Goal: Task Accomplishment & Management: Manage account settings

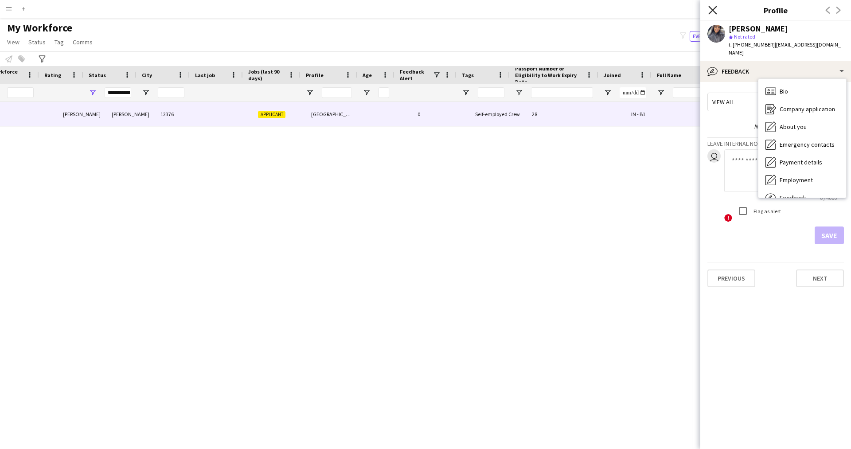
scroll to position [0, 169]
click at [714, 13] on icon "Close pop-in" at bounding box center [713, 10] width 8 height 8
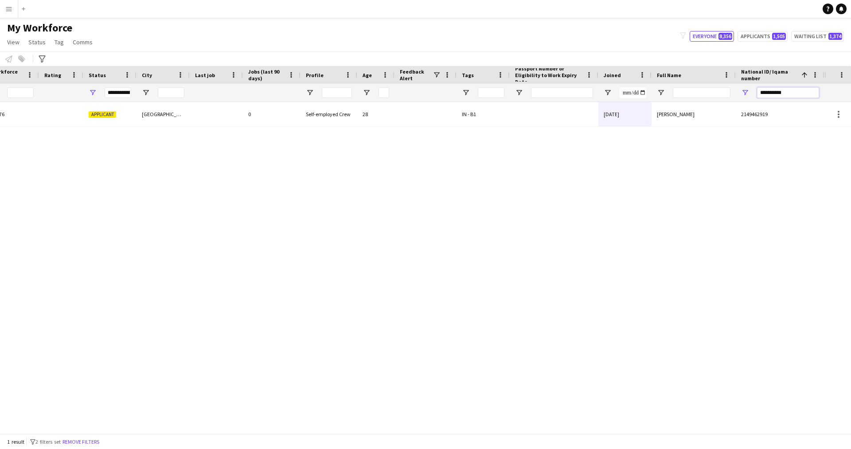
drag, startPoint x: 796, startPoint y: 94, endPoint x: 693, endPoint y: 101, distance: 103.6
click at [693, 101] on div "**********" at bounding box center [328, 93] width 994 height 18
paste input "National ID/ Iqama number Filter Input"
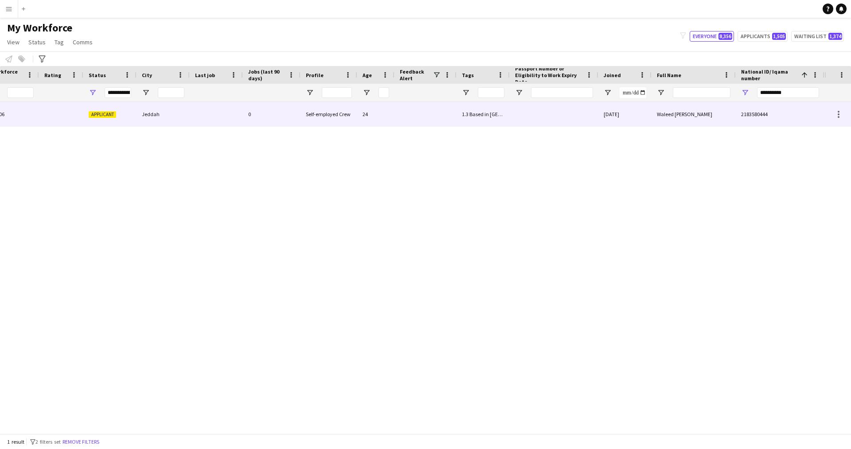
click at [642, 126] on div "[DATE]" at bounding box center [625, 114] width 53 height 24
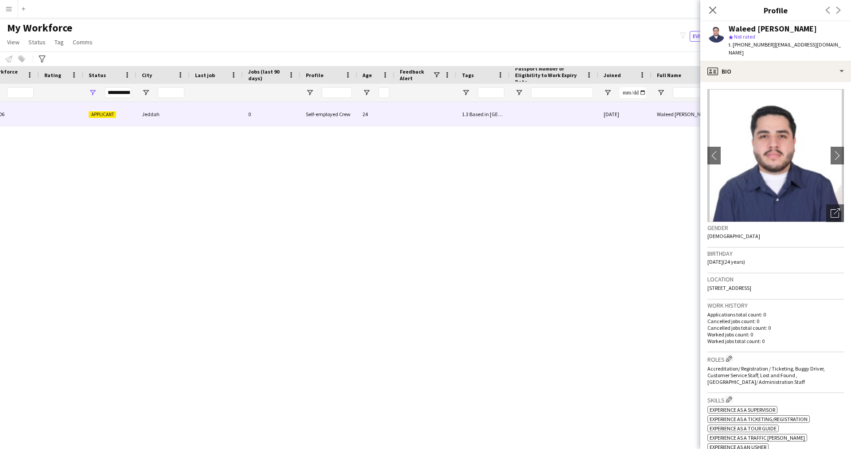
scroll to position [167, 0]
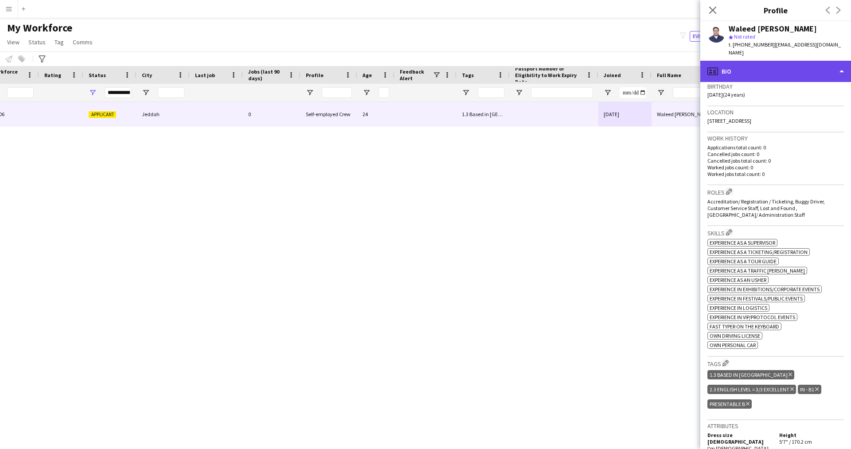
click at [745, 61] on div "profile Bio" at bounding box center [776, 71] width 151 height 21
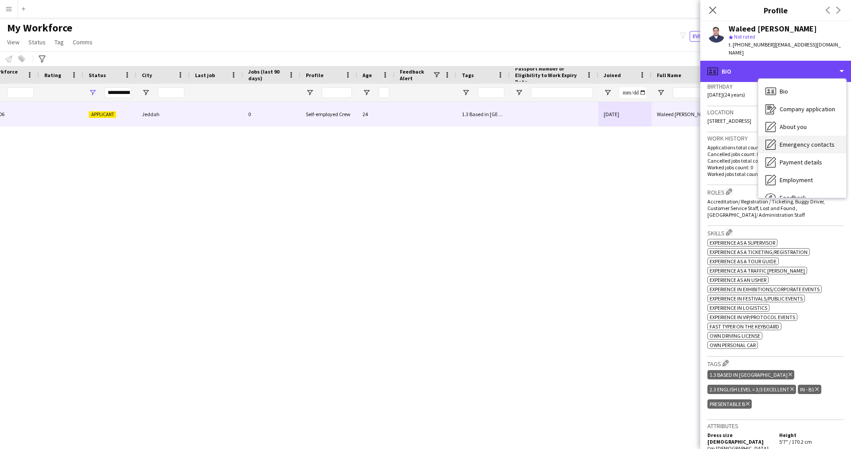
scroll to position [30, 0]
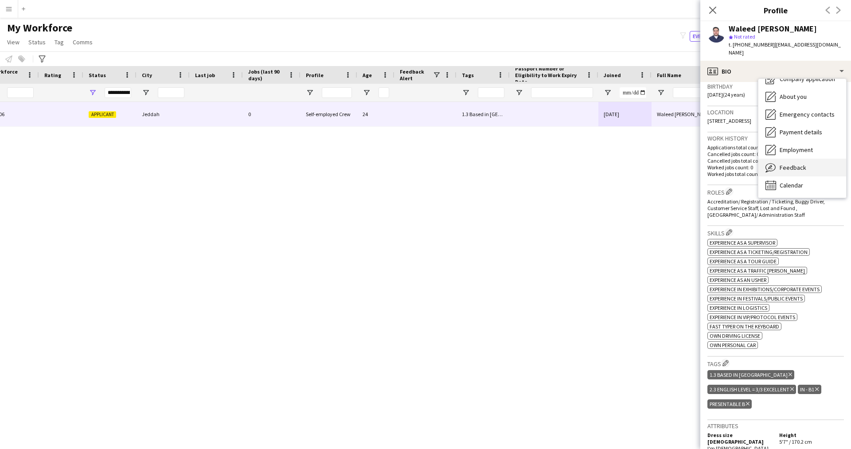
click at [795, 159] on div "Feedback Feedback" at bounding box center [803, 168] width 88 height 18
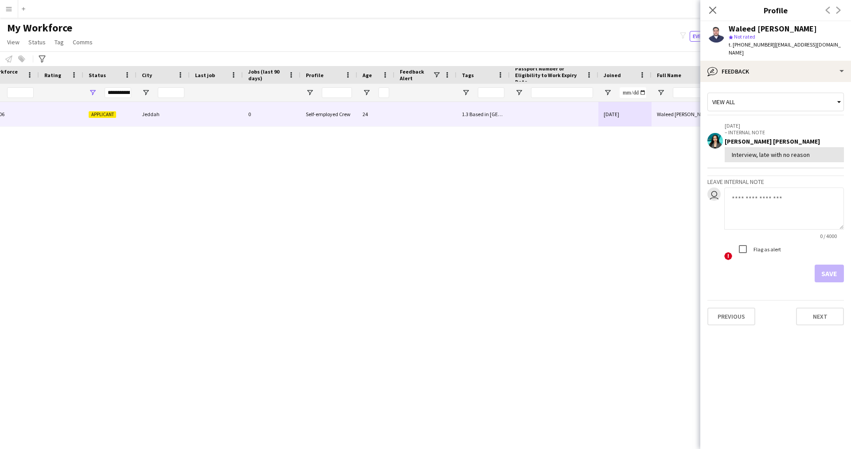
click at [668, 173] on div "Waleed [PERSON_NAME] 17506 Applicant Jeddah 0 Self-employed Crew 24 1.3 Based i…" at bounding box center [412, 264] width 825 height 325
click at [783, 106] on div "View all" at bounding box center [776, 104] width 137 height 23
click at [802, 354] on app-crew-profile-feedback-tab "View all [DATE] – INTERNAL NOTE [PERSON_NAME] [PERSON_NAME] Interview, late wit…" at bounding box center [776, 265] width 151 height 367
click at [783, 363] on app-crew-profile-feedback-tab "View all [DATE] – INTERNAL NOTE [PERSON_NAME] [PERSON_NAME] Interview, late wit…" at bounding box center [776, 265] width 151 height 367
click at [778, 65] on div "bubble-pencil Feedback" at bounding box center [776, 71] width 151 height 21
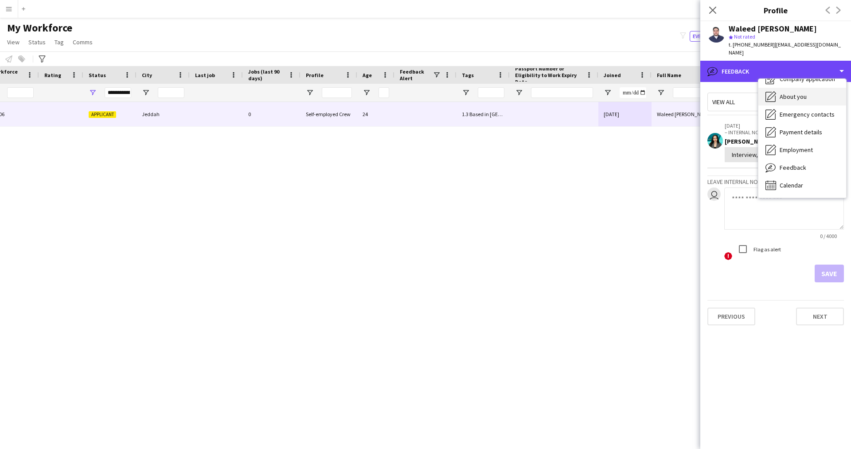
scroll to position [0, 0]
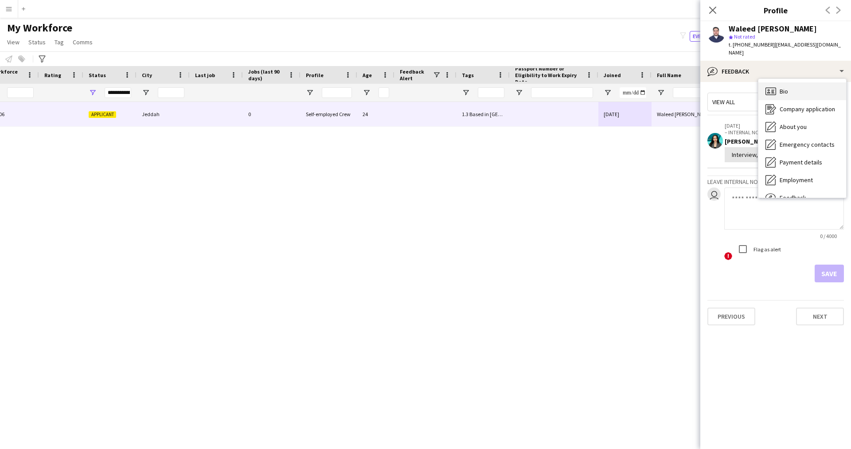
click at [785, 87] on span "Bio" at bounding box center [784, 91] width 8 height 8
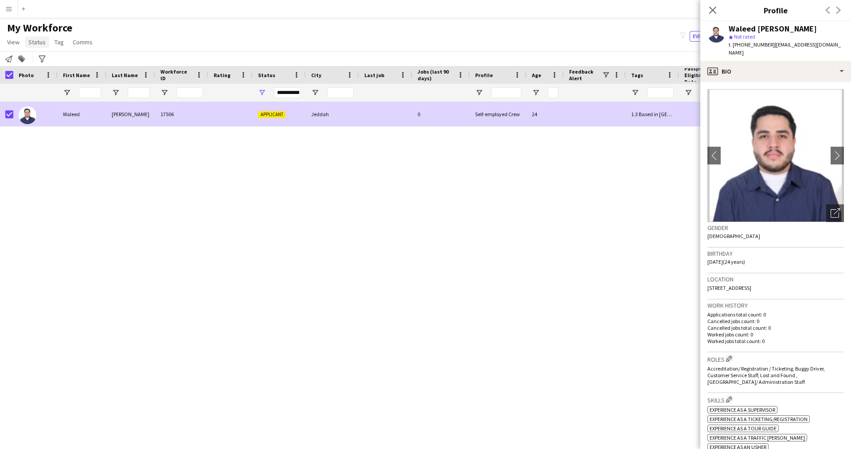
click at [42, 41] on span "Status" at bounding box center [36, 42] width 17 height 8
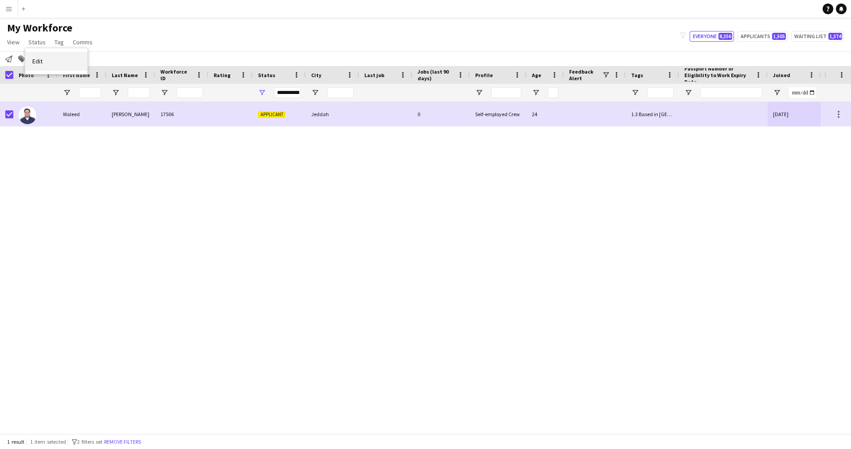
click at [55, 58] on link "Edit" at bounding box center [56, 61] width 62 height 19
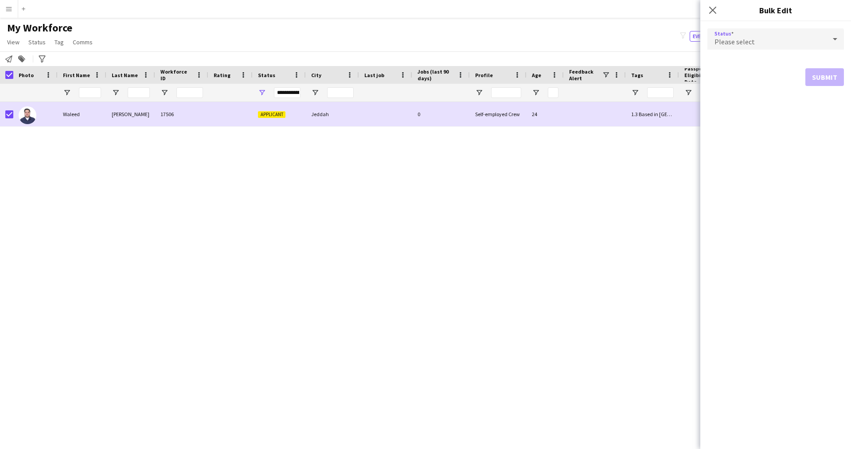
click at [796, 47] on div "Please select" at bounding box center [767, 38] width 119 height 21
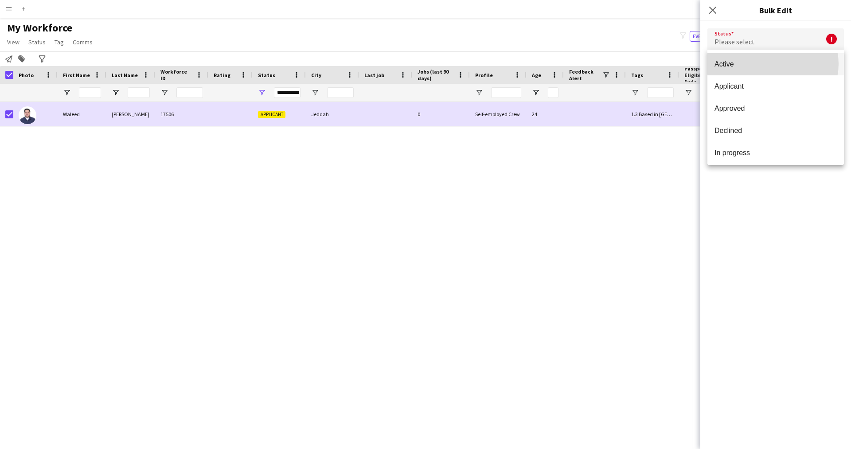
click at [773, 64] on span "Active" at bounding box center [776, 64] width 122 height 8
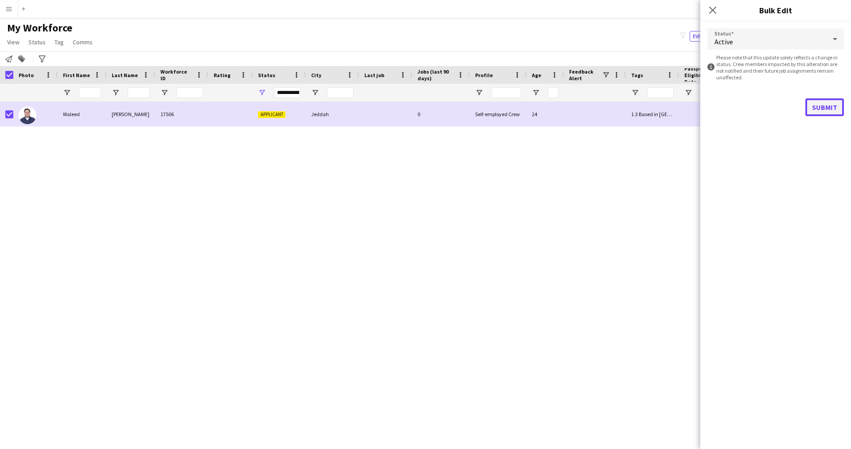
click at [823, 105] on button "Submit" at bounding box center [825, 107] width 39 height 18
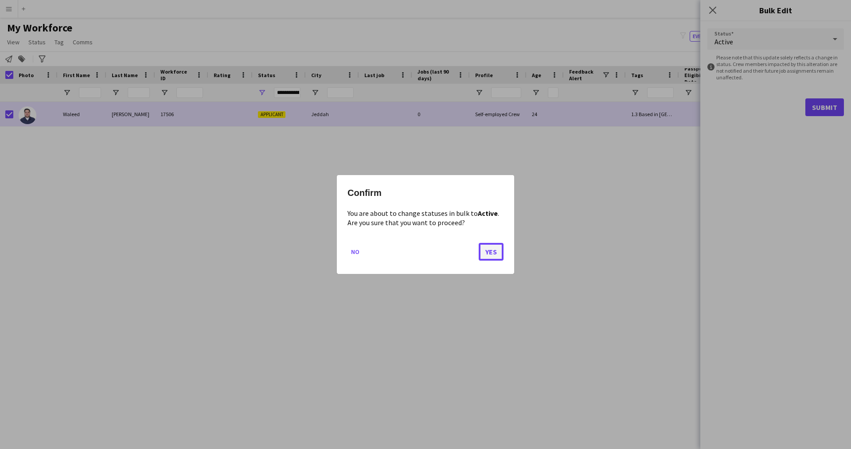
click at [493, 255] on button "Yes" at bounding box center [491, 252] width 25 height 18
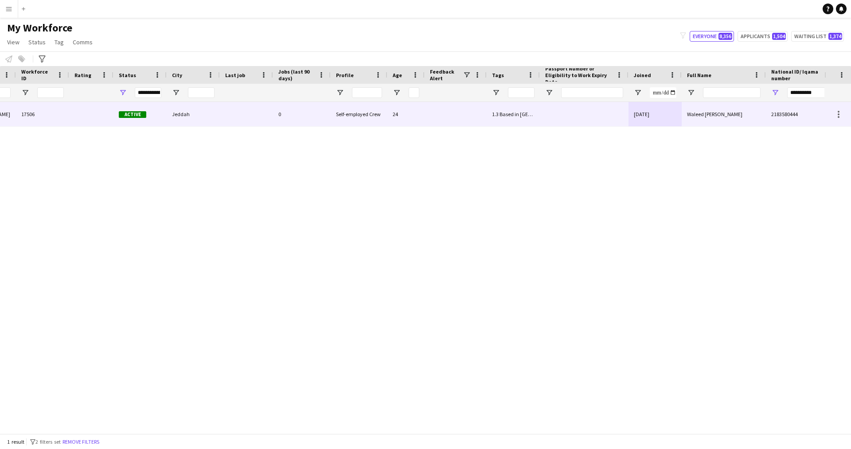
scroll to position [0, 169]
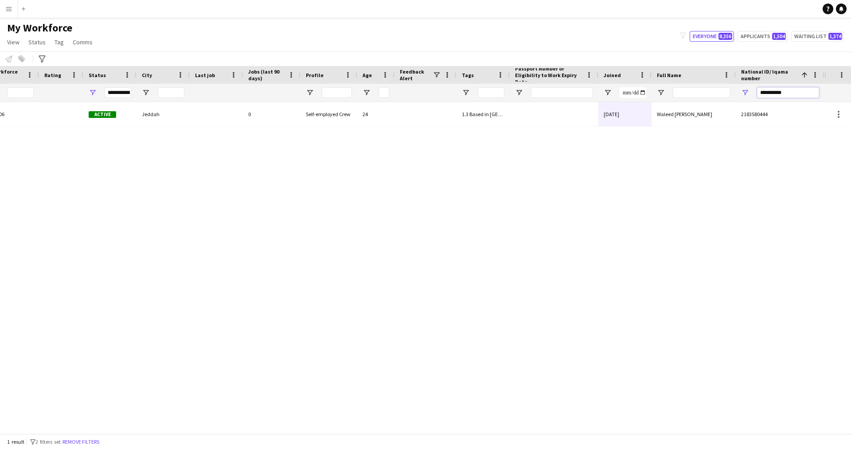
drag, startPoint x: 792, startPoint y: 95, endPoint x: 688, endPoint y: 94, distance: 104.2
click at [688, 94] on div "**********" at bounding box center [328, 93] width 994 height 18
paste input "National ID/ Iqama number Filter Input"
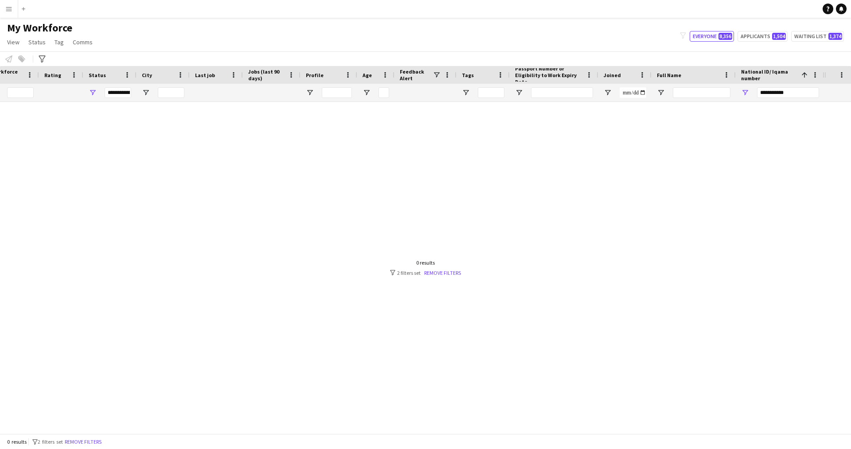
click at [509, 116] on div at bounding box center [412, 264] width 825 height 325
click at [765, 94] on input "**********" at bounding box center [788, 92] width 62 height 11
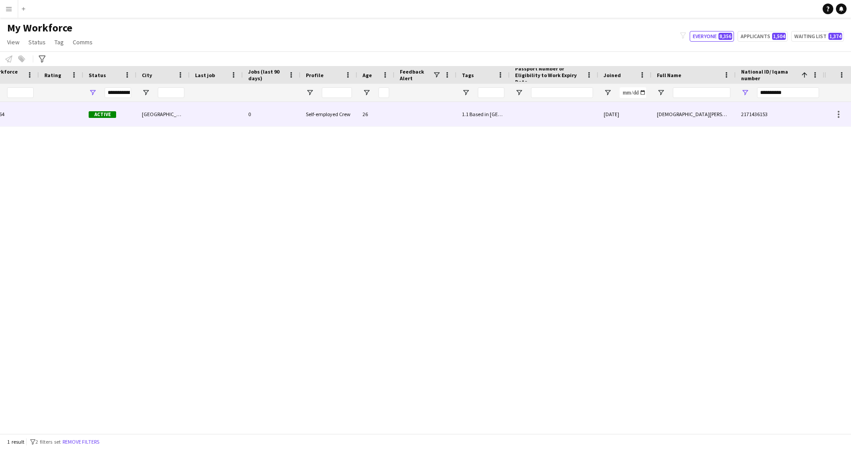
click at [664, 121] on div "[DEMOGRAPHIC_DATA][PERSON_NAME]" at bounding box center [694, 114] width 84 height 24
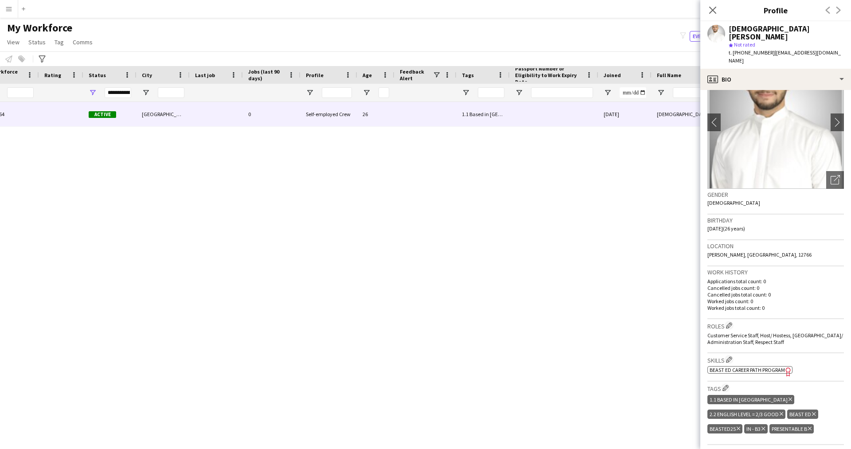
scroll to position [44, 0]
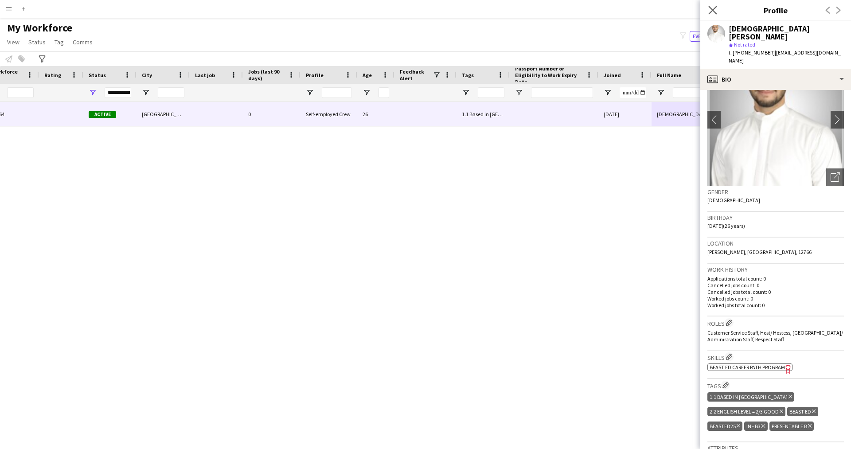
click at [717, 7] on app-icon "Close pop-in" at bounding box center [713, 10] width 13 height 13
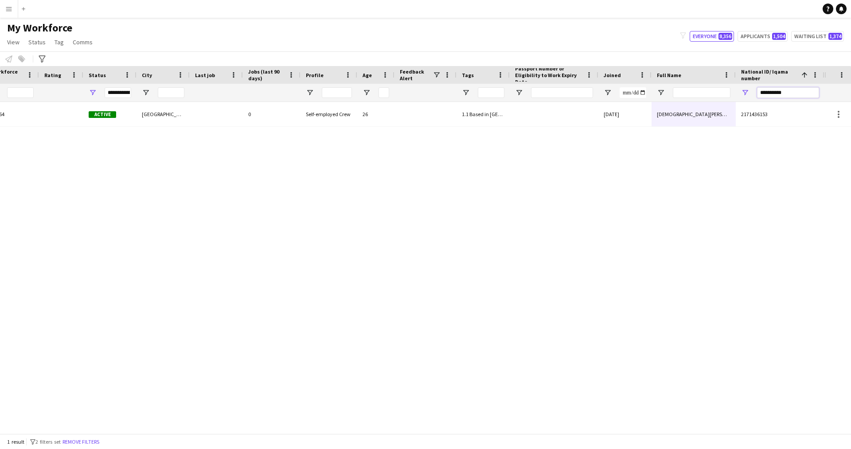
drag, startPoint x: 799, startPoint y: 91, endPoint x: 679, endPoint y: 96, distance: 120.3
click at [679, 96] on div "**********" at bounding box center [328, 93] width 994 height 18
paste input "National ID/ Iqama number Filter Input"
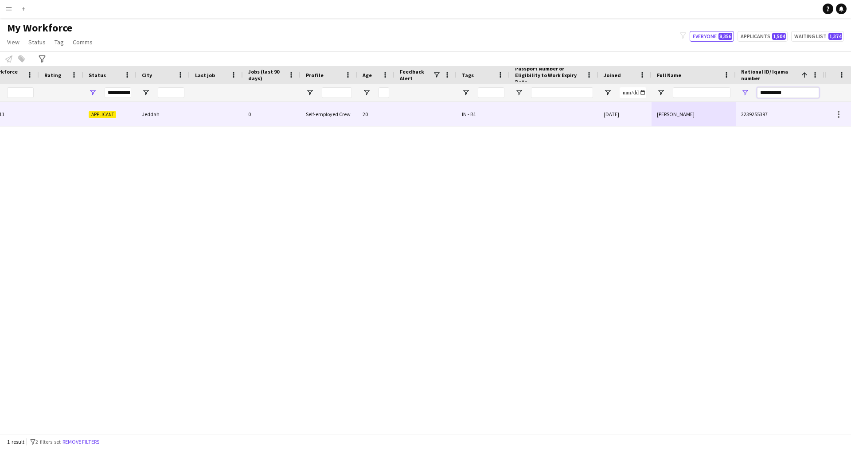
type input "**********"
click at [542, 121] on div at bounding box center [554, 114] width 89 height 24
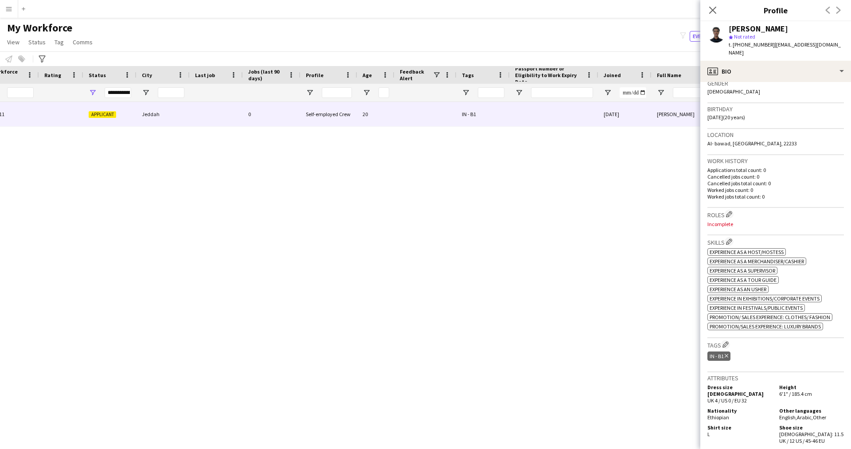
scroll to position [0, 0]
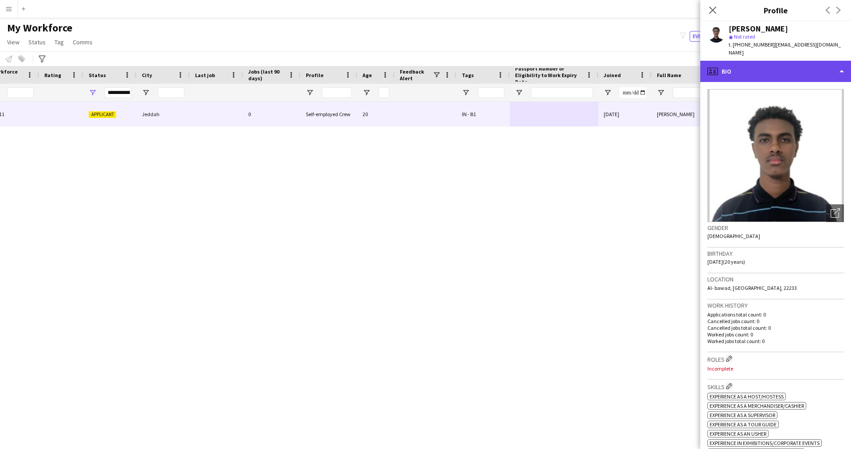
click at [739, 69] on div "profile Bio" at bounding box center [776, 71] width 151 height 21
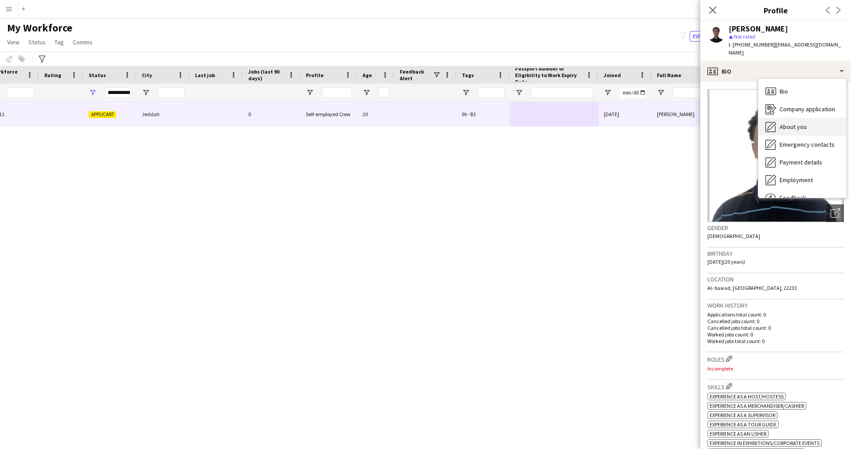
click at [792, 123] on span "About you" at bounding box center [793, 127] width 27 height 8
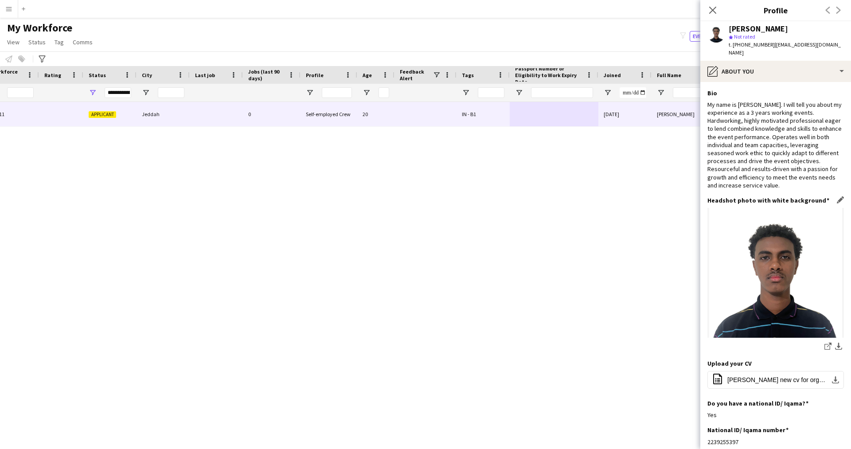
scroll to position [99, 0]
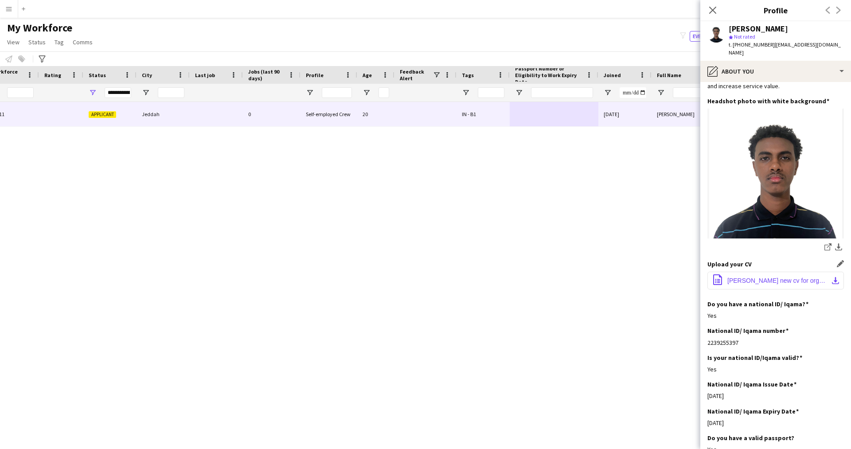
click at [741, 277] on span "[PERSON_NAME] new cv for organizing. PDF.pdf" at bounding box center [778, 280] width 100 height 7
click at [653, 186] on div "[PERSON_NAME] 17911 Applicant Jeddah 0 Self-employed Crew 20 IN - B1 [DATE] [PE…" at bounding box center [412, 264] width 825 height 325
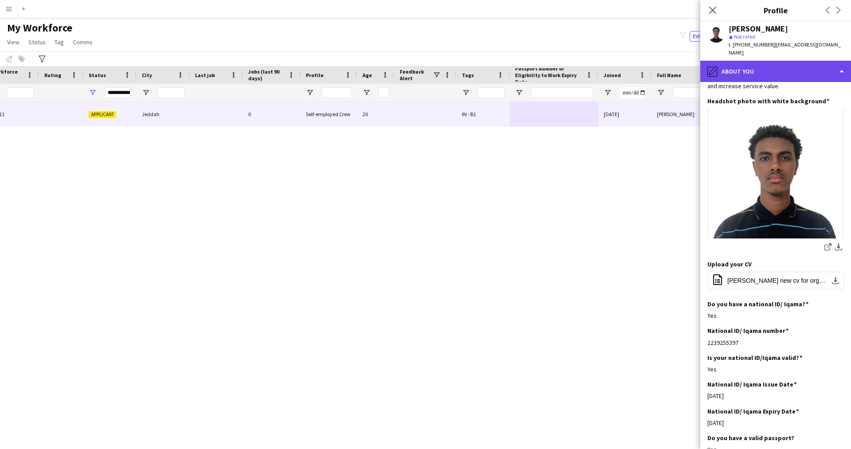
click at [774, 63] on div "pencil4 About you" at bounding box center [776, 71] width 151 height 21
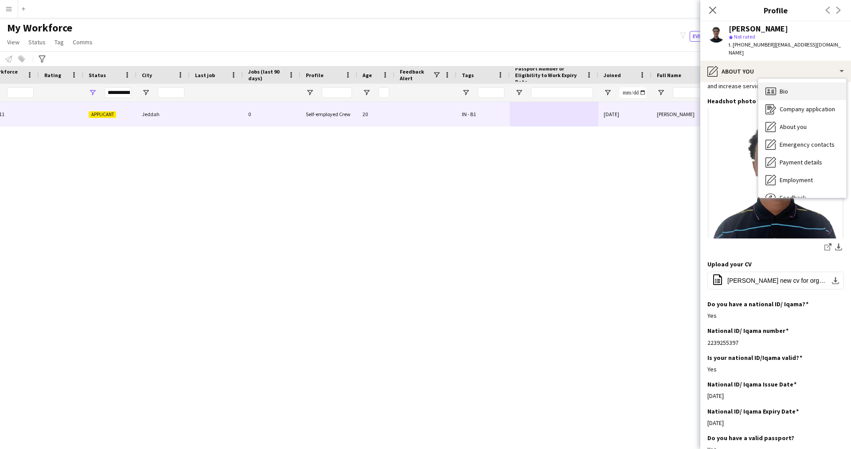
click at [794, 82] on div "Bio Bio" at bounding box center [803, 91] width 88 height 18
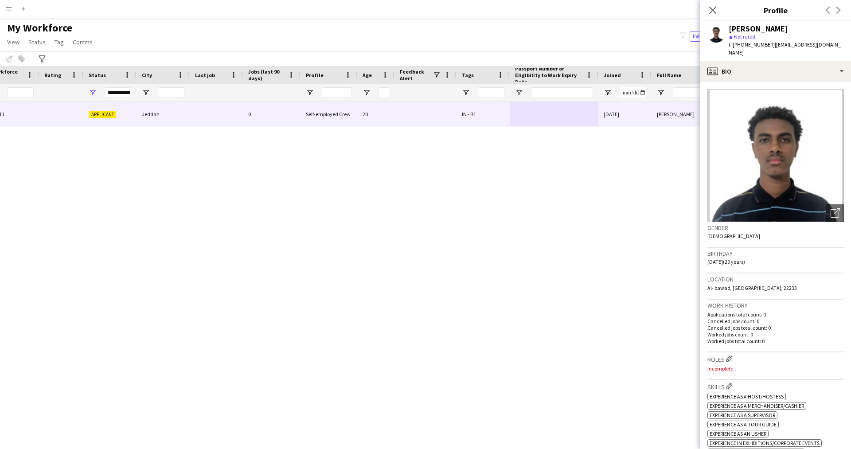
scroll to position [137, 0]
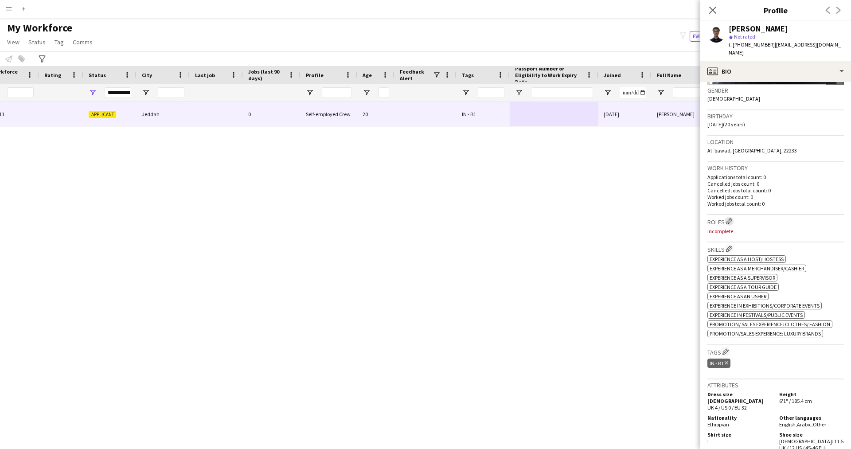
click at [728, 218] on app-icon "Edit crew company roles" at bounding box center [729, 221] width 6 height 6
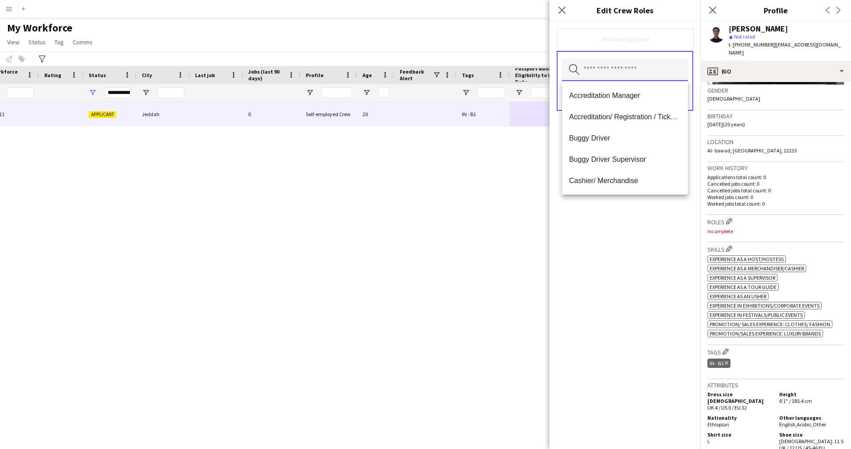
click at [602, 71] on input "text" at bounding box center [625, 70] width 126 height 22
type input "***"
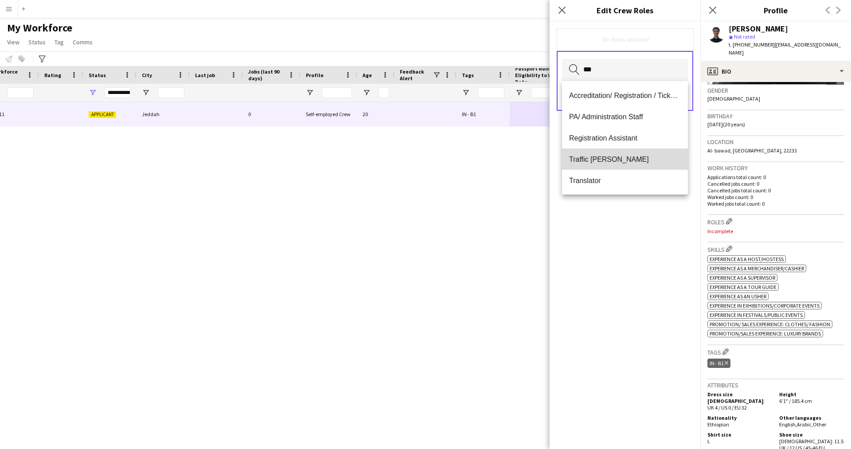
click at [625, 155] on span "Traffic [PERSON_NAME]" at bounding box center [625, 159] width 112 height 8
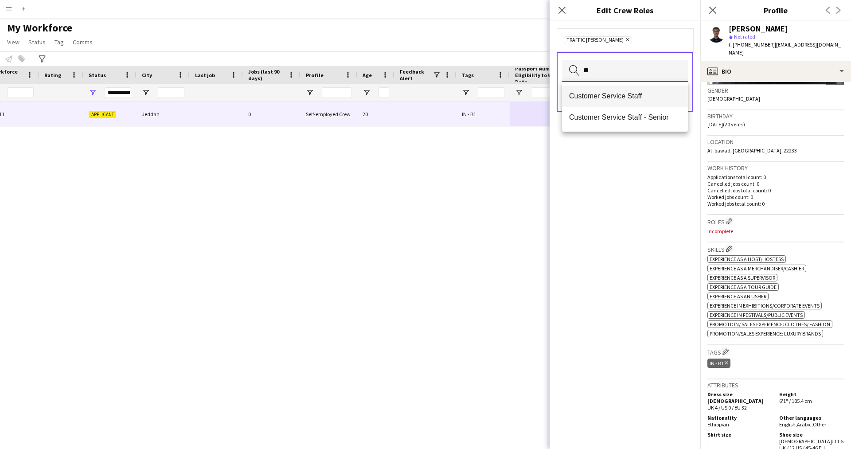
type input "**"
click at [615, 100] on span "Customer Service Staff" at bounding box center [625, 96] width 112 height 8
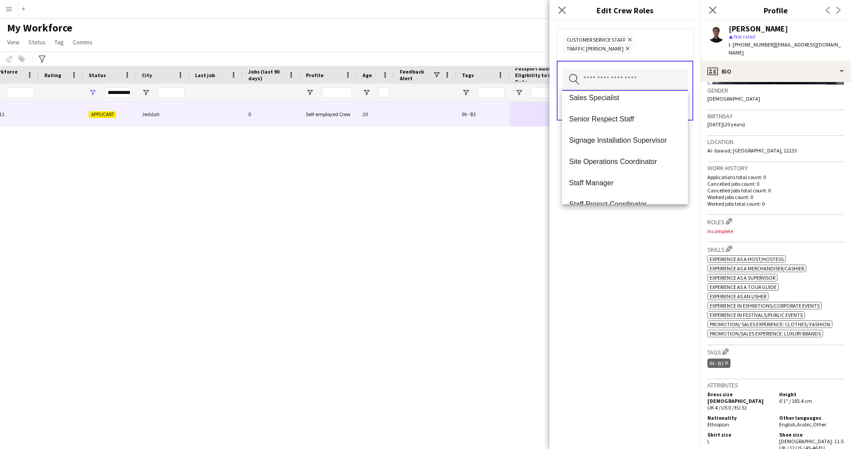
scroll to position [851, 0]
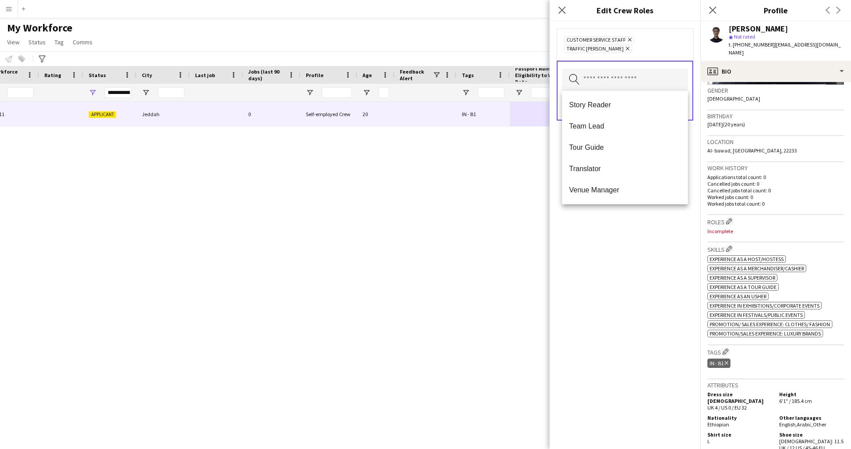
click at [632, 270] on div "Customer Service Staff Remove Traffic [PERSON_NAME] Remove Search by role type …" at bounding box center [625, 235] width 151 height 428
click at [674, 109] on button "Save" at bounding box center [677, 106] width 21 height 14
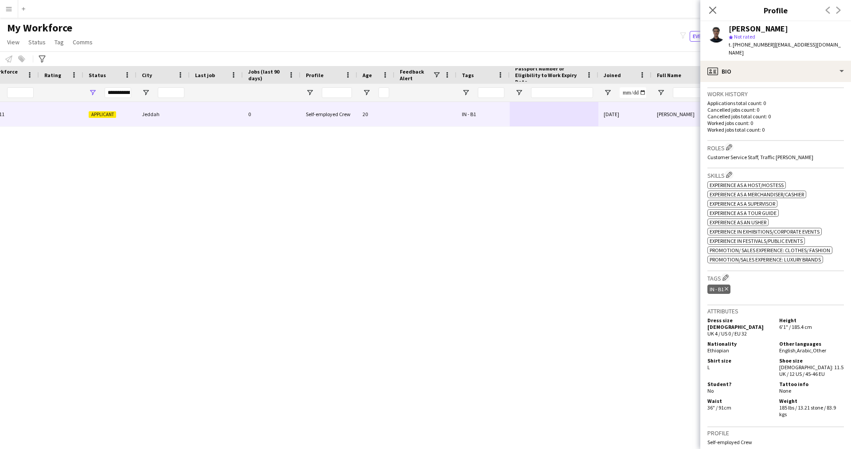
scroll to position [214, 0]
click at [729, 272] on app-icon "Edit crew company tags" at bounding box center [726, 275] width 6 height 6
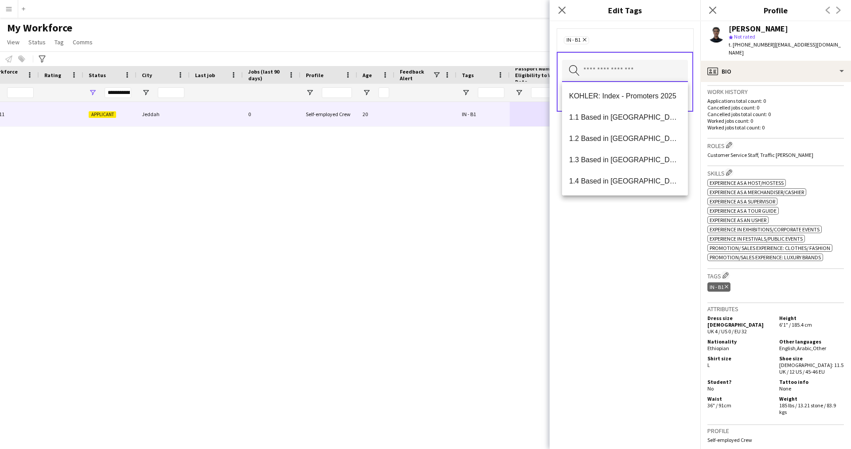
click at [606, 82] on input "text" at bounding box center [625, 71] width 126 height 22
click at [635, 163] on span "1.3 Based in [GEOGRAPHIC_DATA]" at bounding box center [625, 160] width 112 height 8
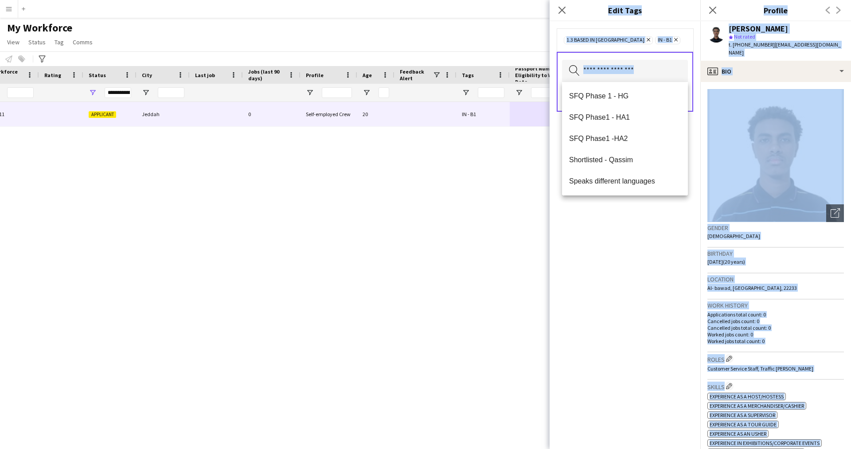
scroll to position [1565, 0]
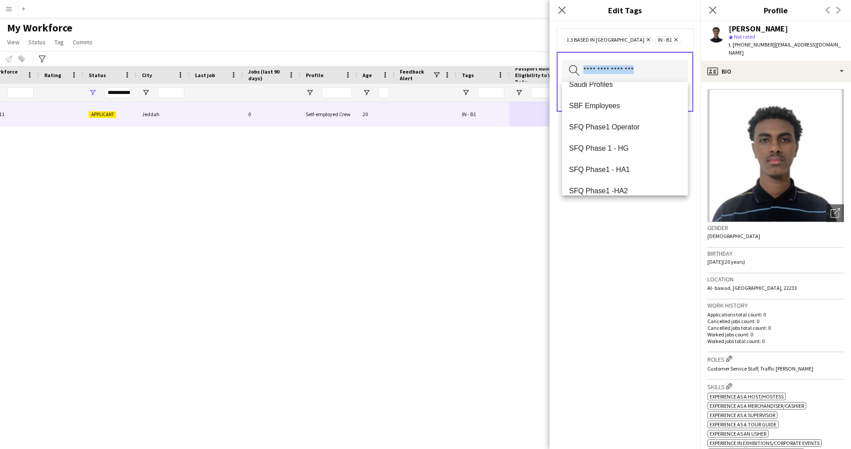
drag, startPoint x: 626, startPoint y: 198, endPoint x: 648, endPoint y: 79, distance: 121.3
click at [648, 79] on div "1.3 Based in [GEOGRAPHIC_DATA] Remove IN - B1 Remove Search by tag name Save" at bounding box center [625, 235] width 151 height 428
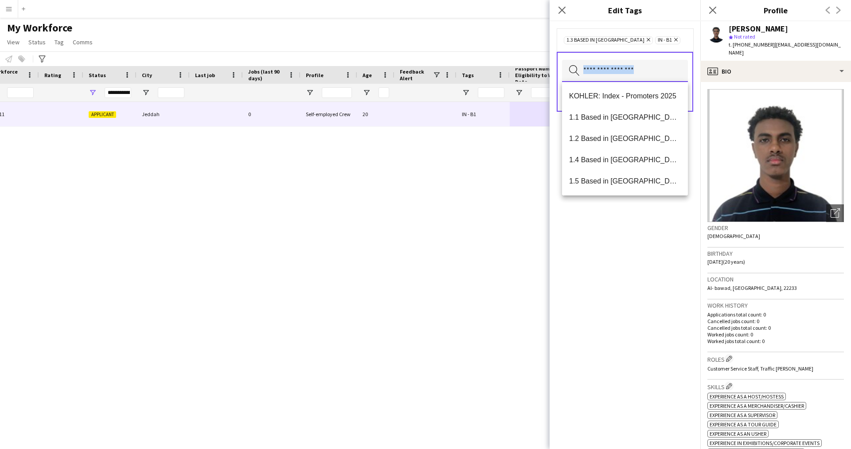
click at [648, 79] on input "text" at bounding box center [625, 71] width 126 height 22
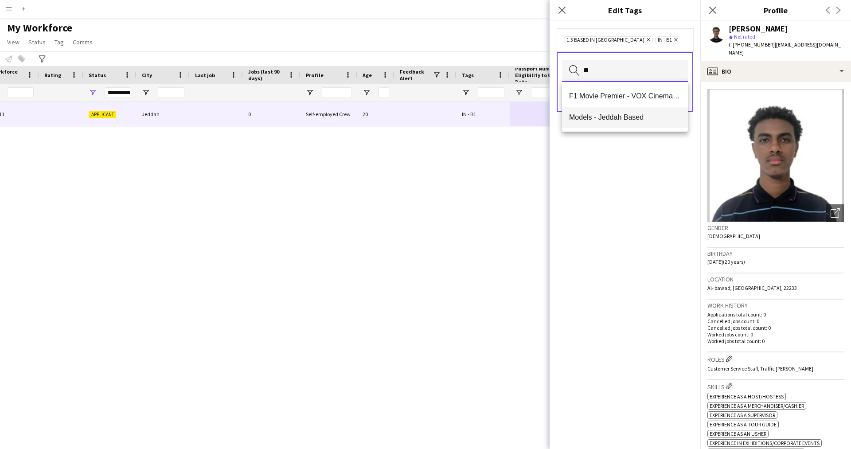
type input "**"
click at [647, 120] on span "Models - Jeddah Based" at bounding box center [625, 117] width 112 height 8
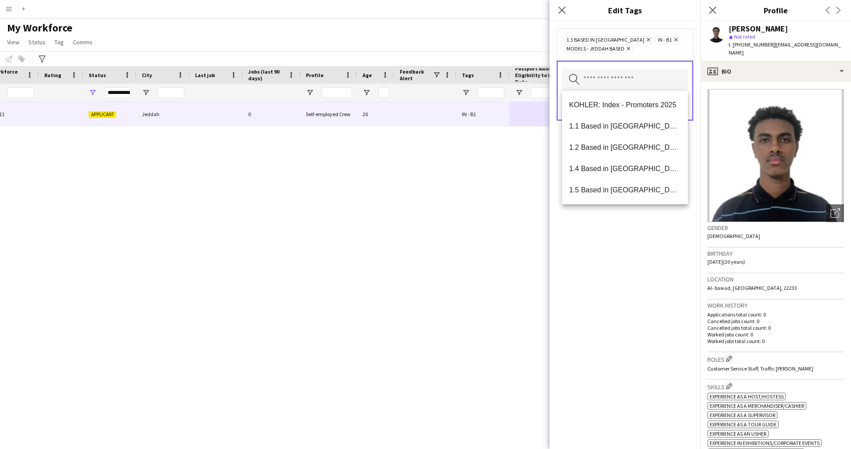
click at [628, 47] on icon "Remove" at bounding box center [628, 49] width 6 height 6
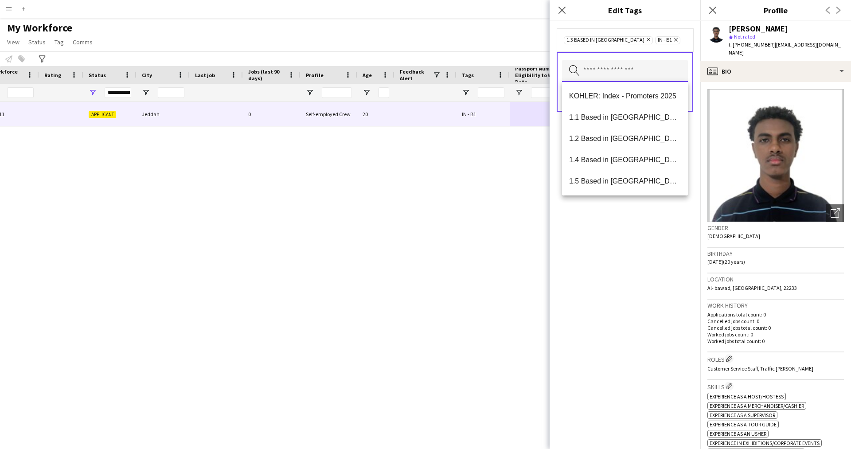
click at [610, 70] on input "text" at bounding box center [625, 71] width 126 height 22
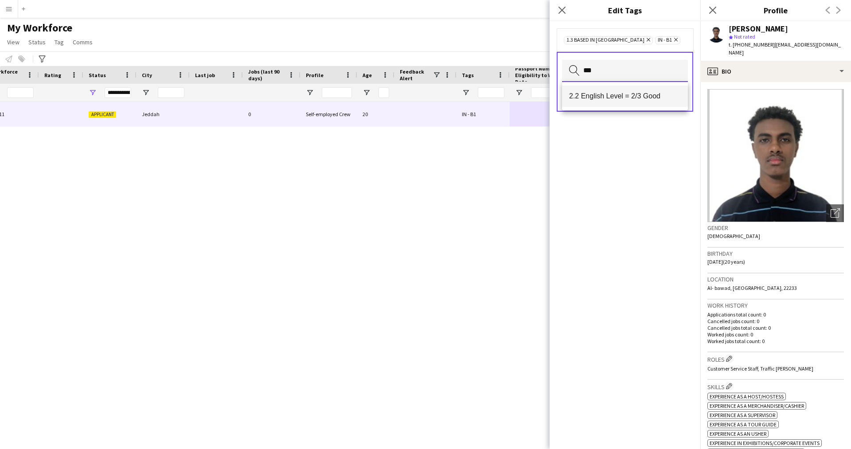
type input "***"
click at [655, 90] on mat-option "2.2 English Level = 2/3 Good" at bounding box center [625, 96] width 126 height 21
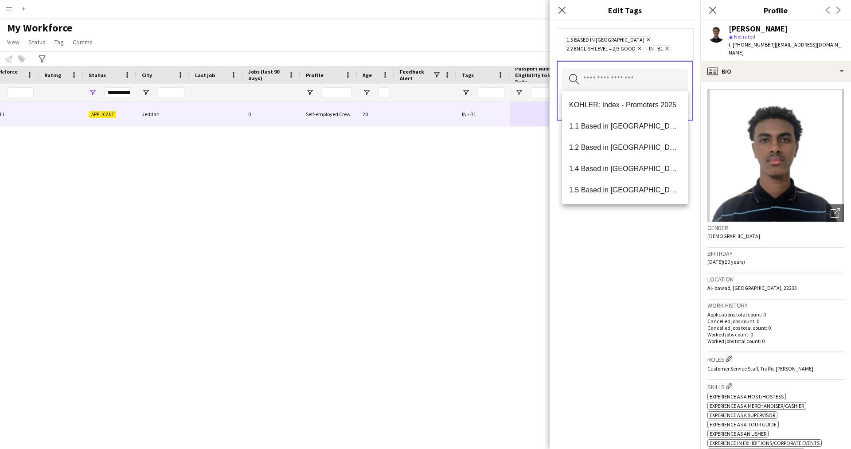
click at [644, 313] on div "1.3 Based in [GEOGRAPHIC_DATA] Remove 2.2 English Level = 2/3 Good Remove IN - …" at bounding box center [625, 235] width 151 height 428
click at [628, 89] on input "text" at bounding box center [625, 80] width 126 height 22
type input "***"
click at [615, 171] on span "Presentable B" at bounding box center [625, 169] width 112 height 8
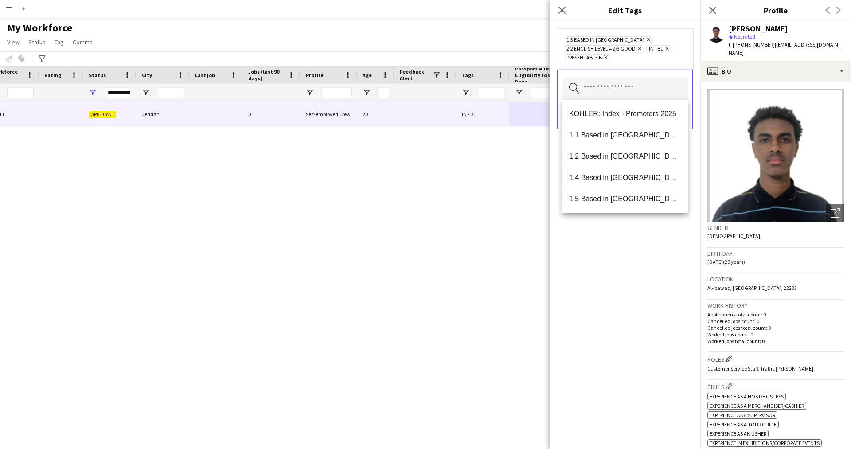
click at [595, 349] on div "1.3 Based in [GEOGRAPHIC_DATA] Remove 2.2 English Level = 2/3 Good Remove IN - …" at bounding box center [625, 235] width 151 height 428
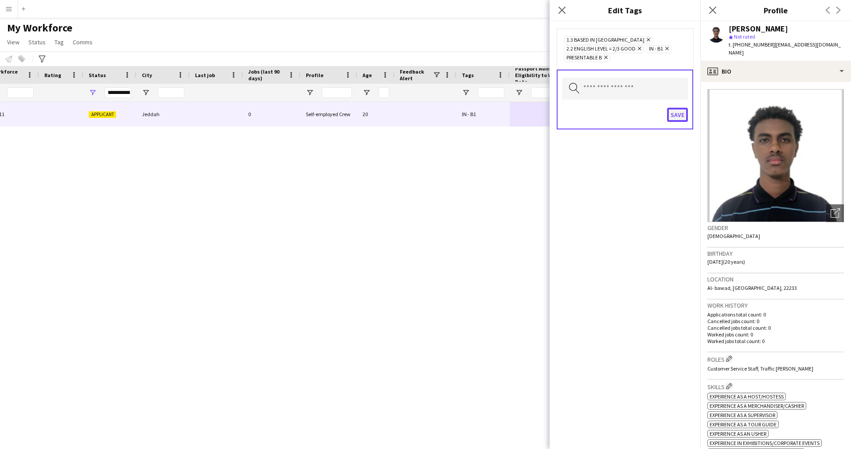
click at [678, 113] on button "Save" at bounding box center [677, 115] width 21 height 14
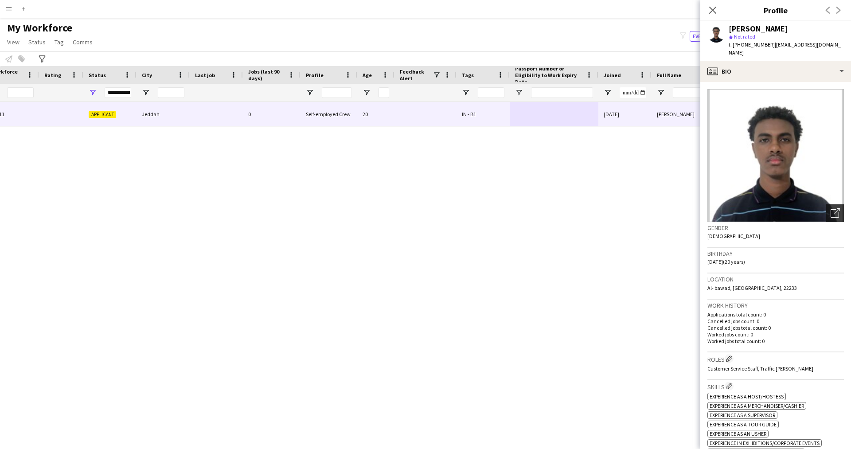
click at [827, 204] on div "Open photos pop-in" at bounding box center [836, 213] width 18 height 18
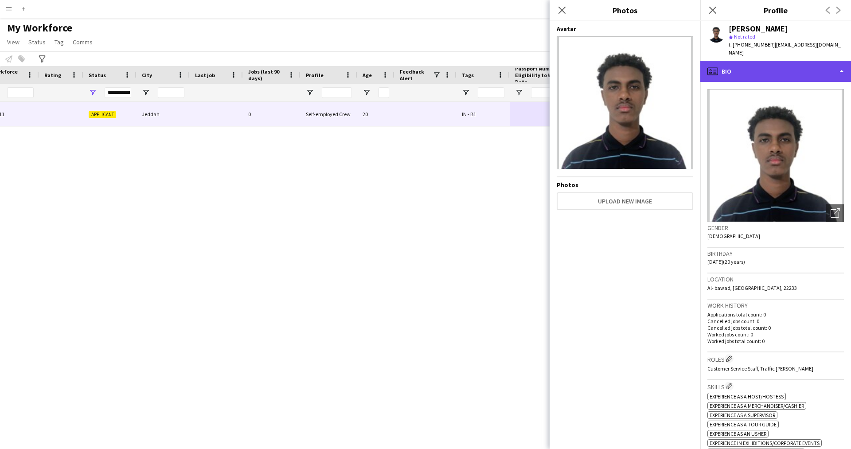
click at [784, 69] on div "profile Bio" at bounding box center [776, 71] width 151 height 21
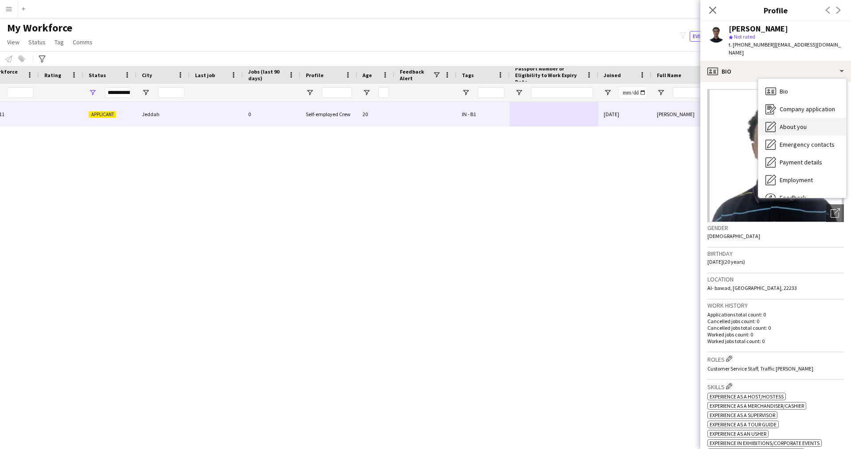
click at [801, 123] on span "About you" at bounding box center [793, 127] width 27 height 8
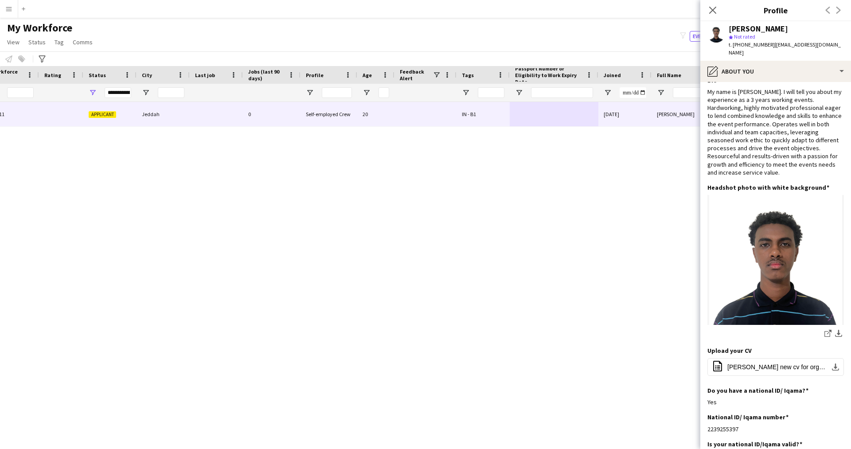
scroll to position [0, 0]
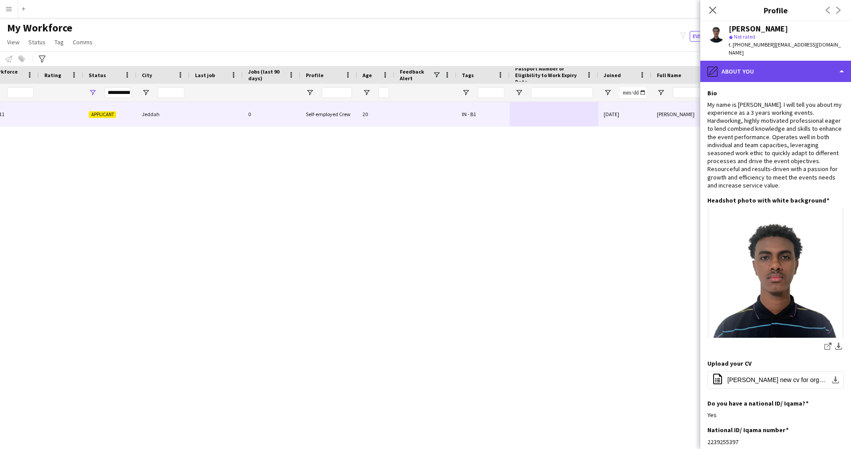
click at [745, 61] on div "pencil4 About you" at bounding box center [776, 71] width 151 height 21
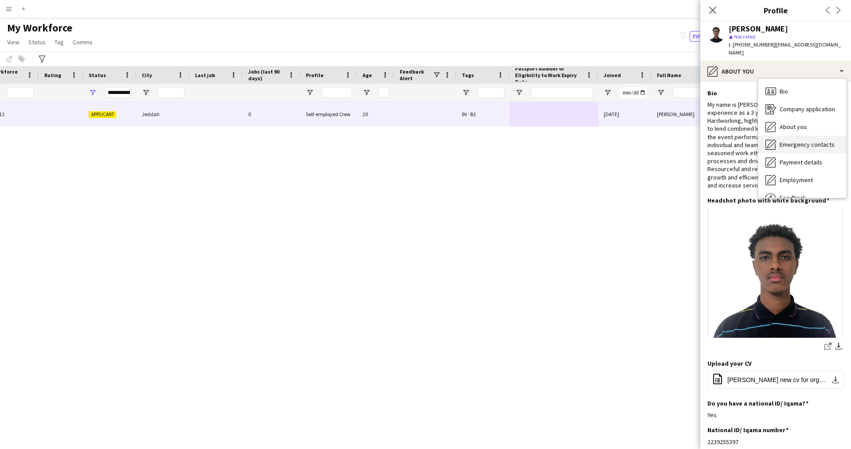
click at [780, 136] on div "Emergency contacts Emergency contacts" at bounding box center [803, 145] width 88 height 18
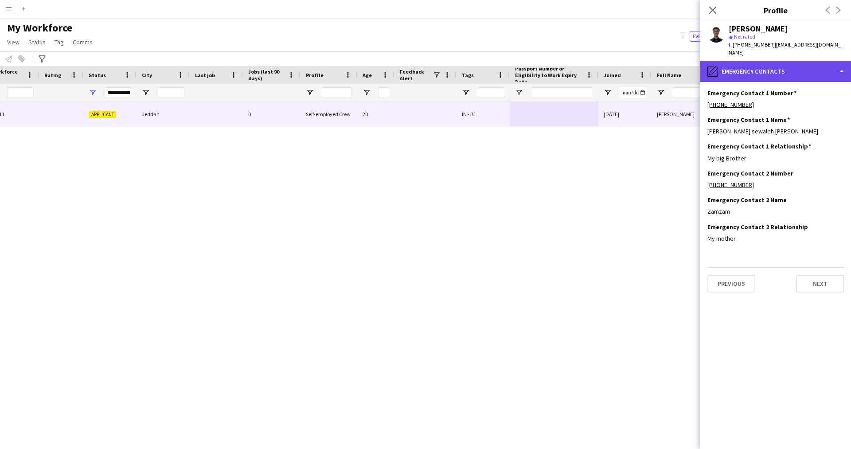
click at [774, 63] on div "pencil4 Emergency contacts" at bounding box center [776, 71] width 151 height 21
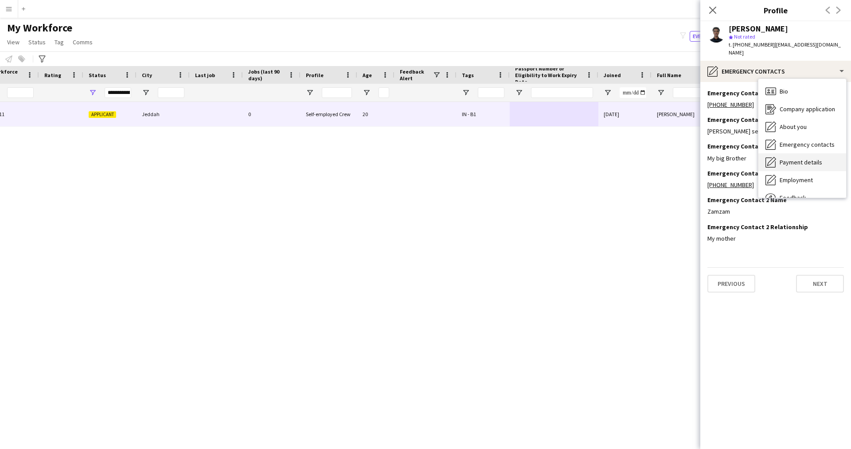
click at [800, 158] on span "Payment details" at bounding box center [801, 162] width 43 height 8
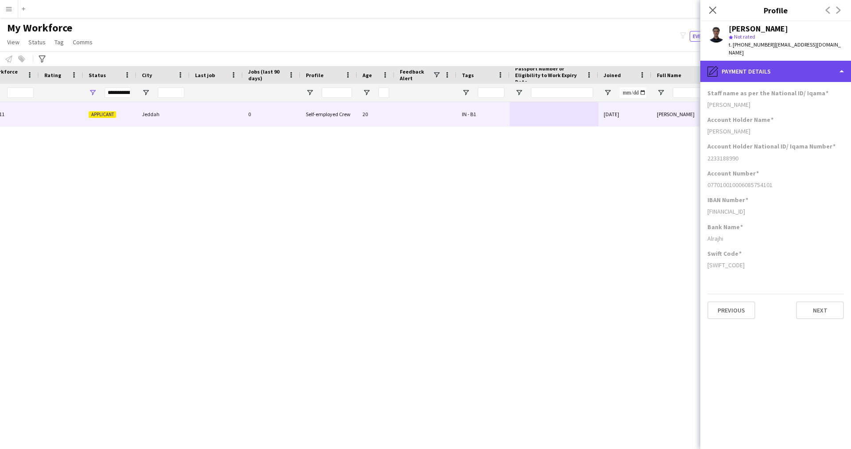
drag, startPoint x: 769, startPoint y: 68, endPoint x: 781, endPoint y: 64, distance: 12.6
click at [781, 64] on div "pencil4 Payment details" at bounding box center [776, 71] width 151 height 21
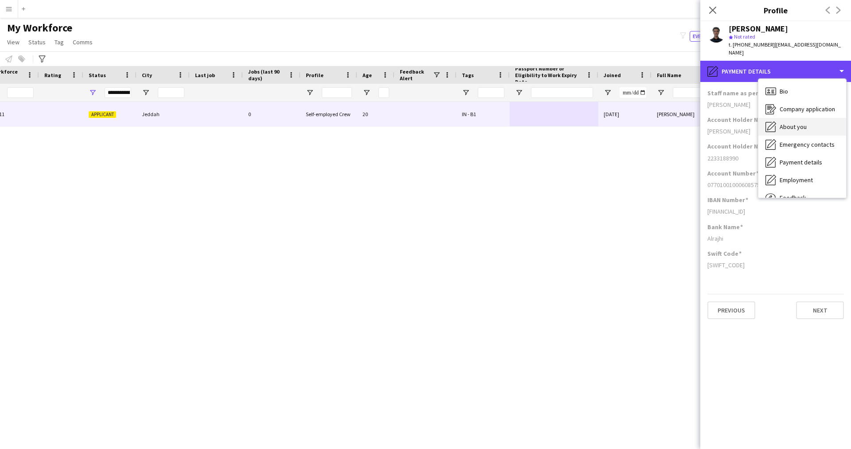
scroll to position [30, 0]
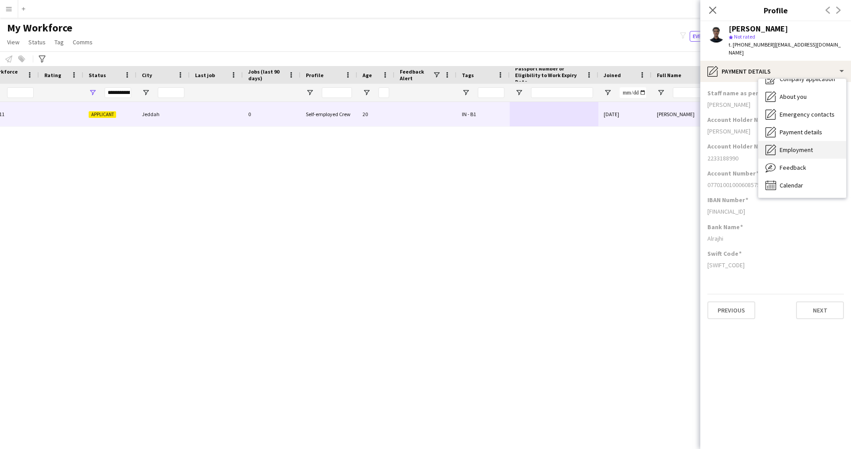
click at [791, 146] on span "Employment" at bounding box center [796, 150] width 33 height 8
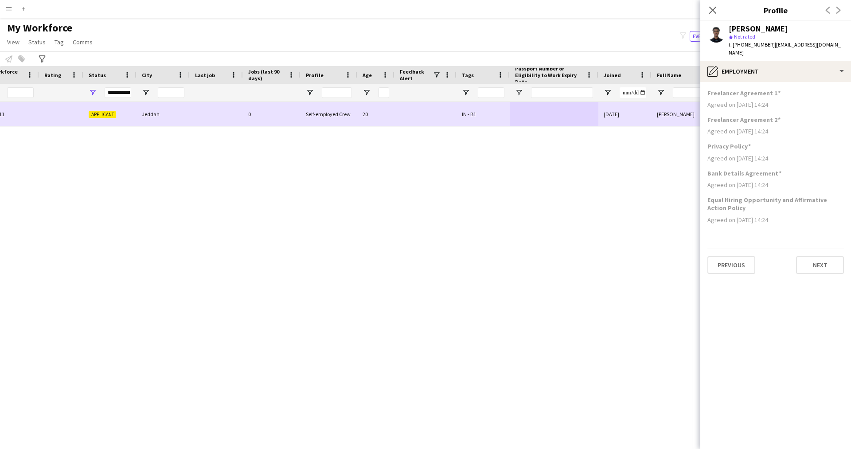
scroll to position [0, 0]
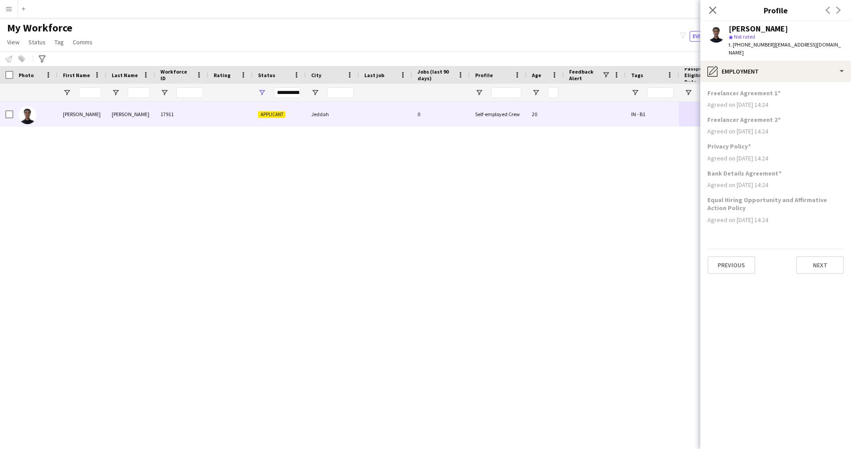
click at [715, 16] on div "Close pop-in" at bounding box center [713, 10] width 25 height 20
click at [713, 9] on icon "Close pop-in" at bounding box center [713, 10] width 8 height 8
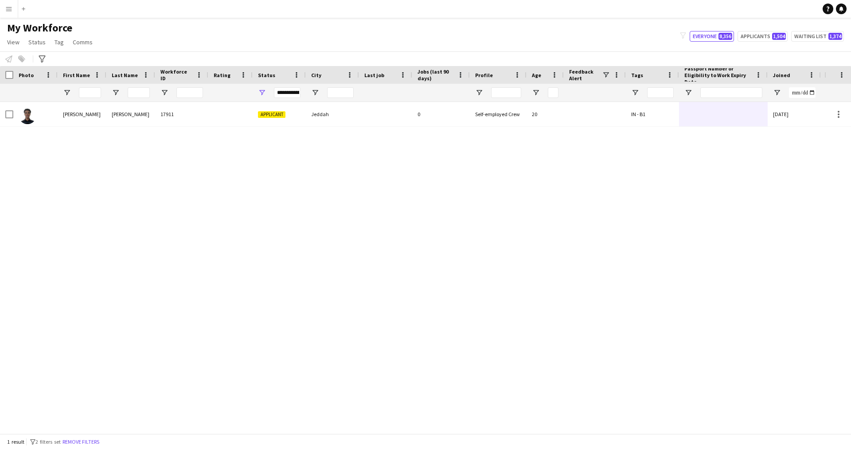
scroll to position [0, 169]
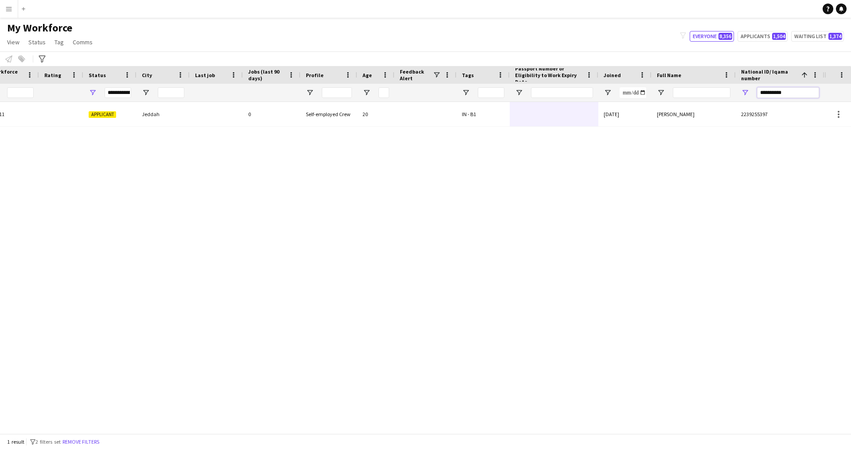
drag, startPoint x: 799, startPoint y: 96, endPoint x: 679, endPoint y: 100, distance: 120.7
click at [679, 100] on div "**********" at bounding box center [328, 93] width 994 height 18
paste input "National ID/ Iqama number Filter Input"
type input "**********"
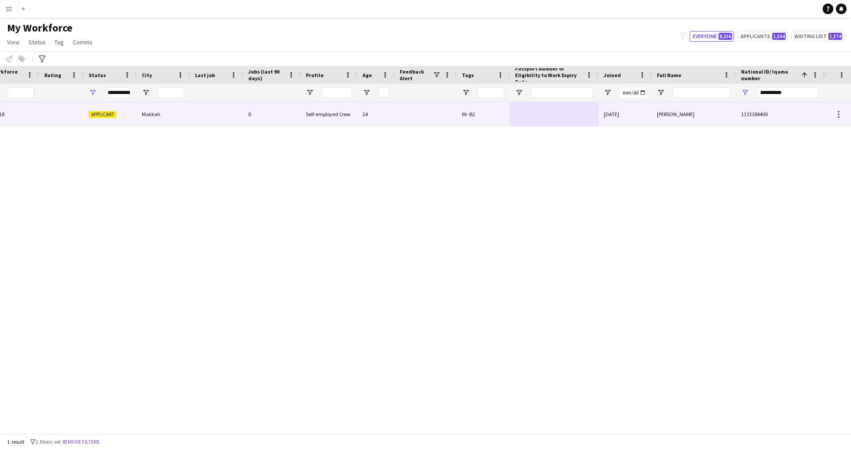
click at [653, 117] on div "[PERSON_NAME]" at bounding box center [694, 114] width 84 height 24
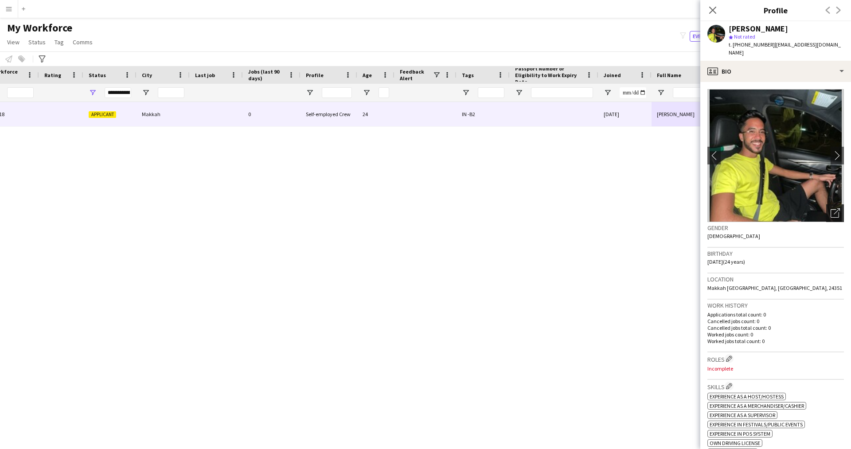
click at [832, 209] on icon at bounding box center [835, 213] width 8 height 8
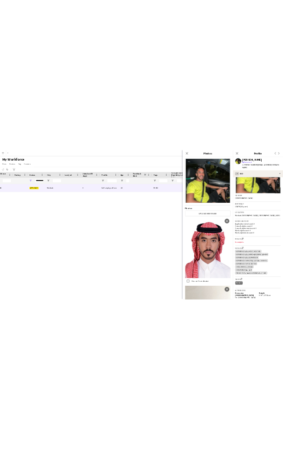
scroll to position [0, 0]
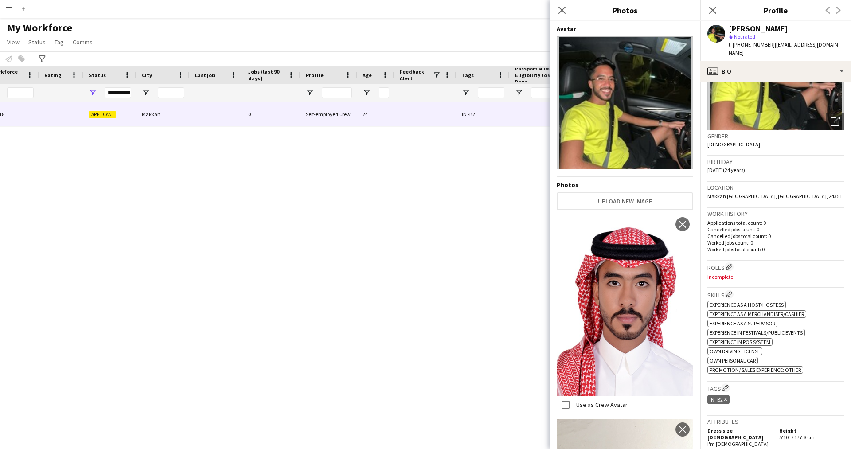
click at [585, 401] on label "Use as Crew Avatar" at bounding box center [601, 405] width 53 height 8
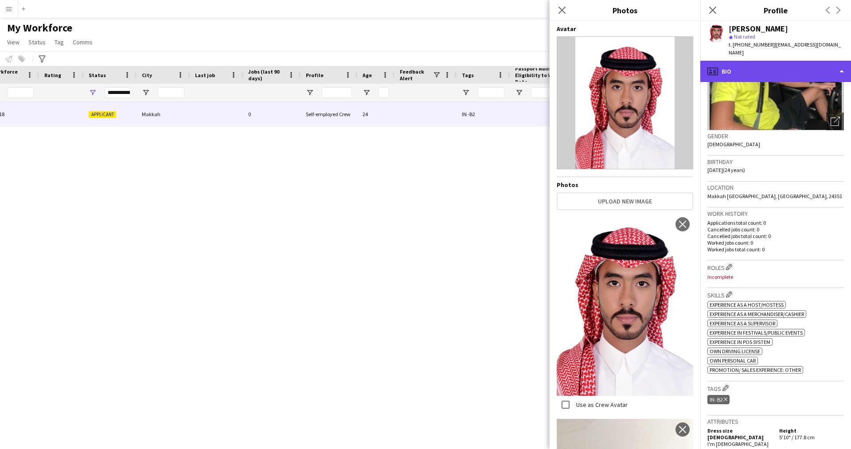
click at [744, 66] on div "profile Bio" at bounding box center [776, 71] width 151 height 21
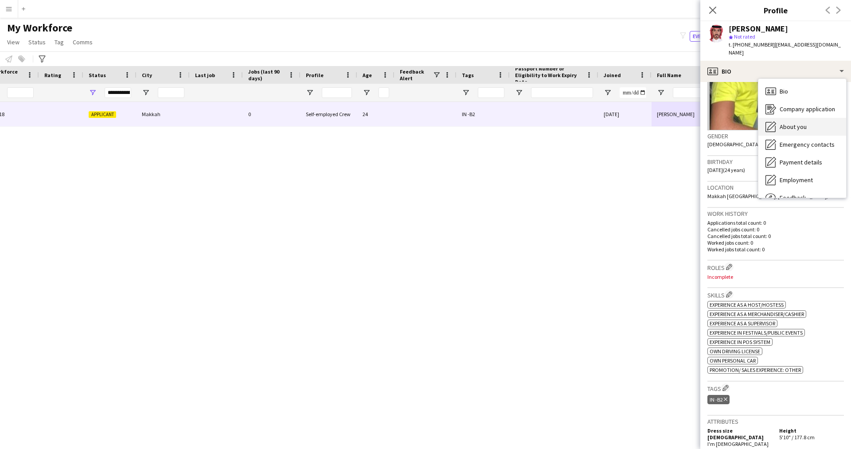
click at [777, 118] on div "About you About you" at bounding box center [803, 127] width 88 height 18
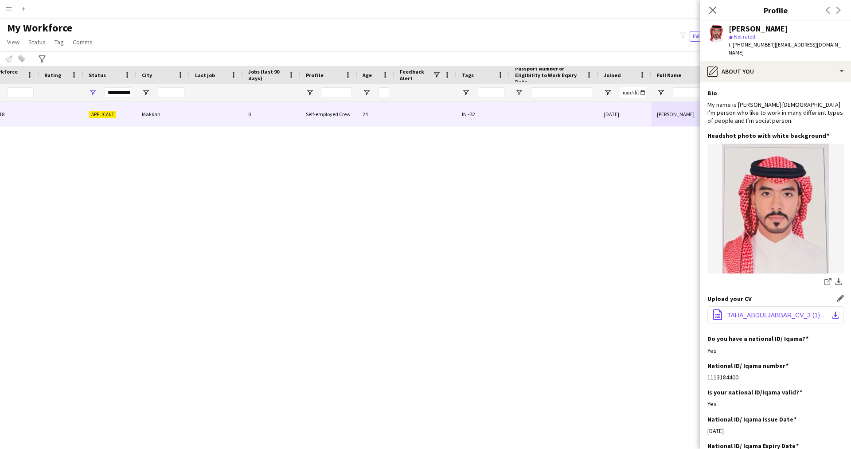
click at [751, 312] on span "TAHA_ABDULJABBAR_CV_3 (1).pdf" at bounding box center [778, 315] width 100 height 7
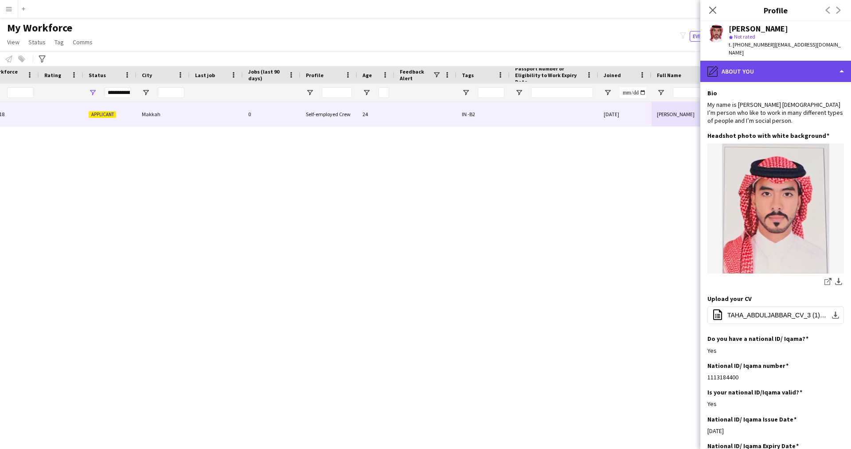
drag, startPoint x: 743, startPoint y: 66, endPoint x: 792, endPoint y: 66, distance: 49.7
click at [792, 66] on div "pencil4 About you" at bounding box center [776, 71] width 151 height 21
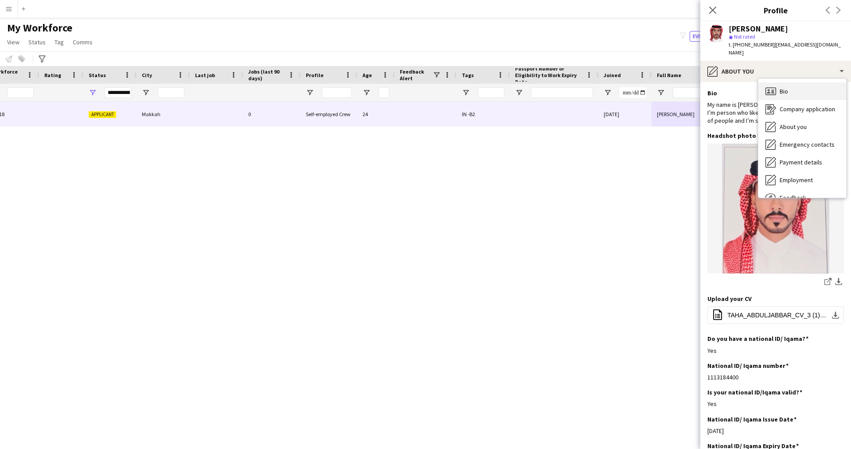
click at [795, 82] on div "Bio Bio" at bounding box center [803, 91] width 88 height 18
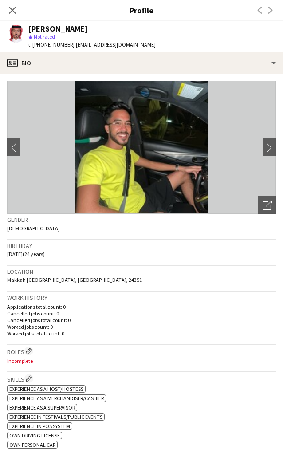
click at [133, 76] on app-crew-profile-bio "chevron-left chevron-right Open photos pop-in Gender [DEMOGRAPHIC_DATA] Birthda…" at bounding box center [141, 261] width 283 height 375
click at [263, 206] on icon "Open photos pop-in" at bounding box center [267, 204] width 9 height 9
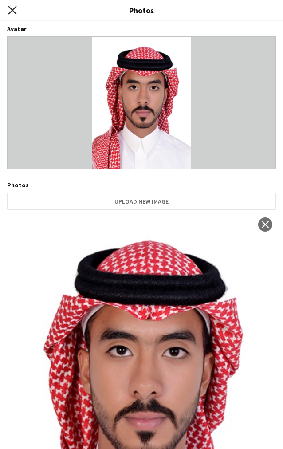
click at [13, 12] on icon "Close pop-in" at bounding box center [12, 10] width 8 height 8
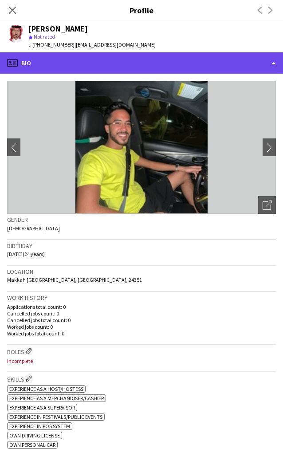
click at [74, 67] on div "profile Bio" at bounding box center [141, 62] width 283 height 21
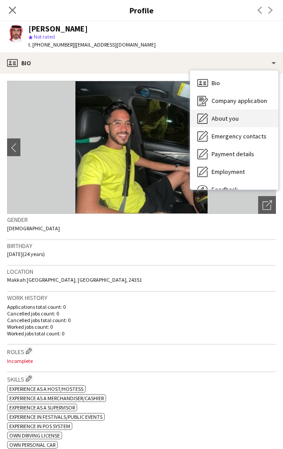
click at [241, 116] on div "About you About you" at bounding box center [234, 119] width 88 height 18
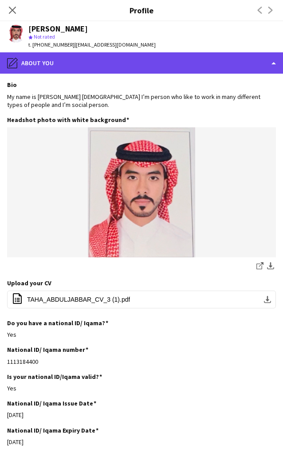
click at [51, 65] on div "pencil4 About you" at bounding box center [141, 62] width 283 height 21
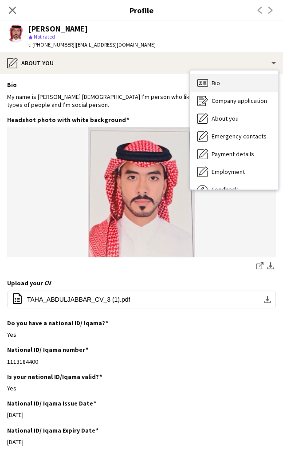
click at [208, 85] on icon at bounding box center [202, 83] width 11 height 8
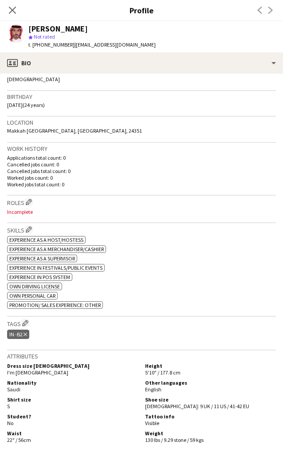
scroll to position [153, 0]
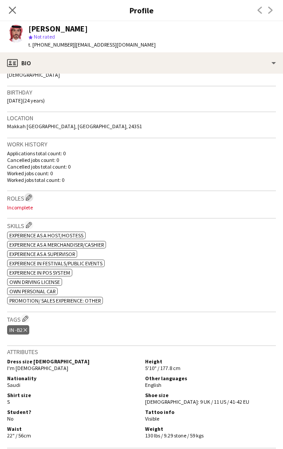
click at [28, 197] on app-icon "Edit crew company roles" at bounding box center [29, 197] width 6 height 6
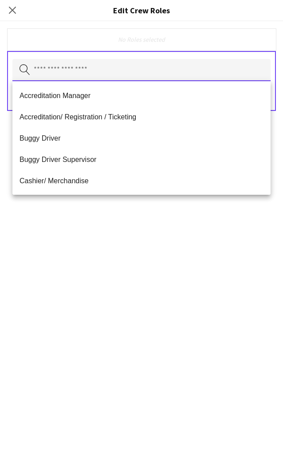
click at [103, 71] on input "text" at bounding box center [141, 70] width 258 height 22
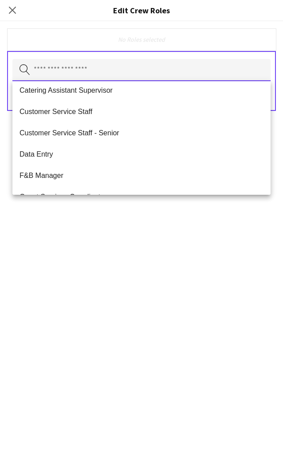
scroll to position [0, 0]
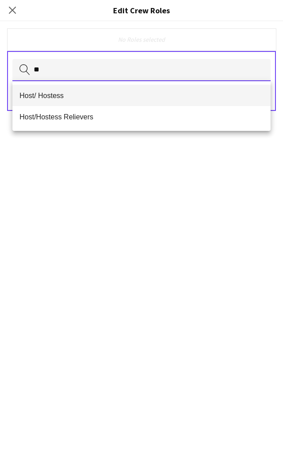
type input "**"
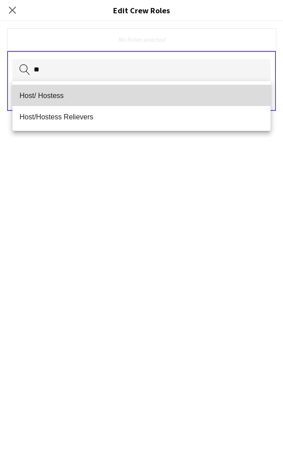
click at [98, 94] on span "Host/ Hostess" at bounding box center [142, 95] width 244 height 8
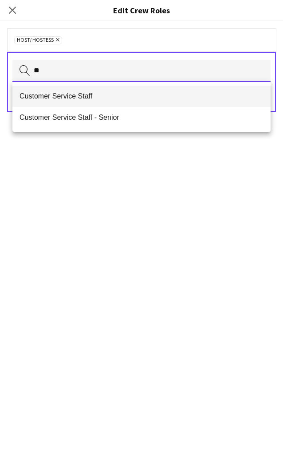
type input "**"
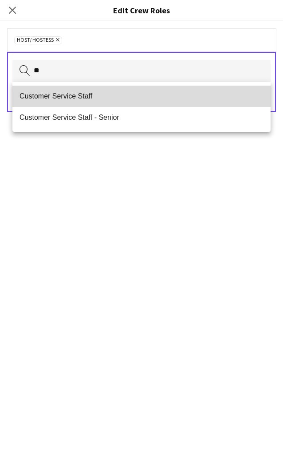
click at [120, 101] on mat-option "Customer Service Staff" at bounding box center [141, 96] width 258 height 21
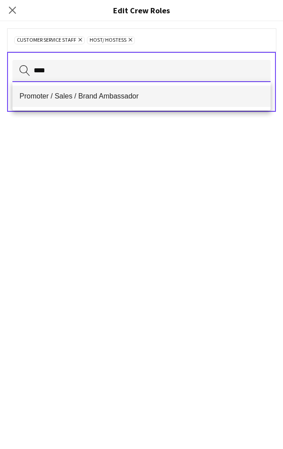
type input "****"
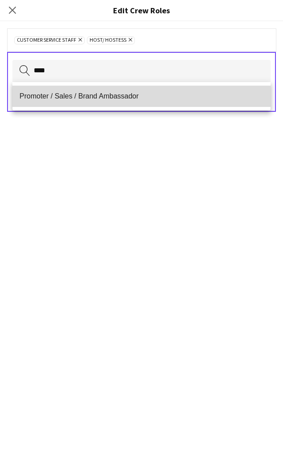
click at [80, 97] on span "Promoter / Sales / Brand Ambassador" at bounding box center [142, 96] width 244 height 8
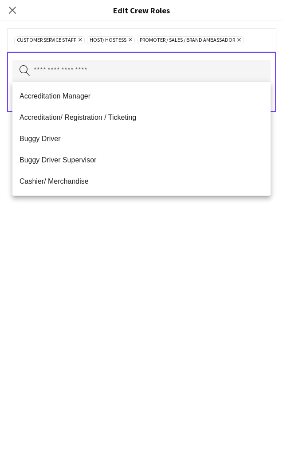
click at [78, 283] on div "Customer Service Staff Remove Host/ Hostess Remove Promoter / Sales / Brand Amb…" at bounding box center [141, 234] width 283 height 427
click at [55, 78] on input "text" at bounding box center [141, 71] width 258 height 22
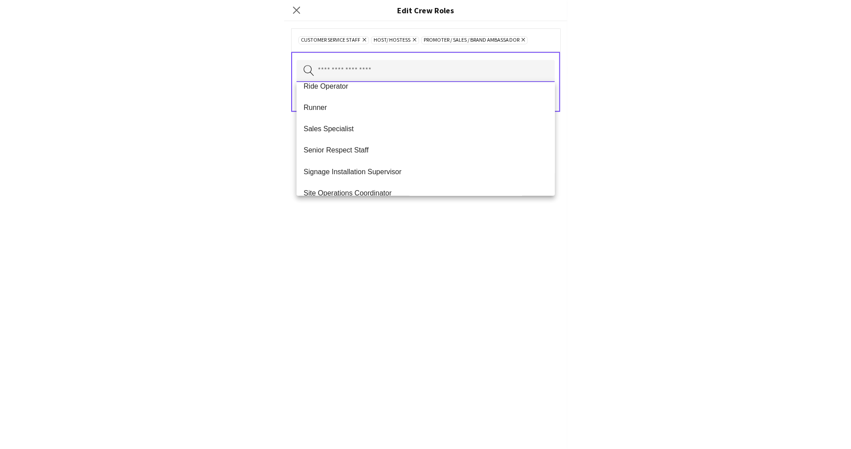
scroll to position [562, 0]
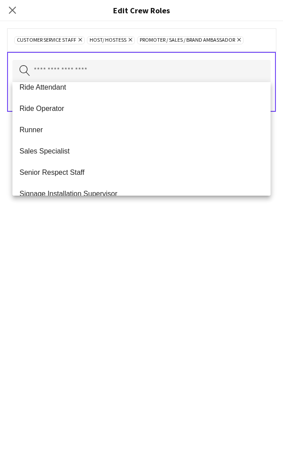
click at [69, 318] on div "Customer Service Staff Remove Host/ Hostess Remove Promoter / Sales / Brand Amb…" at bounding box center [141, 234] width 283 height 427
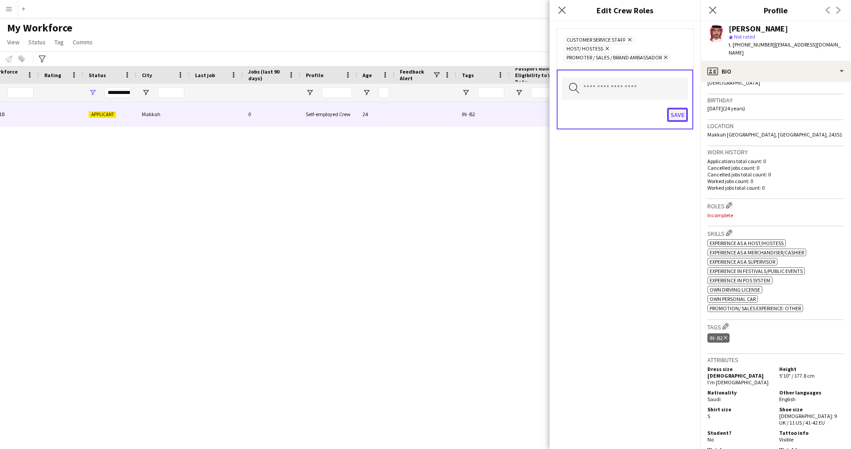
click at [678, 108] on button "Save" at bounding box center [677, 115] width 21 height 14
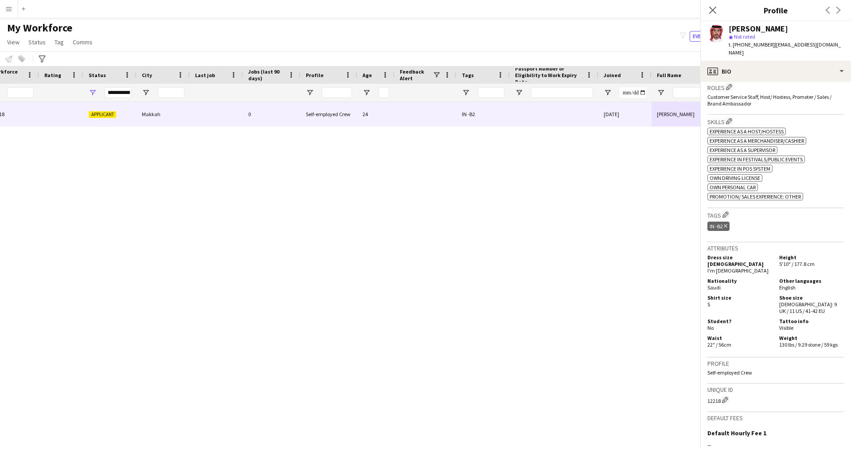
scroll to position [274, 0]
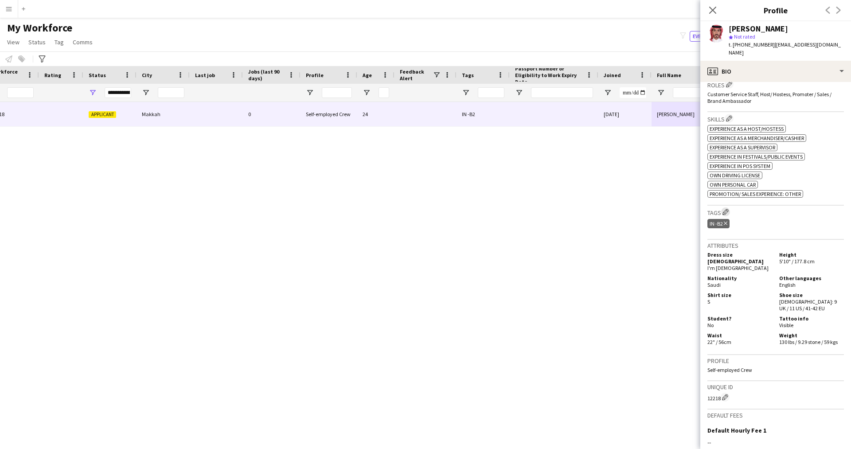
click at [728, 209] on app-icon "Edit crew company tags" at bounding box center [726, 212] width 6 height 6
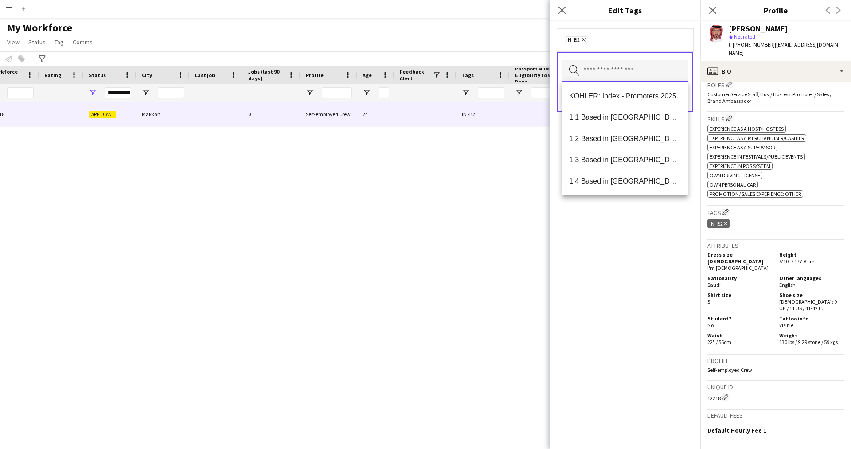
click at [628, 78] on input "text" at bounding box center [625, 71] width 126 height 22
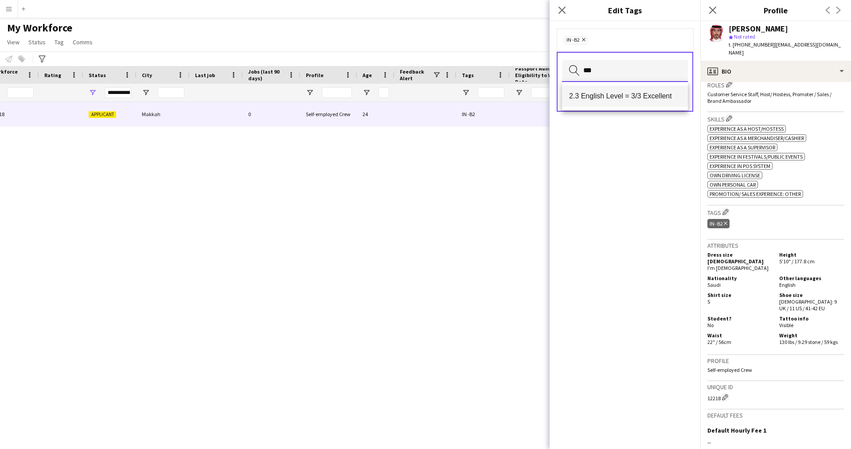
type input "***"
click at [625, 91] on mat-option "2.3 English Level = 3/3 Excellent" at bounding box center [625, 96] width 126 height 21
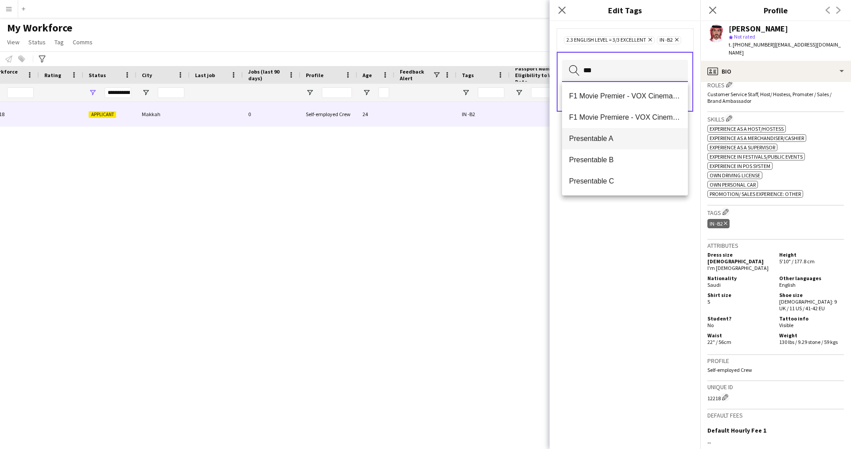
type input "***"
click at [600, 146] on mat-option "Presentable A" at bounding box center [625, 138] width 126 height 21
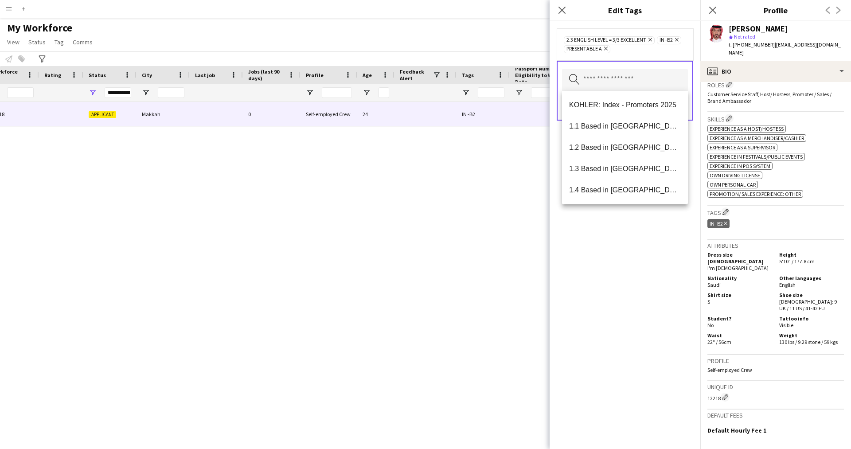
click at [601, 391] on div "2.3 English Level = 3/3 Excellent Remove IN -B2 Remove Presentable A Remove Sea…" at bounding box center [625, 235] width 151 height 428
click at [635, 89] on input "text" at bounding box center [625, 80] width 126 height 22
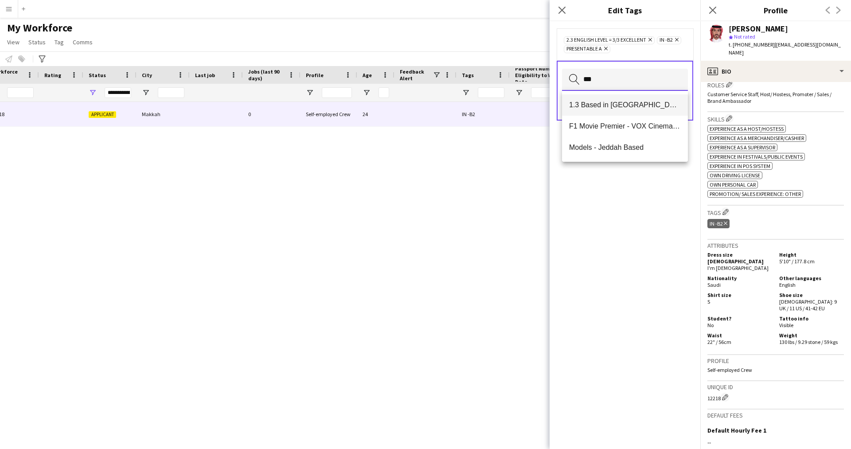
type input "***"
click at [632, 104] on span "1.3 Based in [GEOGRAPHIC_DATA]" at bounding box center [625, 105] width 112 height 8
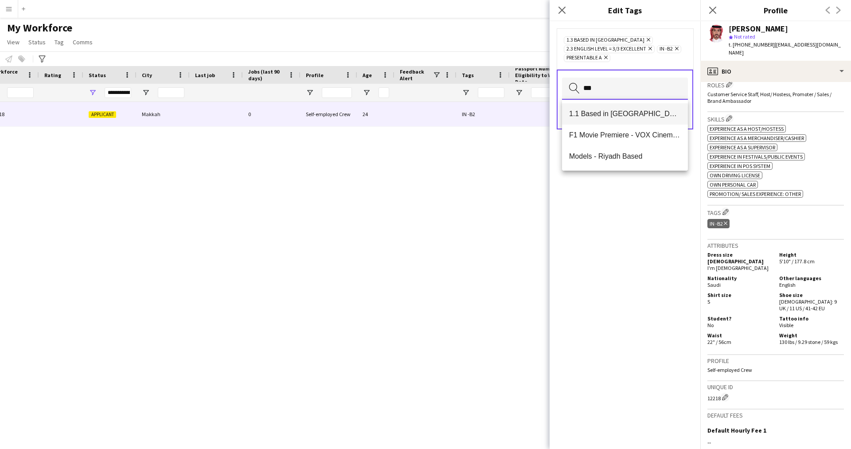
type input "***"
click at [621, 114] on span "1.1 Based in [GEOGRAPHIC_DATA]" at bounding box center [625, 114] width 112 height 8
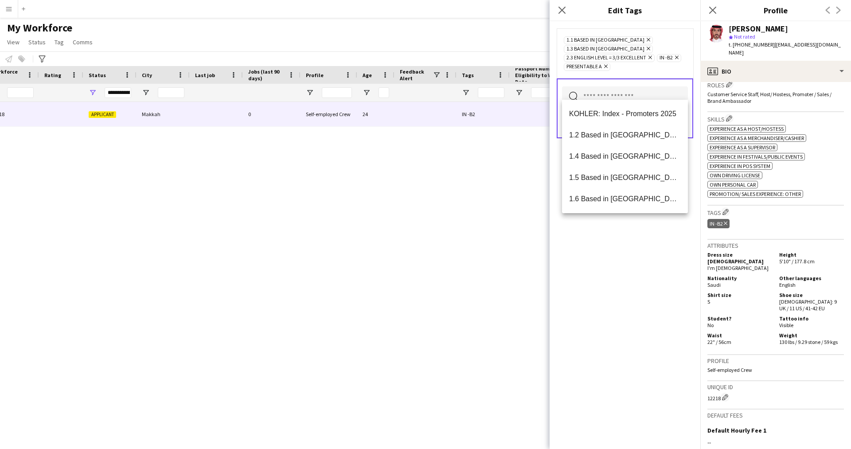
click at [622, 269] on div "1.1 Based in [GEOGRAPHIC_DATA] Remove 1.3 Based in [GEOGRAPHIC_DATA] Remove 2.3…" at bounding box center [625, 235] width 151 height 428
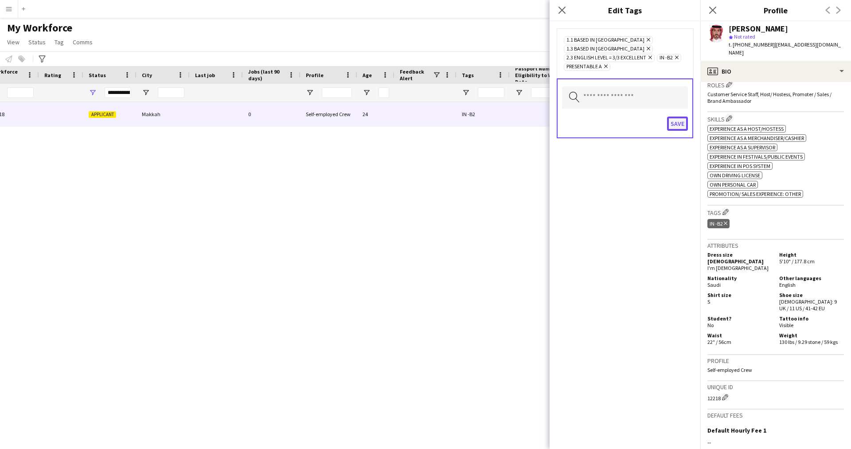
click at [679, 117] on button "Save" at bounding box center [677, 124] width 21 height 14
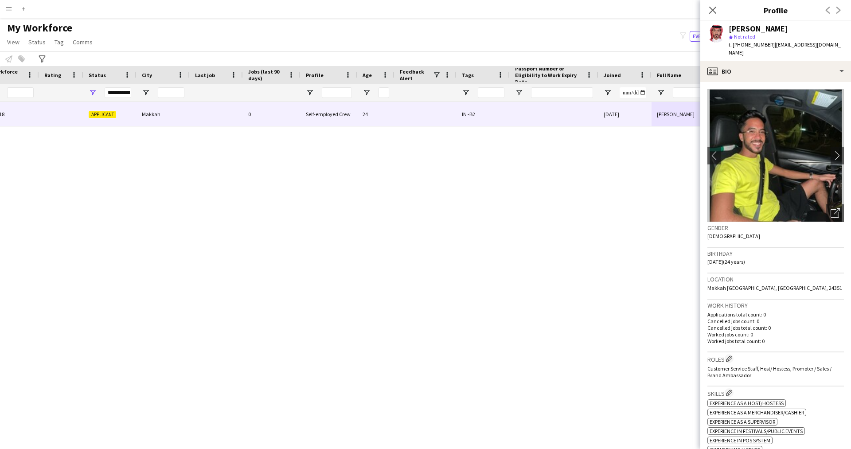
scroll to position [0, 0]
click at [762, 82] on app-crew-profile-bio "chevron-left chevron-right Open photos pop-in Gender [DEMOGRAPHIC_DATA] Birthda…" at bounding box center [776, 265] width 151 height 367
click at [757, 68] on div "profile Bio" at bounding box center [776, 71] width 151 height 21
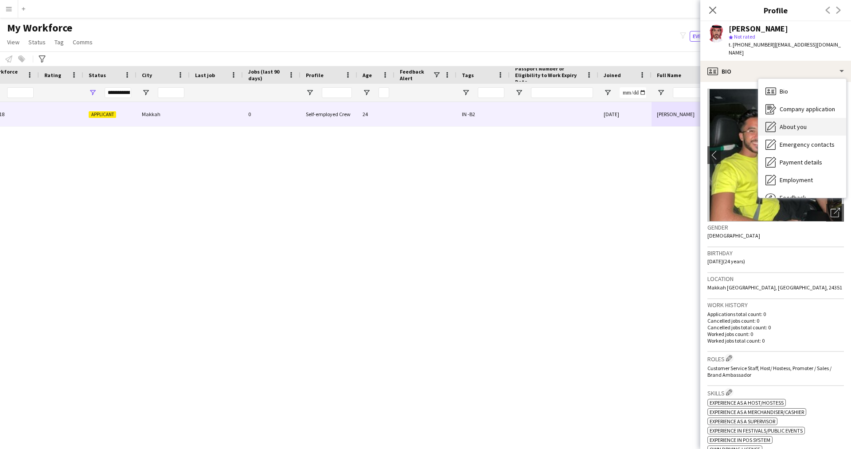
click at [802, 123] on span "About you" at bounding box center [793, 127] width 27 height 8
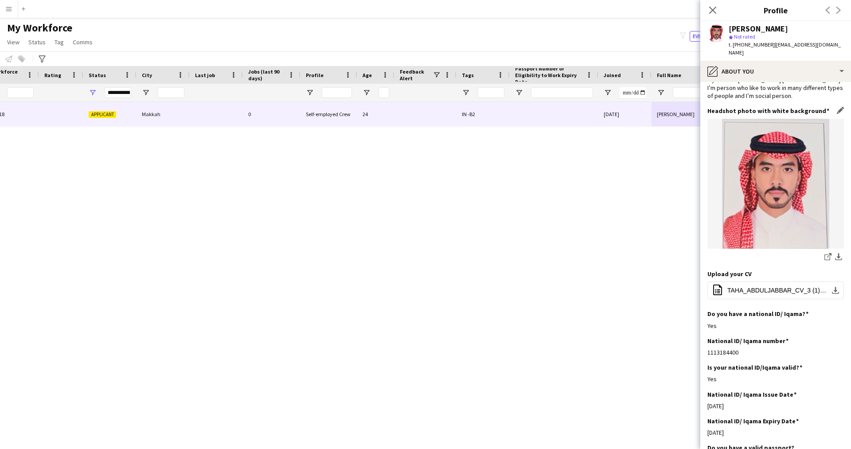
scroll to position [0, 0]
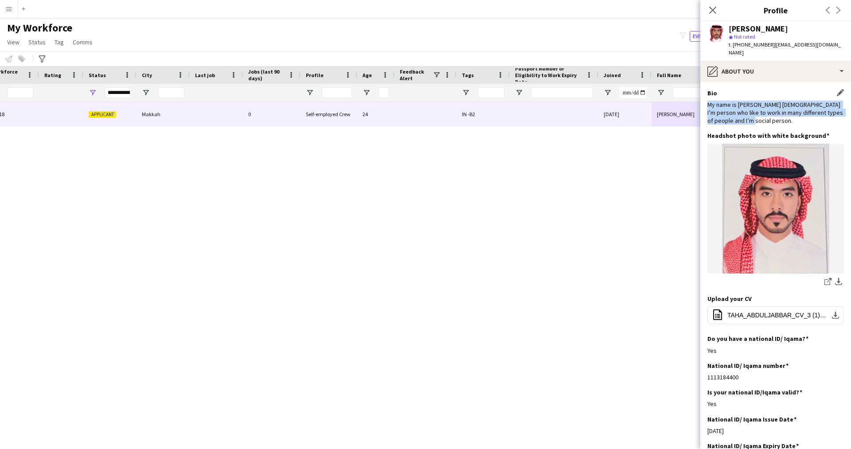
drag, startPoint x: 751, startPoint y: 113, endPoint x: 708, endPoint y: 98, distance: 45.3
click at [708, 101] on div "My name is [PERSON_NAME] [DEMOGRAPHIC_DATA] I’m person who like to work in many…" at bounding box center [776, 113] width 137 height 24
click at [745, 101] on div "My name is [PERSON_NAME] [DEMOGRAPHIC_DATA] I’m person who like to work in many…" at bounding box center [776, 113] width 137 height 24
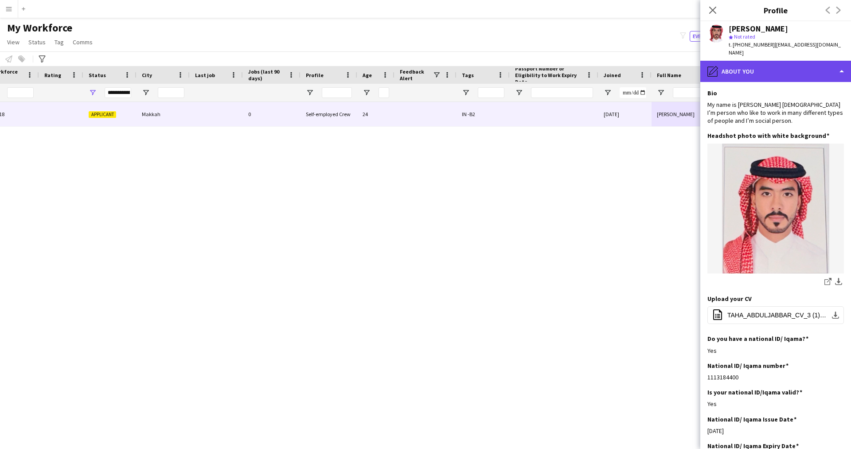
click at [776, 61] on div "pencil4 About you" at bounding box center [776, 71] width 151 height 21
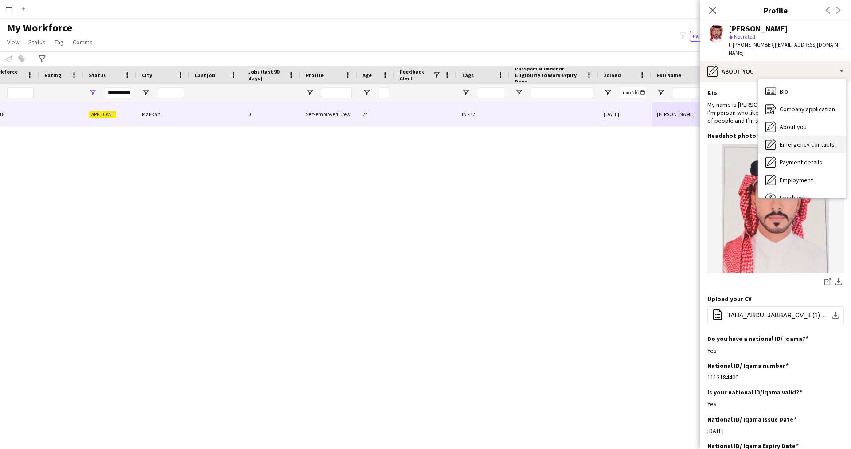
click at [788, 141] on span "Emergency contacts" at bounding box center [807, 145] width 55 height 8
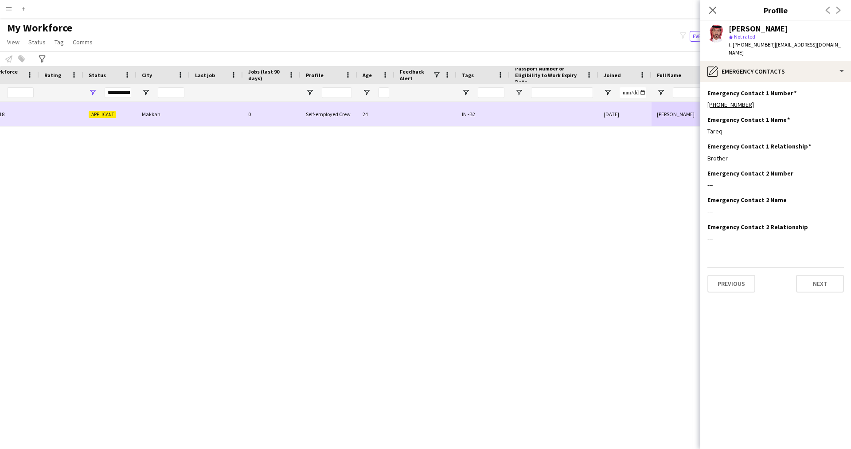
drag, startPoint x: 740, startPoint y: 126, endPoint x: 696, endPoint y: 122, distance: 43.6
click at [696, 122] on body "Menu Boards Boards Boards All jobs Status Workforce Workforce My Workforce Recr…" at bounding box center [425, 224] width 851 height 449
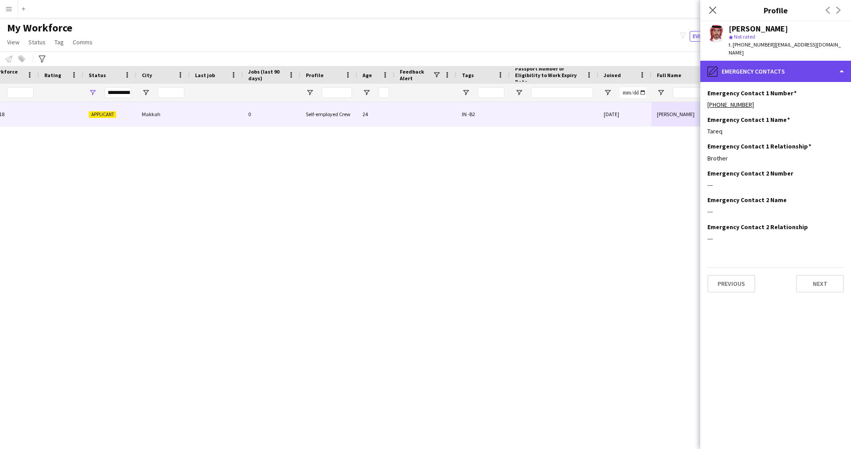
click at [765, 71] on div "pencil4 Emergency contacts" at bounding box center [776, 71] width 151 height 21
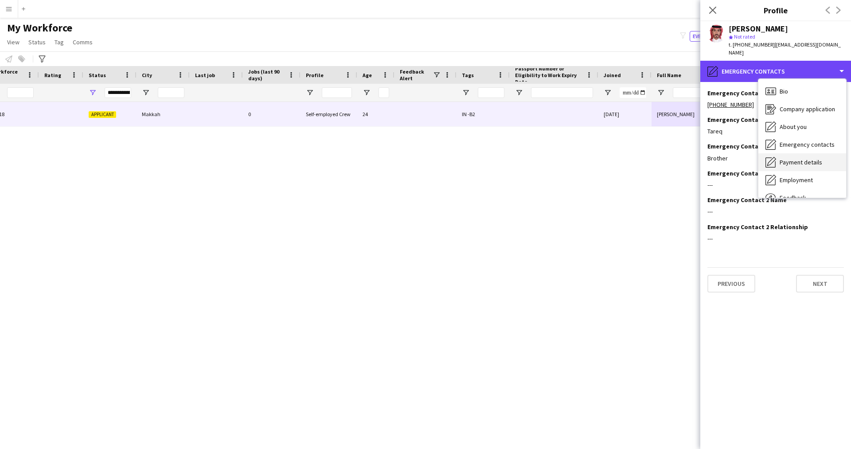
scroll to position [30, 0]
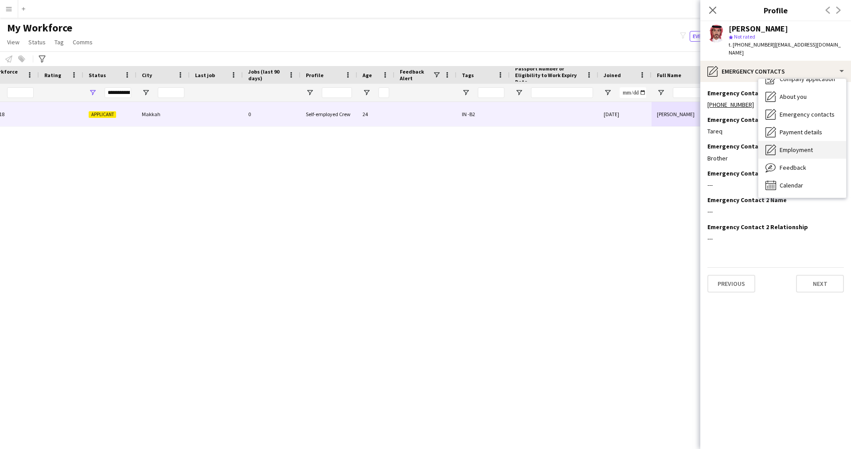
click at [796, 146] on span "Employment" at bounding box center [796, 150] width 33 height 8
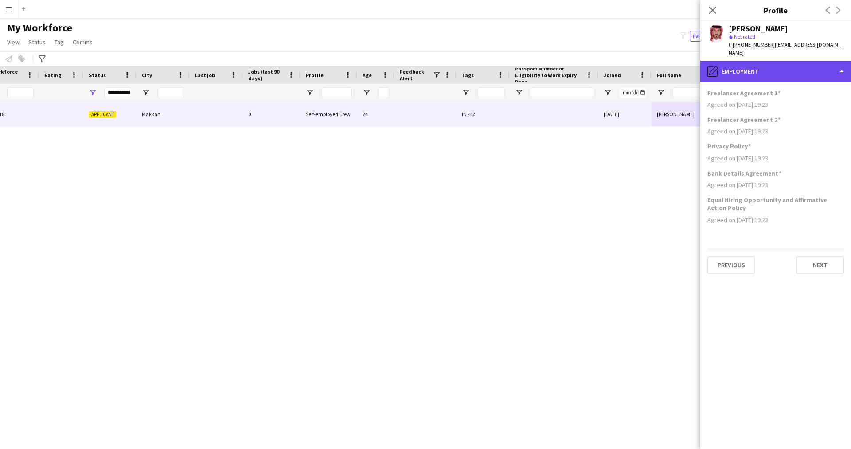
click at [755, 69] on div "pencil4 Employment" at bounding box center [776, 71] width 151 height 21
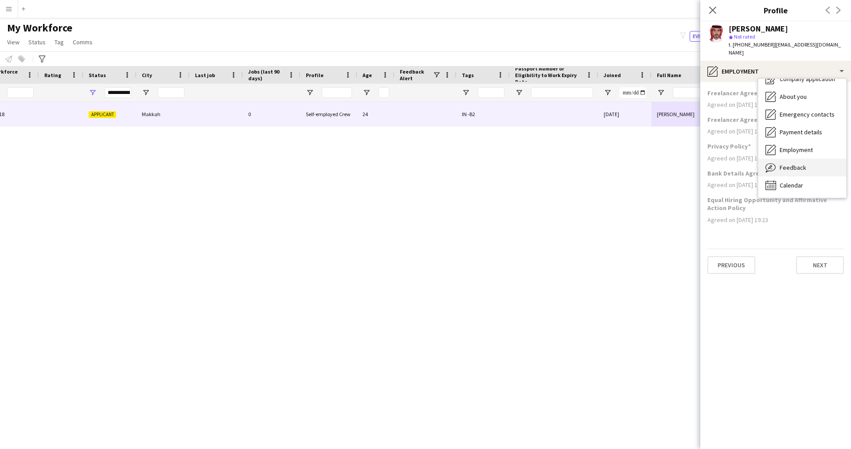
click at [787, 159] on div "Feedback Feedback" at bounding box center [803, 168] width 88 height 18
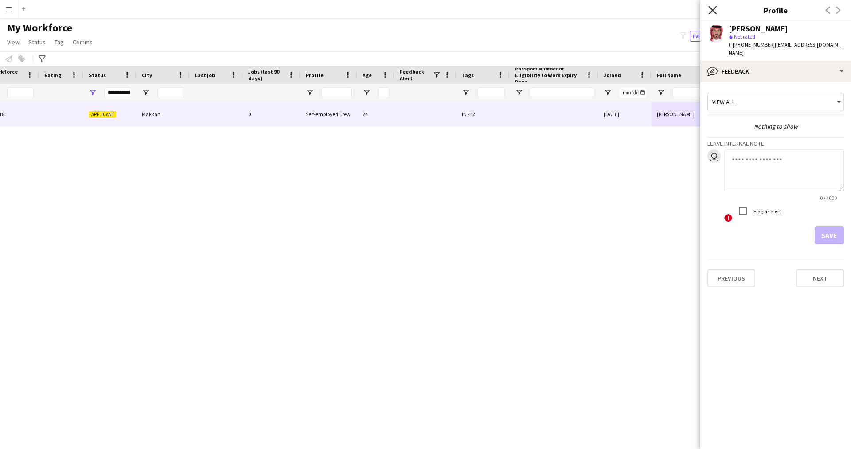
click at [715, 8] on icon "Close pop-in" at bounding box center [713, 10] width 8 height 8
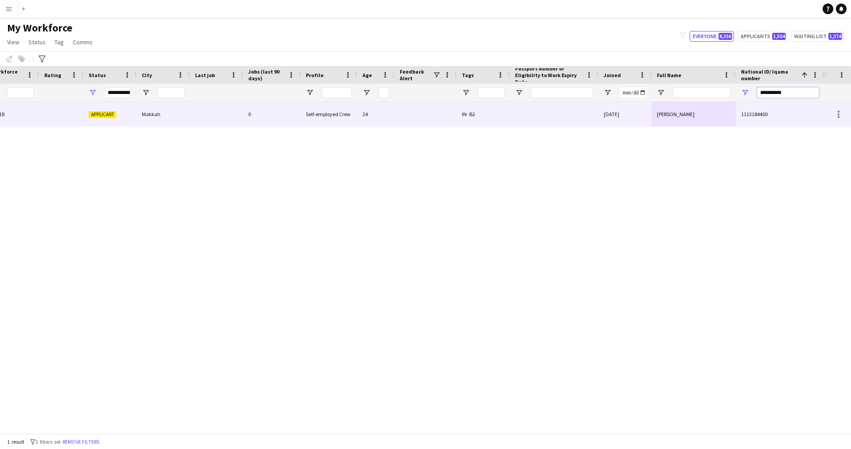
drag, startPoint x: 788, startPoint y: 96, endPoint x: 628, endPoint y: 117, distance: 161.9
click at [628, 117] on div "Workforce Details Profile Data Workforce Details Profile Data First Name Last N…" at bounding box center [425, 250] width 851 height 368
paste input "National ID/ Iqama number Filter Input"
type input "**********"
drag, startPoint x: 773, startPoint y: 248, endPoint x: 719, endPoint y: 98, distance: 160.0
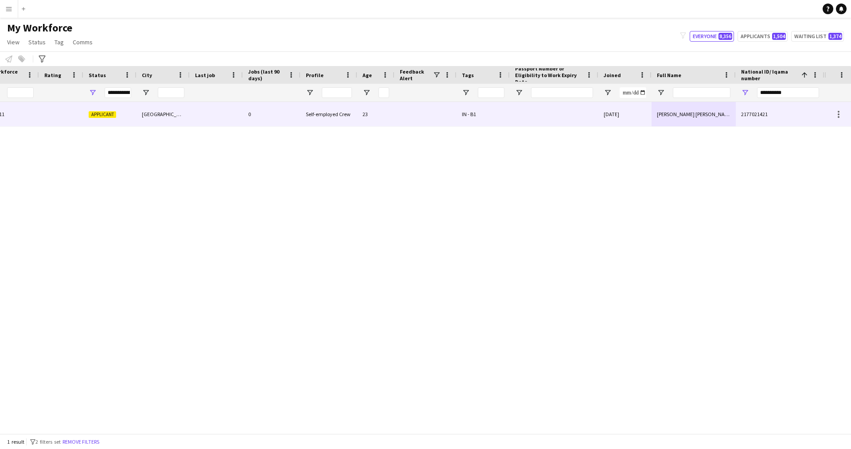
click at [719, 98] on div "Workforce Details Profile Data Workforce Details Profile Data First Name Last N…" at bounding box center [425, 250] width 851 height 368
click at [719, 108] on div "[PERSON_NAME] [PERSON_NAME]" at bounding box center [694, 114] width 84 height 24
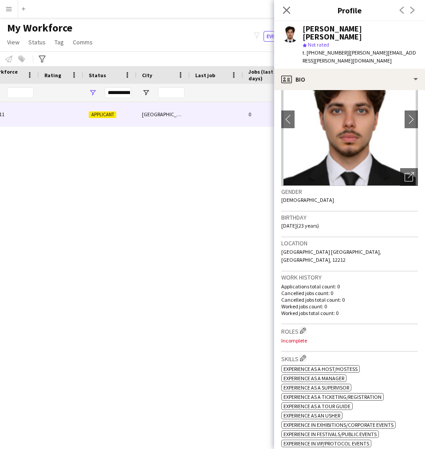
scroll to position [0, 0]
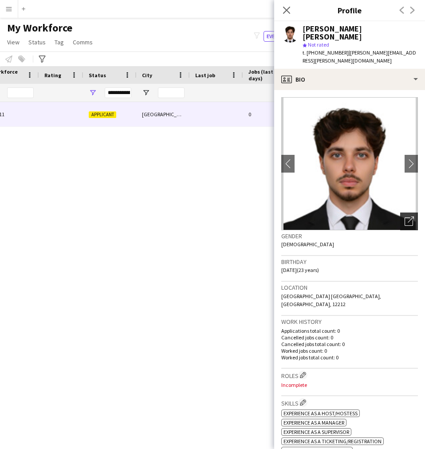
click at [404, 216] on icon "Open photos pop-in" at bounding box center [408, 220] width 9 height 9
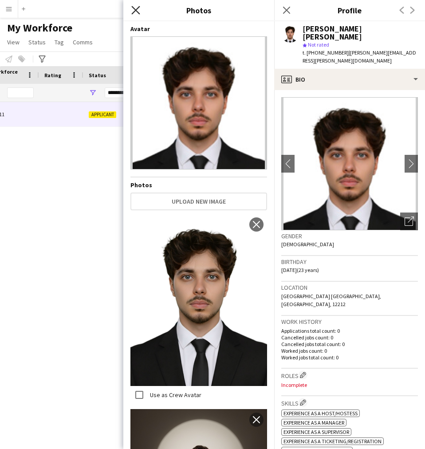
click at [134, 13] on icon "Close pop-in" at bounding box center [135, 10] width 8 height 8
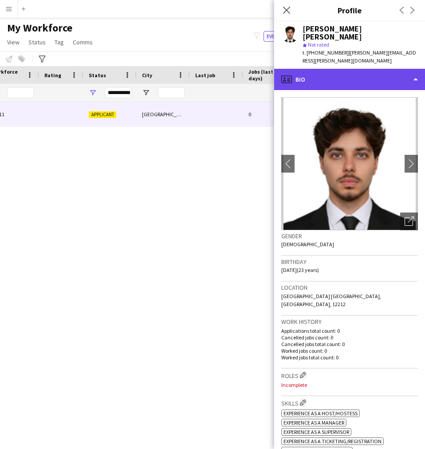
click at [368, 69] on div "profile Bio" at bounding box center [349, 79] width 151 height 21
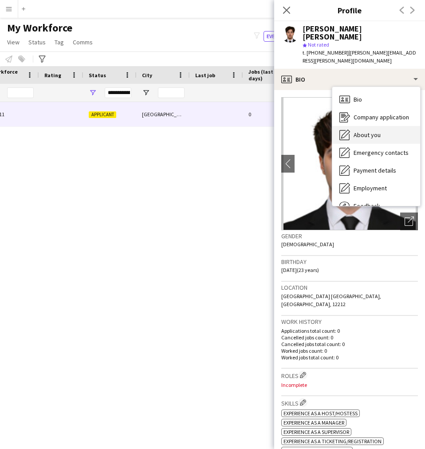
click at [373, 131] on span "About you" at bounding box center [366, 135] width 27 height 8
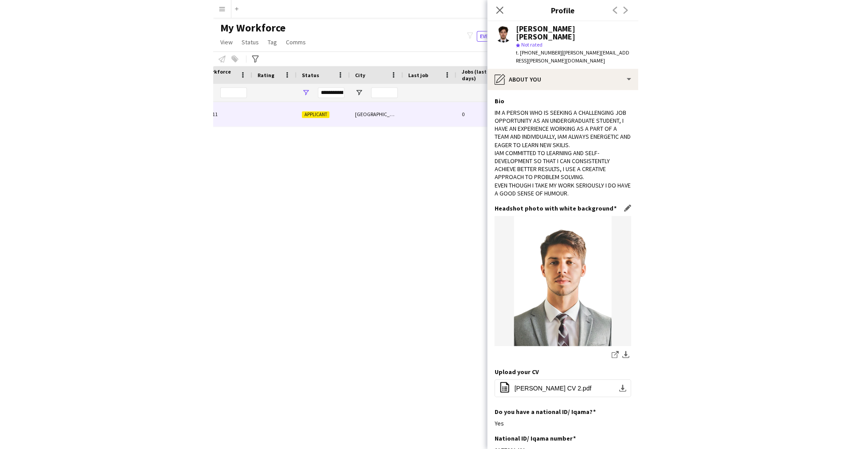
scroll to position [101, 0]
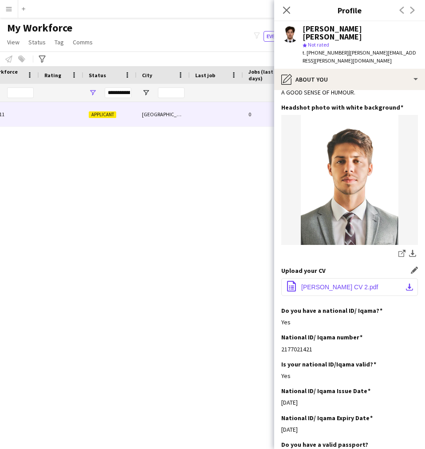
click at [325, 279] on button "office-file-sheet [PERSON_NAME] CV 2.pdf download-bottom" at bounding box center [349, 287] width 137 height 18
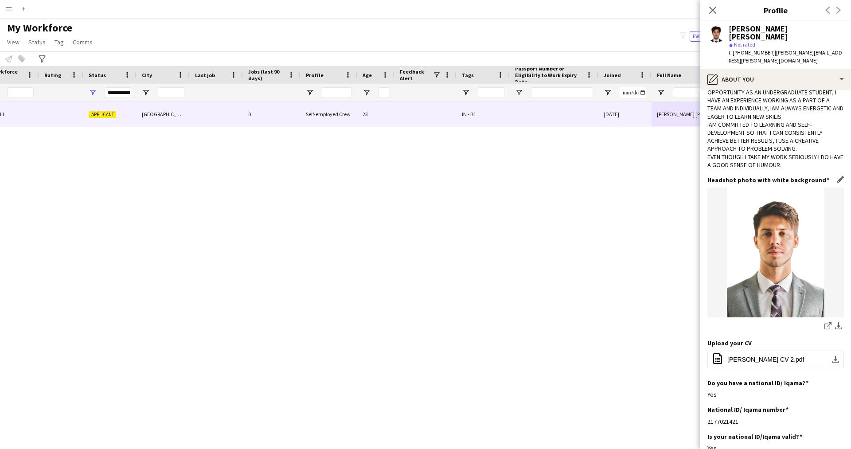
scroll to position [0, 0]
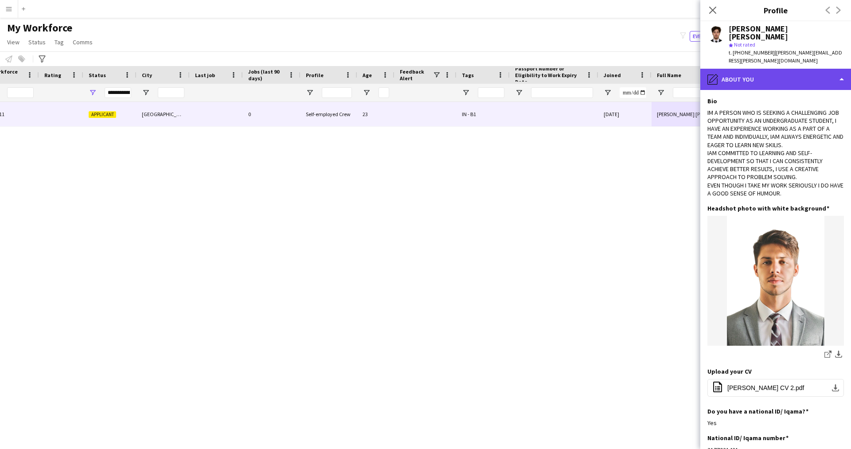
click at [751, 69] on div "pencil4 About you" at bounding box center [776, 79] width 151 height 21
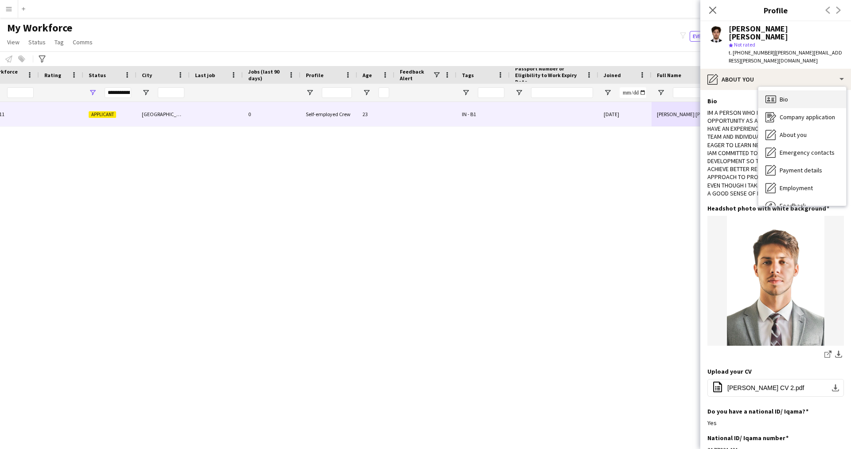
click at [793, 90] on div "Bio Bio" at bounding box center [803, 99] width 88 height 18
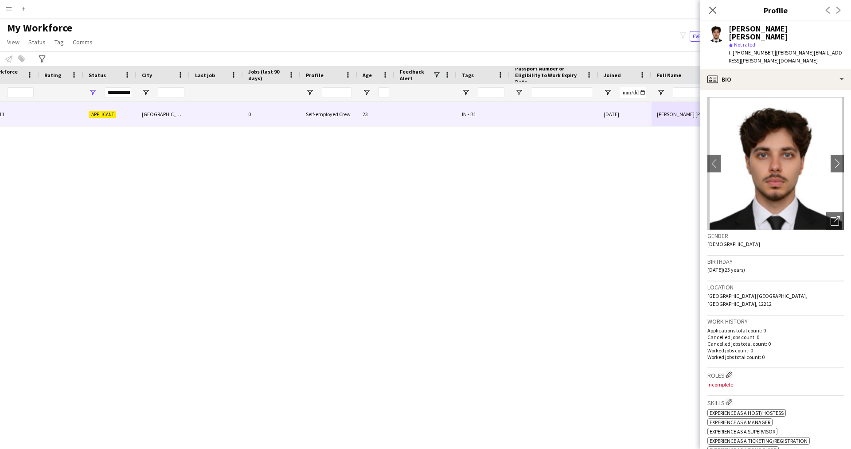
scroll to position [190, 0]
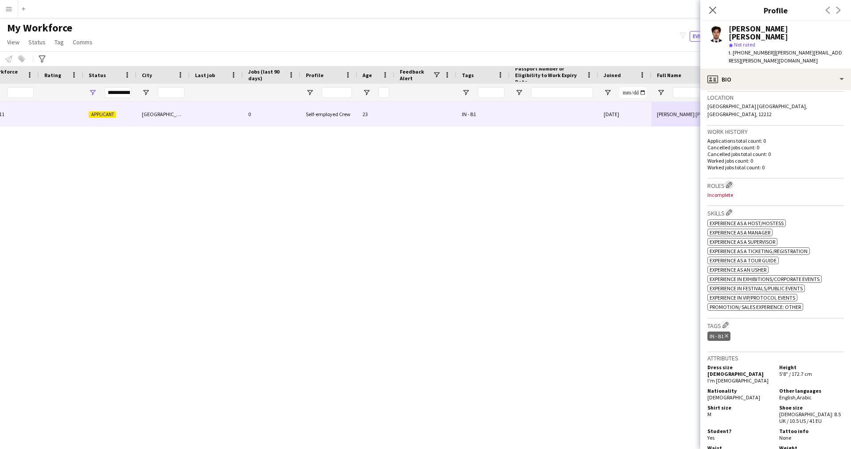
click at [734, 180] on button "Edit crew company roles" at bounding box center [729, 184] width 9 height 9
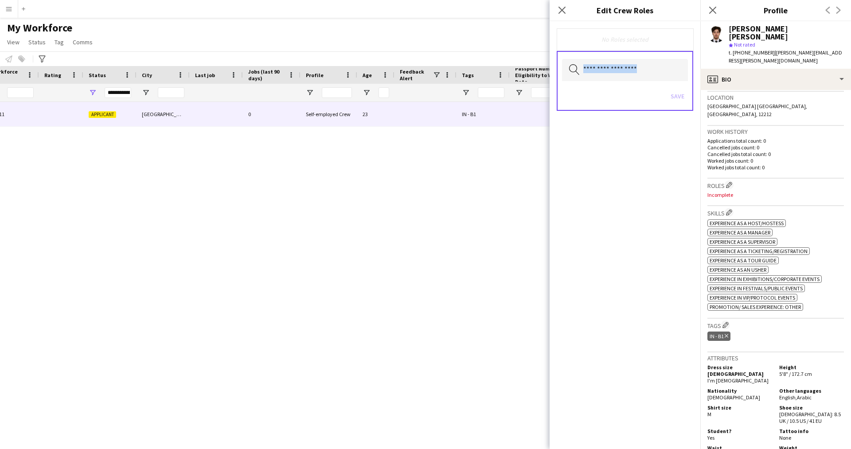
drag, startPoint x: 611, startPoint y: 83, endPoint x: 597, endPoint y: 67, distance: 21.7
click at [597, 67] on div "Search by role type Save" at bounding box center [625, 81] width 137 height 60
click at [641, 70] on input "text" at bounding box center [625, 70] width 126 height 22
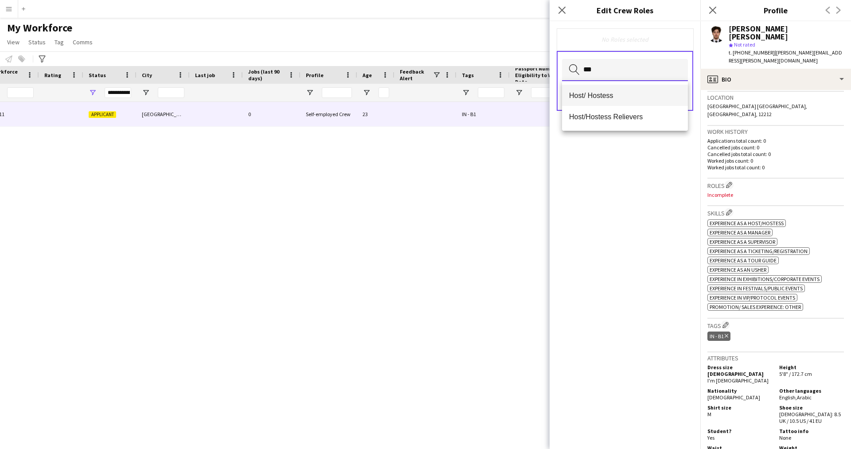
type input "***"
click at [615, 91] on span "Host/ Hostess" at bounding box center [625, 95] width 112 height 8
type input "**"
click at [615, 91] on mat-option "Customer Service Staff" at bounding box center [625, 96] width 126 height 21
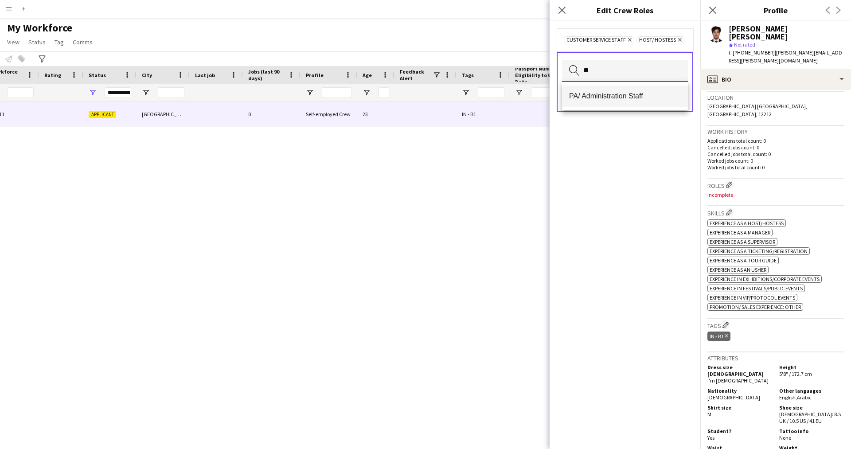
type input "**"
click at [598, 90] on mat-option "PA/ Administration Staff" at bounding box center [625, 96] width 126 height 21
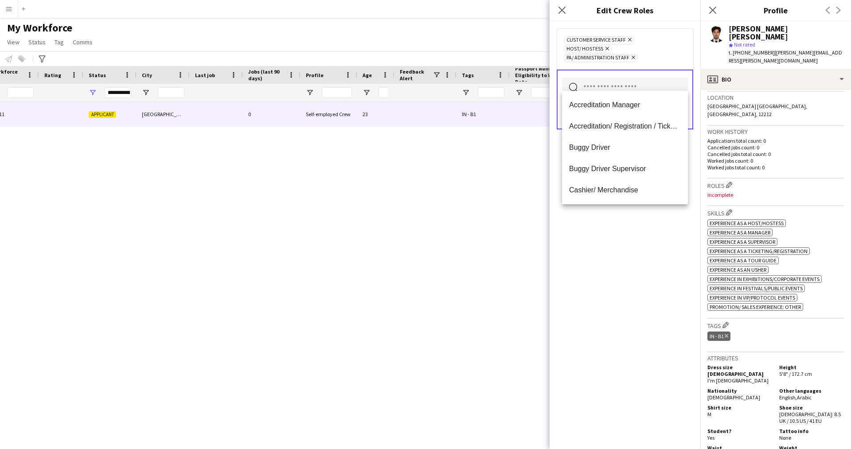
type input "*"
type input "****"
click at [621, 156] on mat-option "Production Assistant" at bounding box center [625, 147] width 126 height 21
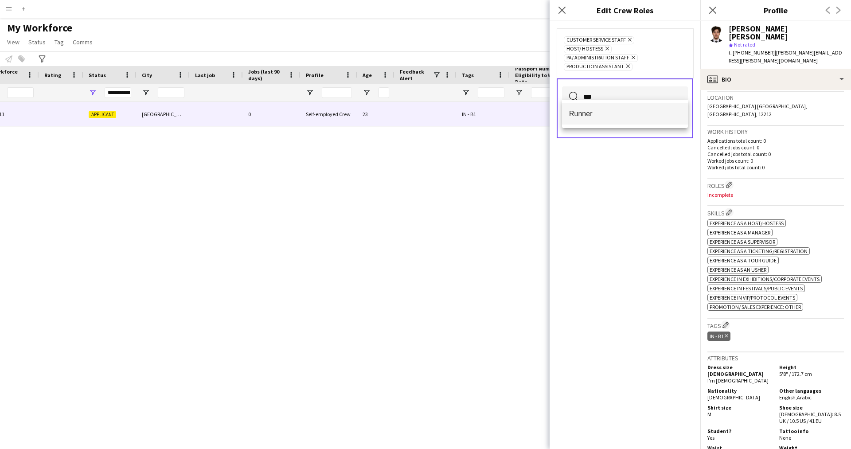
type input "***"
click at [581, 114] on span "Runner" at bounding box center [625, 114] width 112 height 8
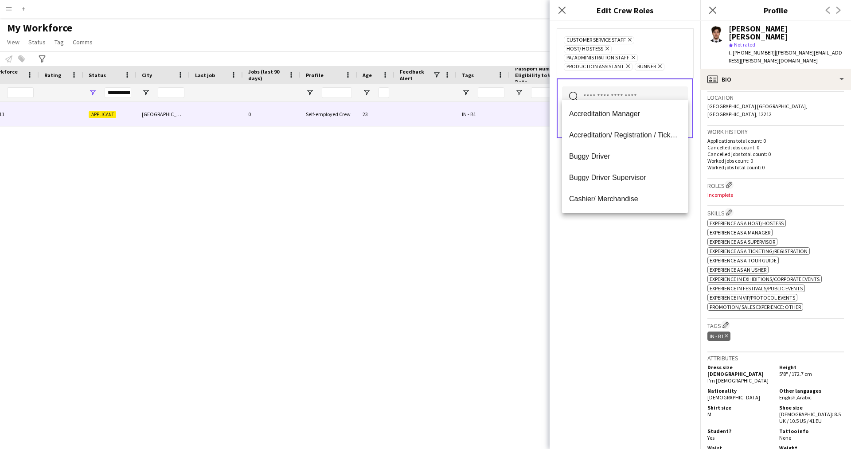
click at [582, 333] on div "Customer Service Staff Remove Host/ Hostess Remove PA/ Administration Staff Rem…" at bounding box center [625, 235] width 151 height 428
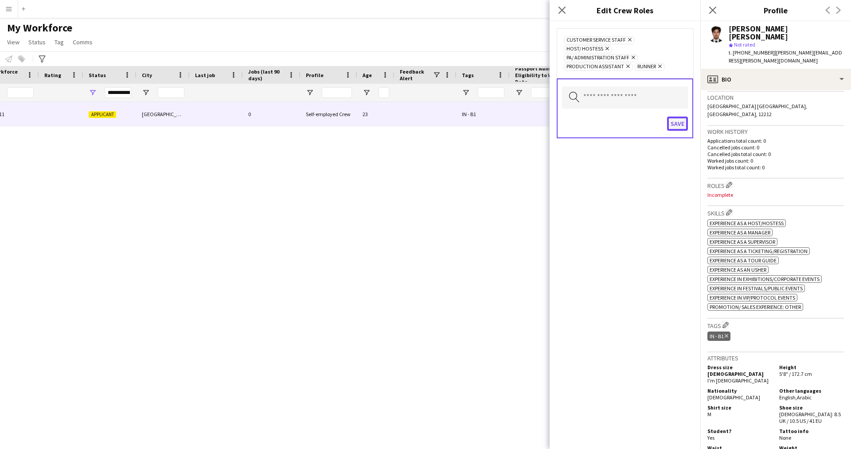
click at [680, 117] on button "Save" at bounding box center [677, 124] width 21 height 14
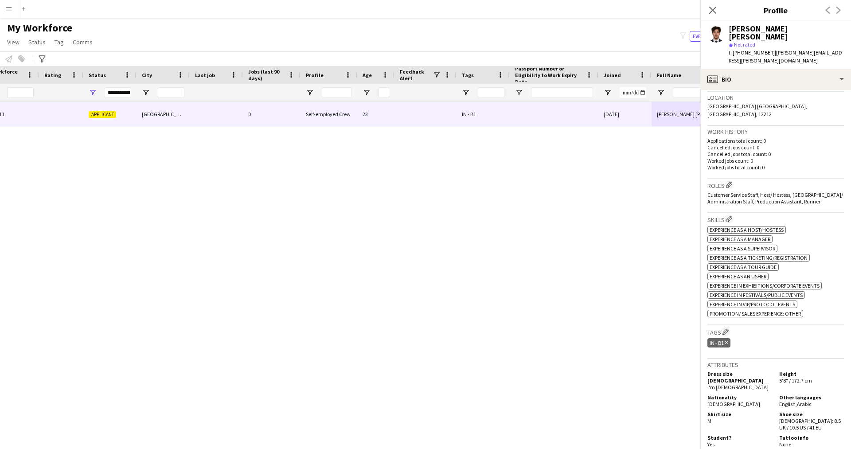
scroll to position [215, 0]
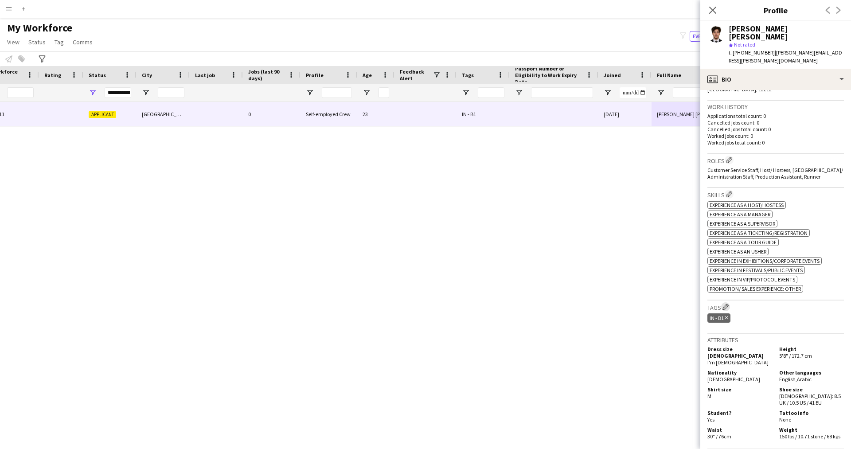
click at [724, 304] on app-icon "Edit crew company tags" at bounding box center [726, 307] width 6 height 6
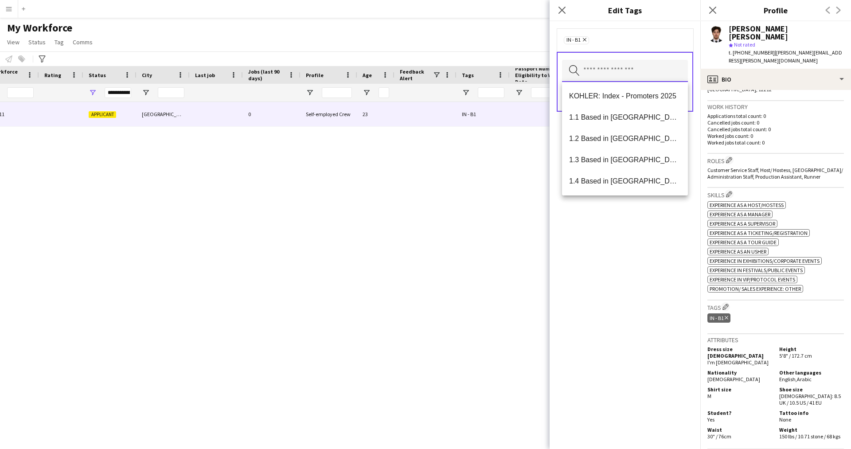
click at [611, 75] on input "text" at bounding box center [625, 71] width 126 height 22
click at [594, 120] on span "1.1 Based in [GEOGRAPHIC_DATA]" at bounding box center [625, 117] width 112 height 8
type input "**"
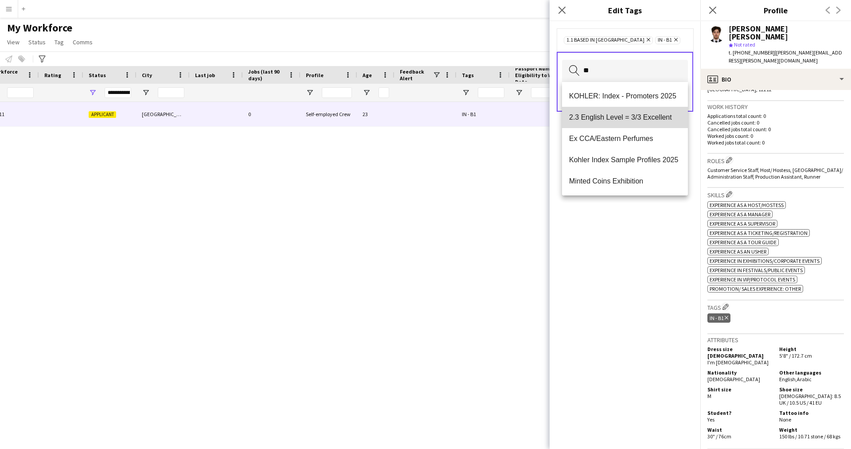
click at [633, 114] on span "2.3 English Level = 3/3 Excellent" at bounding box center [625, 117] width 112 height 8
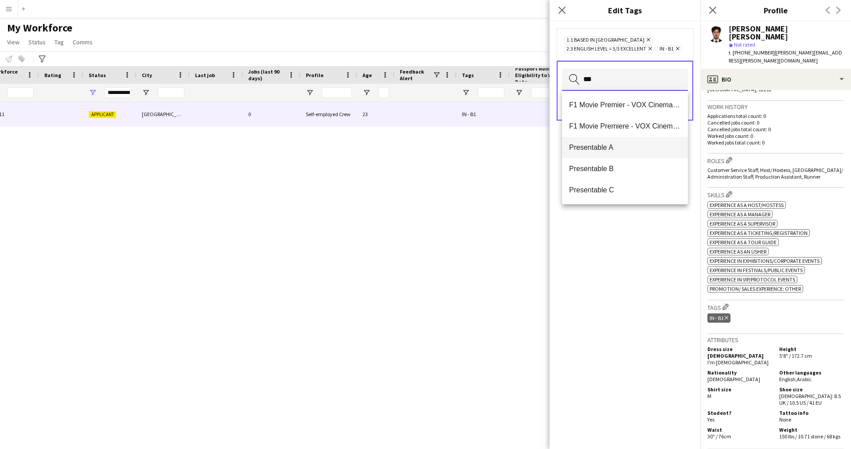
type input "***"
click at [616, 147] on span "Presentable A" at bounding box center [625, 147] width 112 height 8
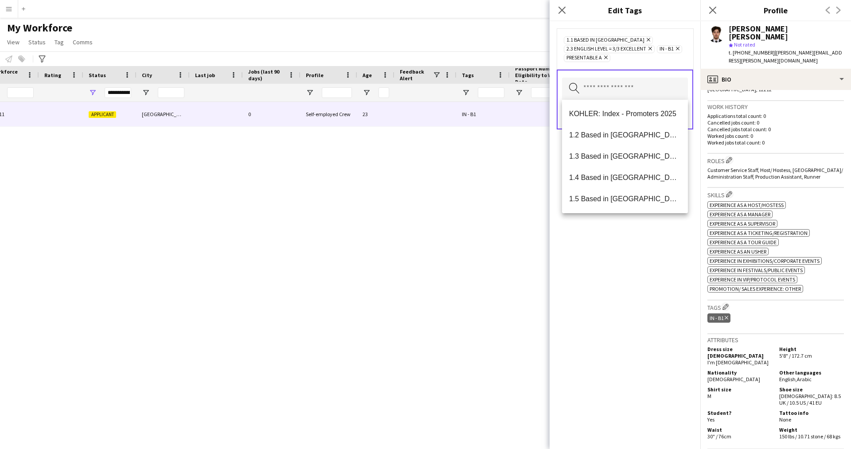
click at [582, 329] on div "1.1 Based in [GEOGRAPHIC_DATA] Remove 2.3 English Level = 3/3 Excellent Remove …" at bounding box center [625, 235] width 151 height 428
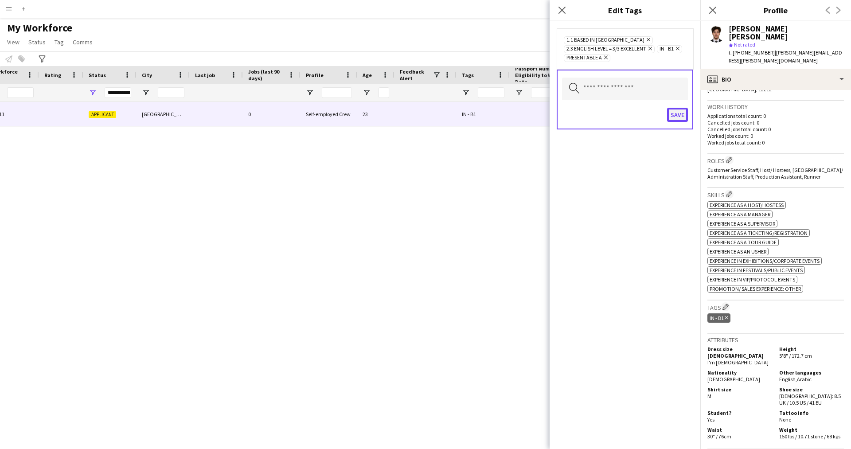
click at [679, 114] on button "Save" at bounding box center [677, 115] width 21 height 14
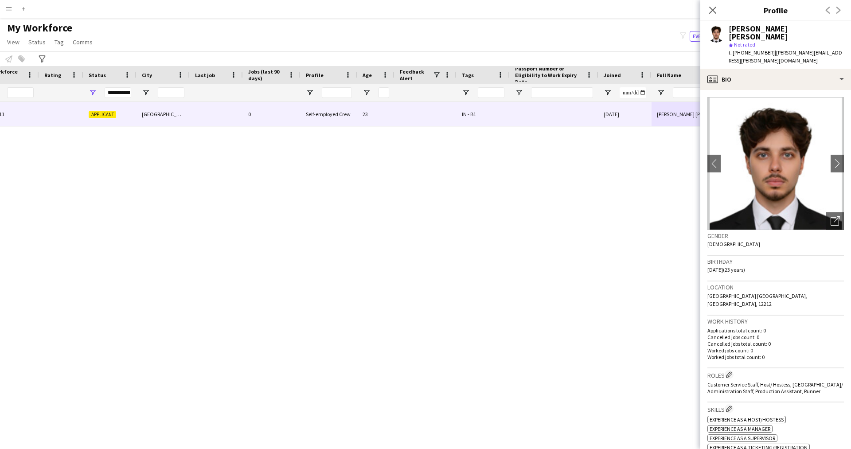
scroll to position [0, 0]
click at [831, 216] on icon "Open photos pop-in" at bounding box center [835, 220] width 9 height 9
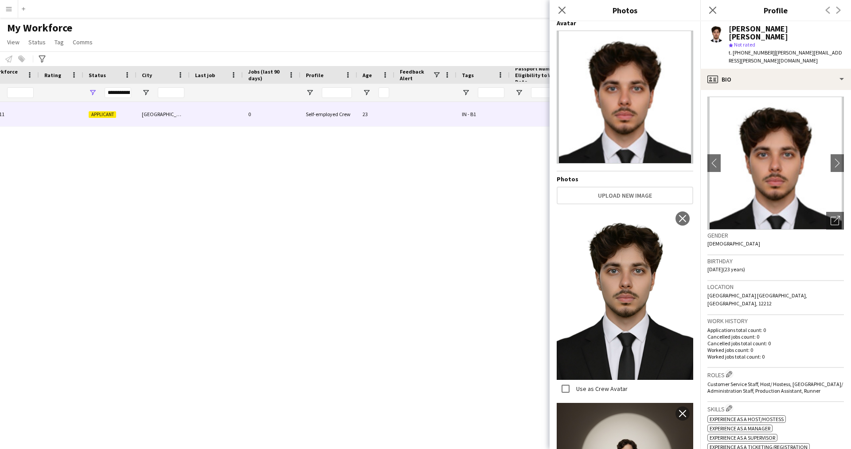
scroll to position [0, 0]
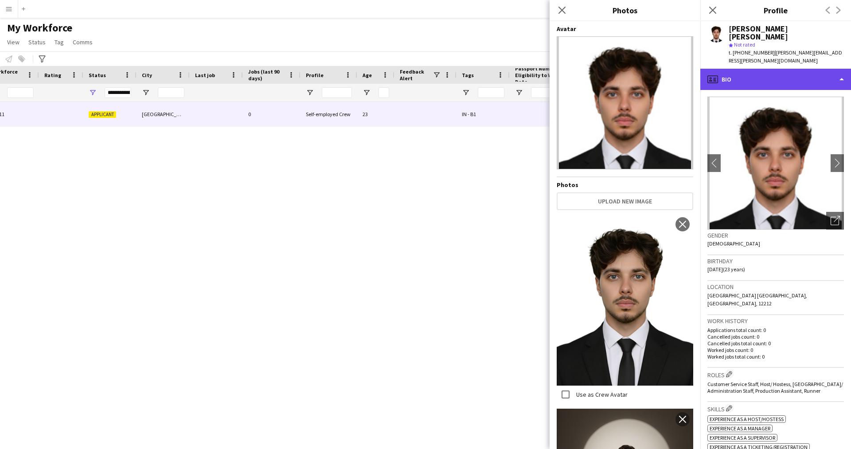
click at [768, 69] on div "profile Bio" at bounding box center [776, 79] width 151 height 21
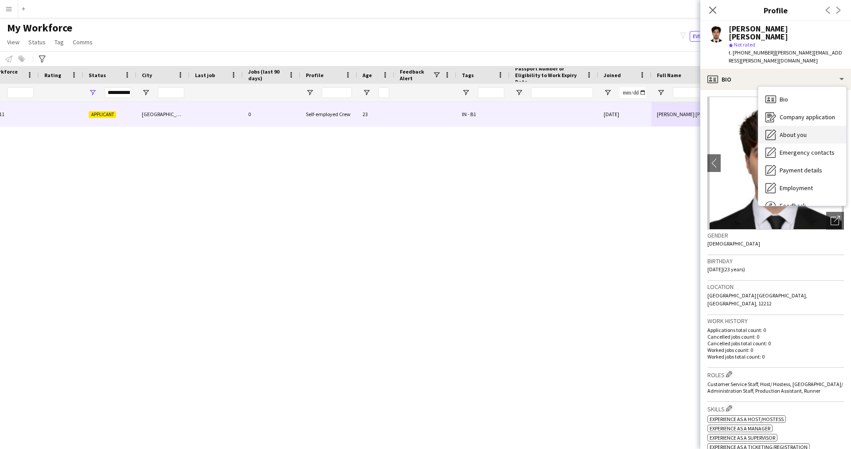
click at [809, 126] on div "About you About you" at bounding box center [803, 135] width 88 height 18
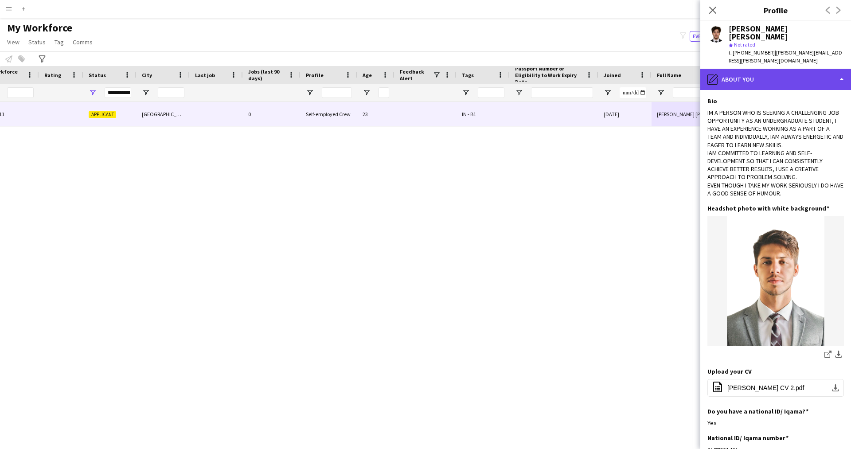
click at [775, 71] on div "pencil4 About you" at bounding box center [776, 79] width 151 height 21
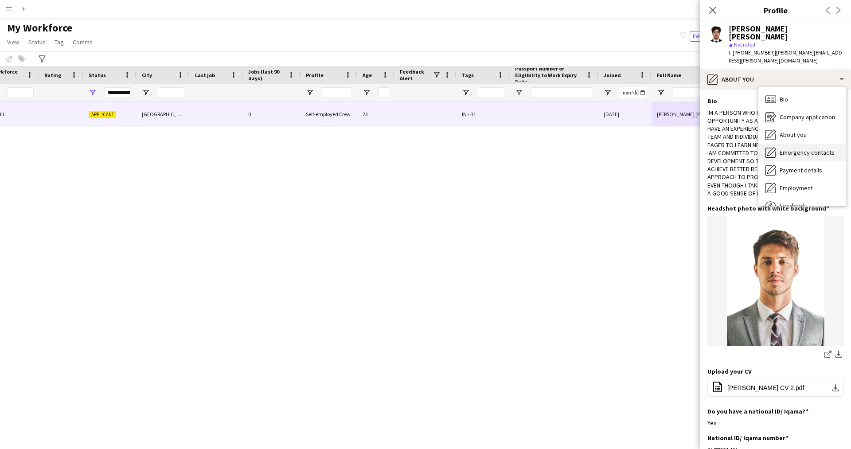
click at [820, 144] on div "Emergency contacts Emergency contacts" at bounding box center [803, 153] width 88 height 18
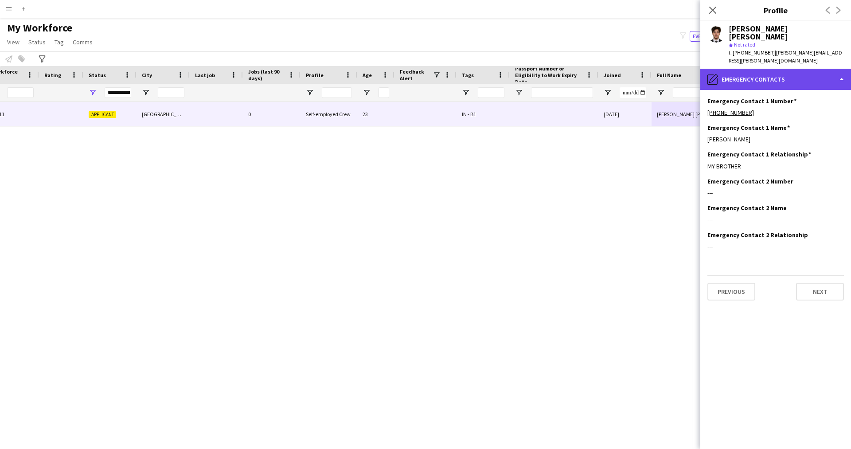
click at [781, 69] on div "pencil4 Emergency contacts" at bounding box center [776, 79] width 151 height 21
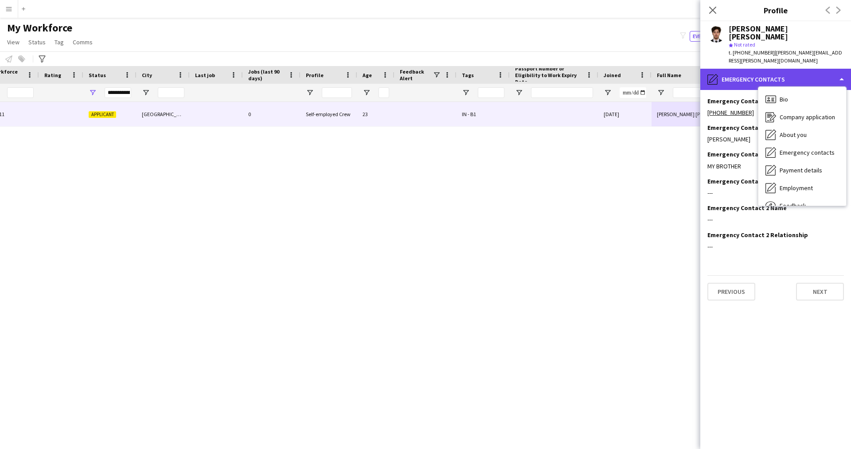
click at [745, 69] on div "pencil4 Emergency contacts" at bounding box center [776, 79] width 151 height 21
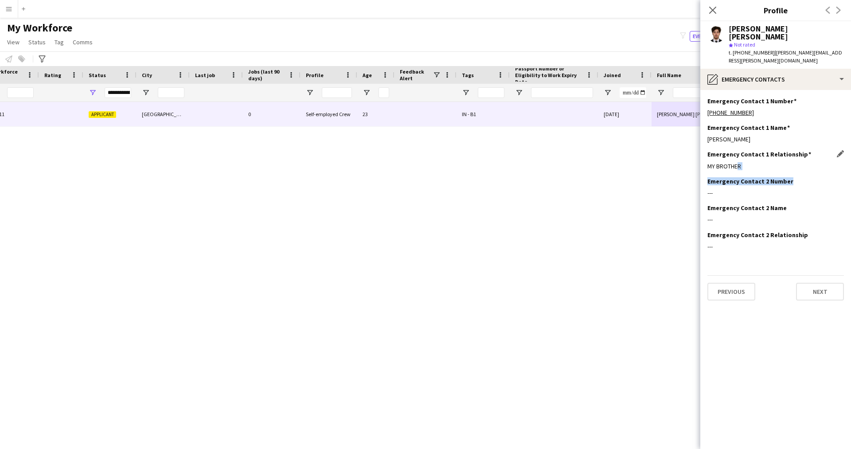
drag, startPoint x: 791, startPoint y: 164, endPoint x: 735, endPoint y: 159, distance: 56.1
click at [735, 159] on app-section-data-types "Emergency Contact 1 Number Edit this field [PHONE_NUMBER] Emergency Contact 1 N…" at bounding box center [776, 269] width 151 height 359
click at [769, 162] on div "MY BROTHER" at bounding box center [776, 166] width 137 height 8
drag, startPoint x: 788, startPoint y: 165, endPoint x: 747, endPoint y: 151, distance: 43.5
click at [747, 151] on app-section-data-types "Emergency Contact 1 Number Edit this field [PHONE_NUMBER] Emergency Contact 1 N…" at bounding box center [776, 269] width 151 height 359
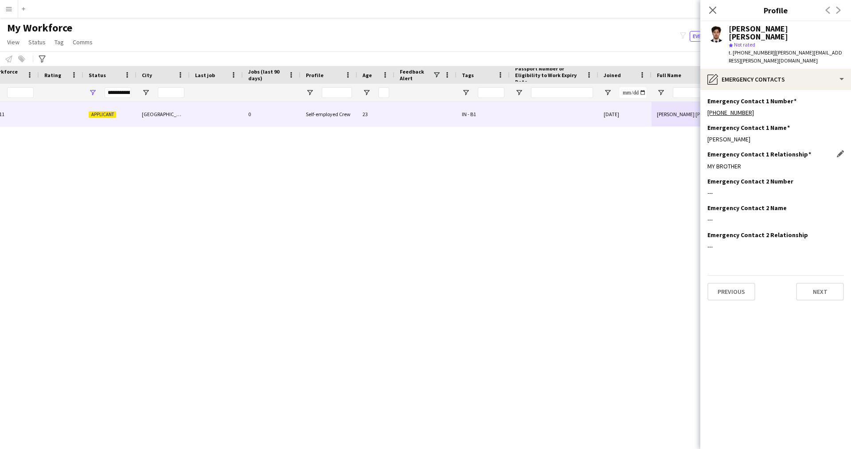
click at [747, 162] on div "MY BROTHER" at bounding box center [776, 166] width 137 height 8
click at [782, 71] on div "pencil4 Emergency contacts" at bounding box center [776, 79] width 151 height 21
click at [788, 161] on div "Payment details Payment details" at bounding box center [803, 170] width 88 height 18
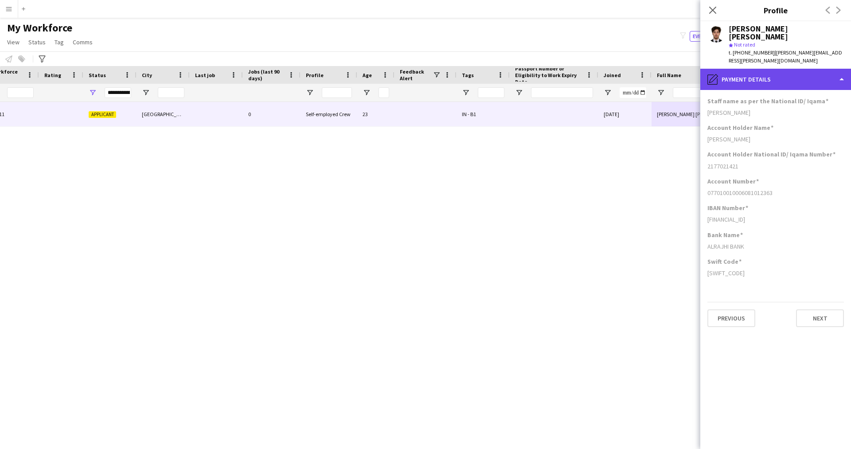
click at [751, 73] on div "pencil4 Payment details" at bounding box center [776, 79] width 151 height 21
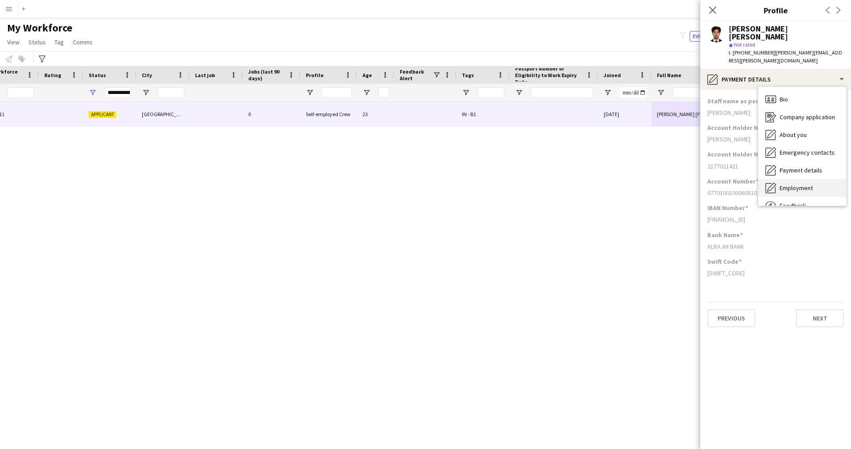
click at [793, 184] on span "Employment" at bounding box center [796, 188] width 33 height 8
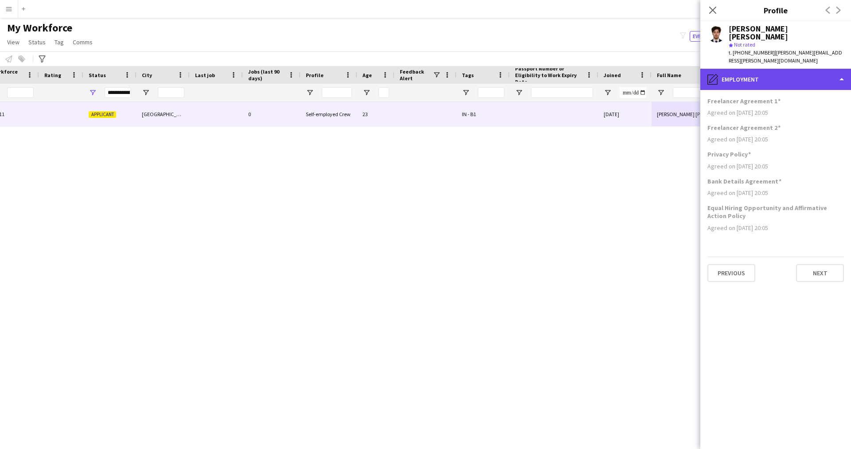
click at [769, 73] on div "pencil4 Employment" at bounding box center [776, 79] width 151 height 21
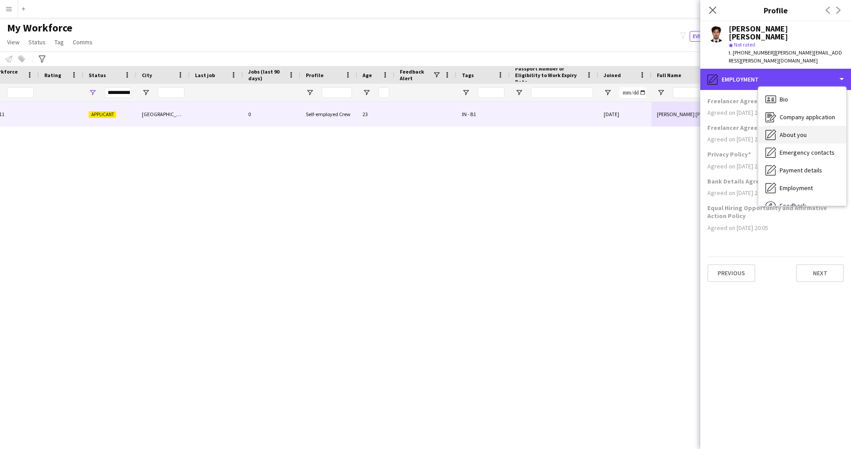
scroll to position [30, 0]
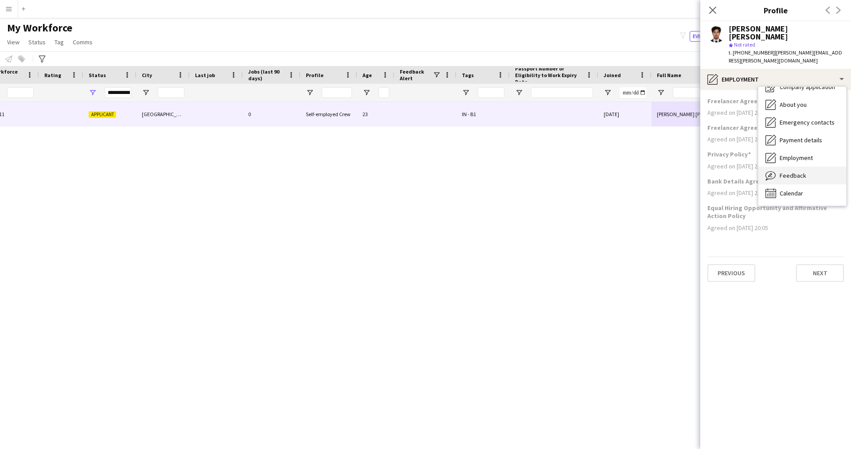
click at [786, 172] on span "Feedback" at bounding box center [793, 176] width 27 height 8
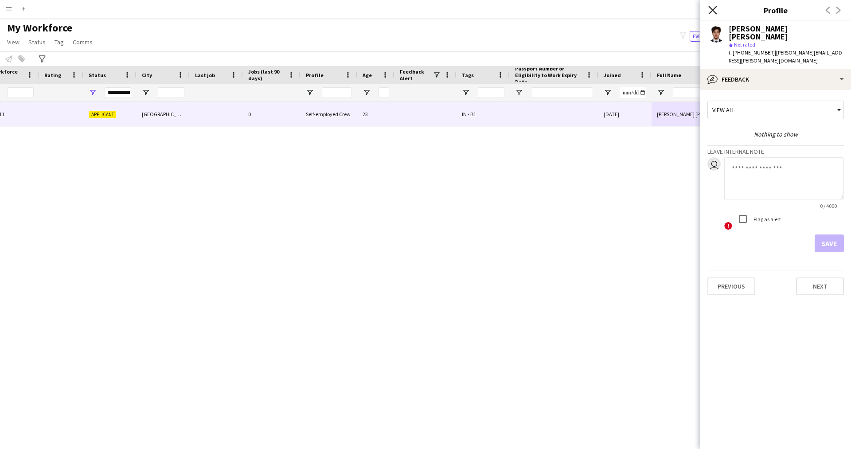
click at [714, 11] on icon "Close pop-in" at bounding box center [713, 10] width 8 height 8
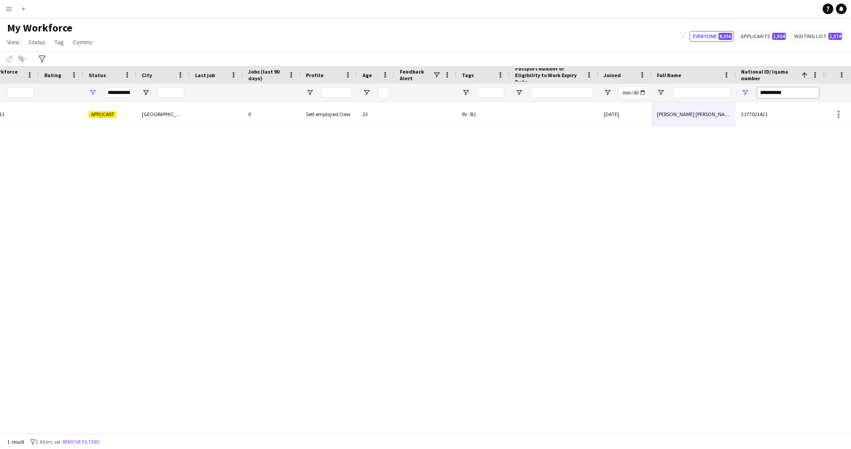
drag, startPoint x: 793, startPoint y: 92, endPoint x: 674, endPoint y: 109, distance: 120.0
click at [674, 109] on div "Workforce Details Profile Data Workforce Details Profile Data First Name Last N…" at bounding box center [425, 250] width 851 height 368
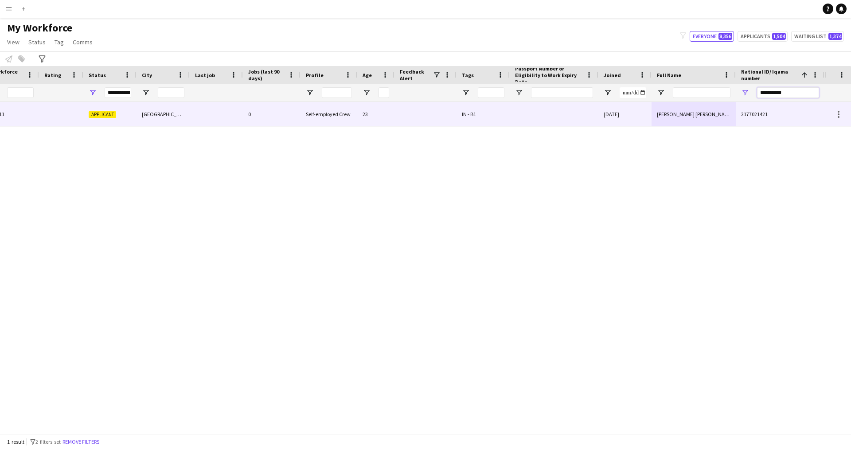
paste input "National ID/ Iqama number Filter Input"
type input "**********"
click at [674, 109] on div "[PERSON_NAME]" at bounding box center [694, 114] width 84 height 24
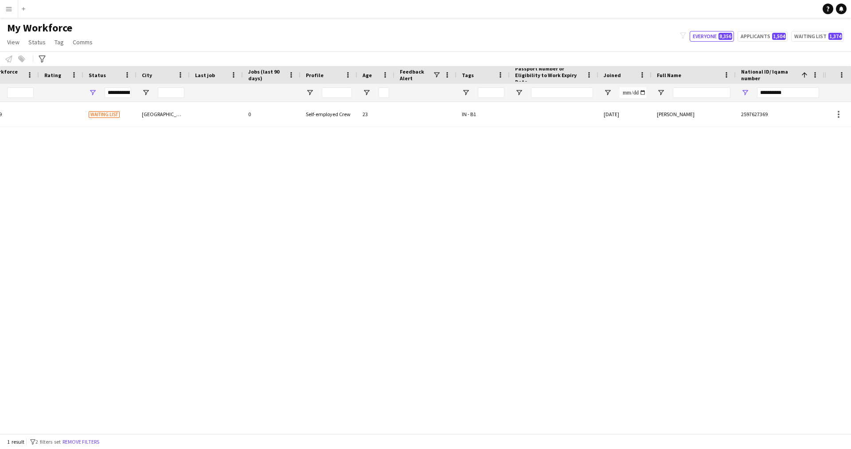
click at [674, 109] on div "[PERSON_NAME]" at bounding box center [694, 114] width 84 height 24
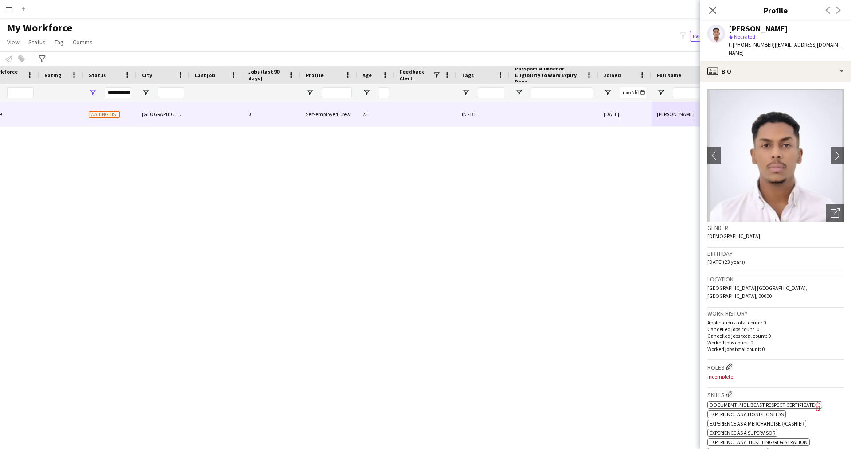
click at [815, 402] on icon "Freelancer has uploaded a photo validation of skill. Click to see" at bounding box center [818, 406] width 9 height 9
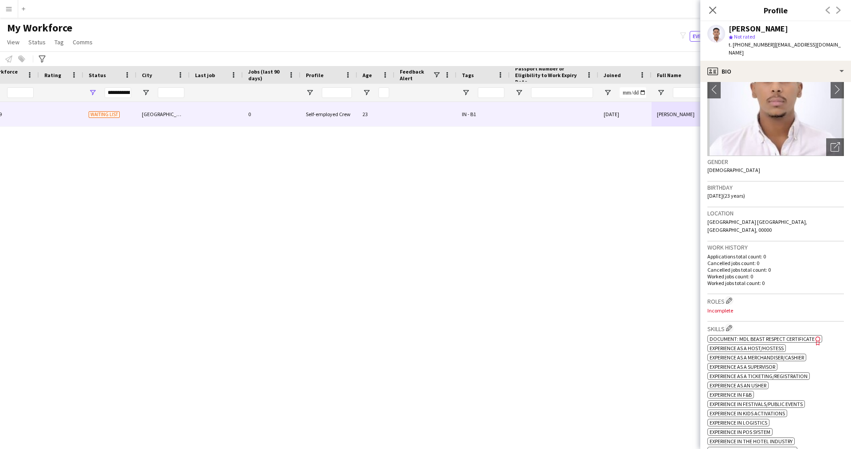
scroll to position [76, 0]
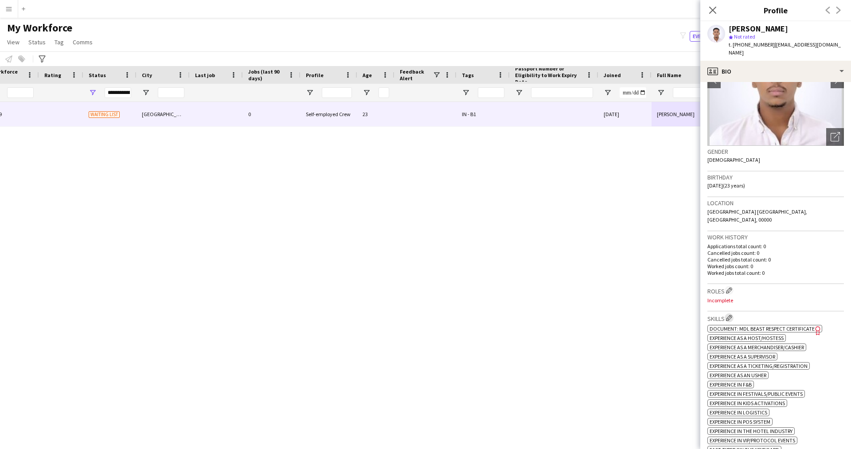
click at [733, 315] on app-icon "Edit crew company skills" at bounding box center [729, 318] width 6 height 6
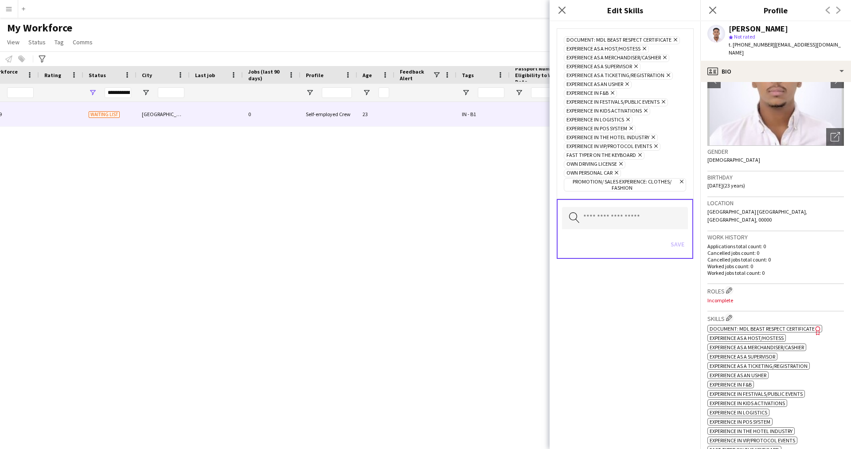
click at [674, 36] on span "Document: MDL Beast Respect Certificate Remove" at bounding box center [622, 40] width 116 height 8
click at [674, 40] on icon "Remove" at bounding box center [675, 40] width 6 height 6
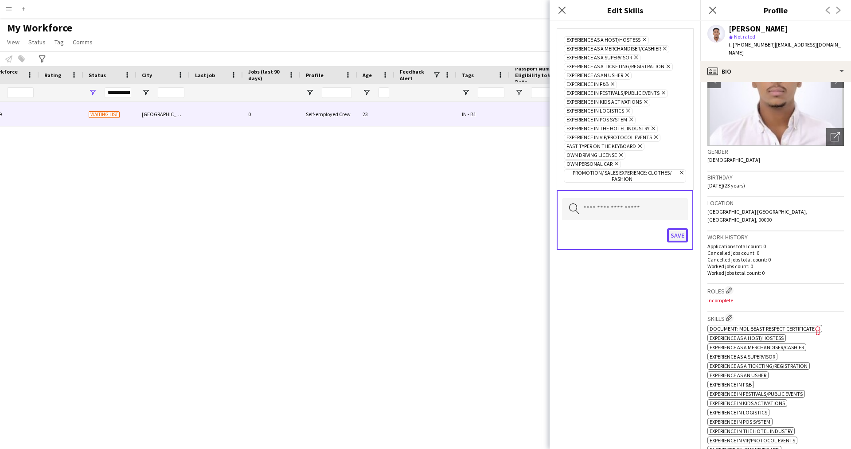
click at [684, 238] on button "Save" at bounding box center [677, 235] width 21 height 14
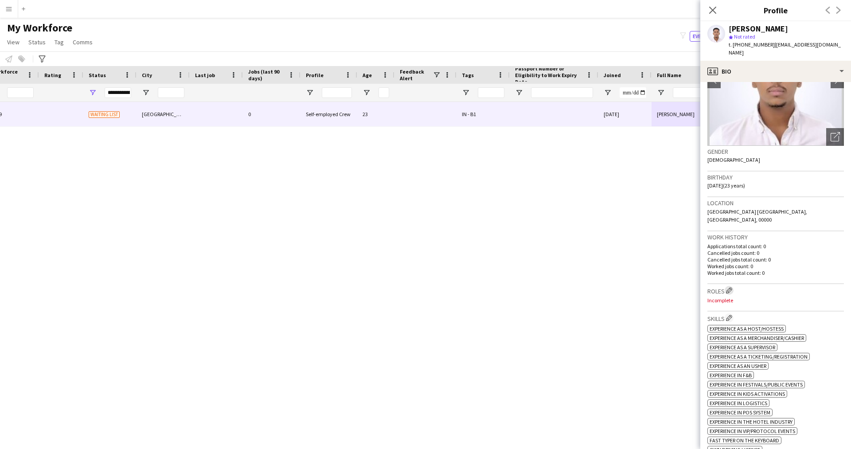
click at [731, 287] on app-icon "Edit crew company roles" at bounding box center [729, 290] width 6 height 6
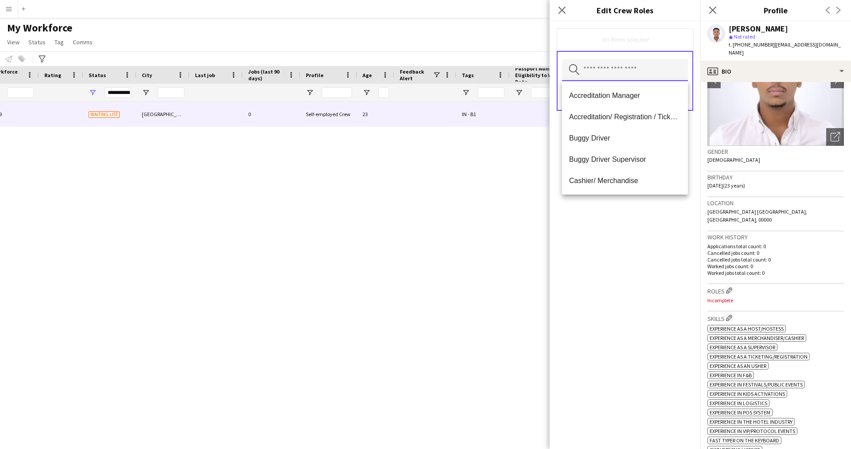
click at [597, 78] on input "text" at bounding box center [625, 70] width 126 height 22
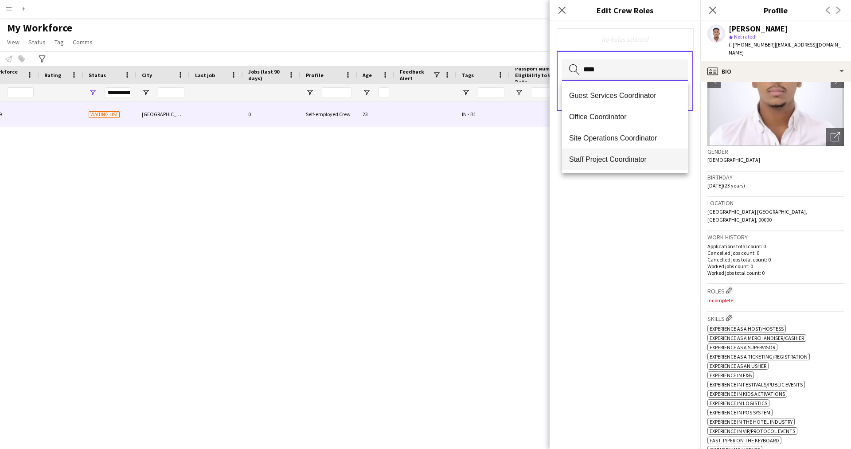
type input "****"
click at [612, 153] on mat-option "Staff Project Coordinator" at bounding box center [625, 159] width 126 height 21
type input "***"
click at [608, 154] on mat-option "Staff Supervisor" at bounding box center [625, 159] width 126 height 21
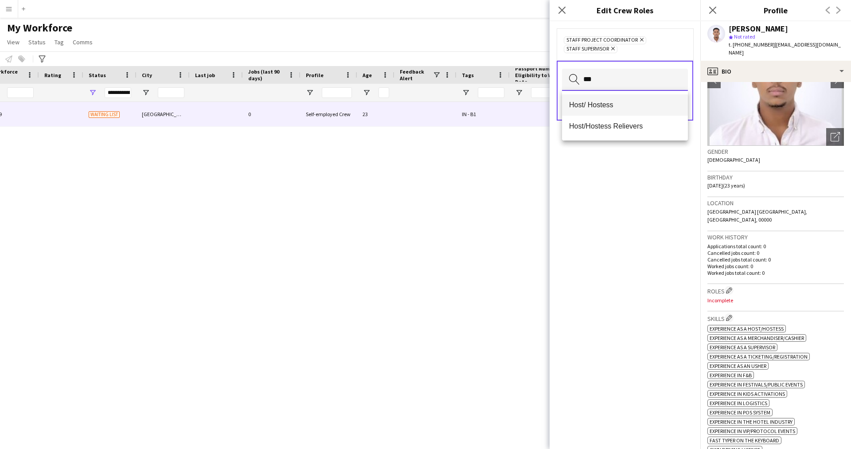
type input "***"
click at [621, 114] on mat-option "Host/ Hostess" at bounding box center [625, 104] width 126 height 21
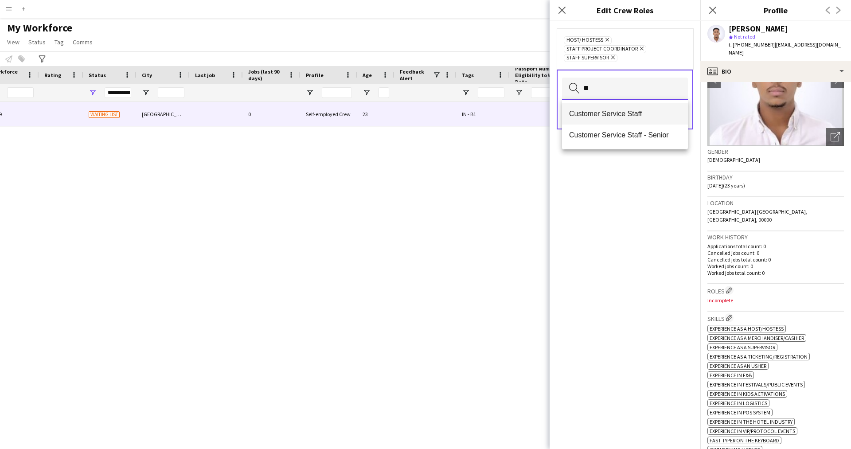
type input "**"
click at [651, 121] on mat-option "Customer Service Staff" at bounding box center [625, 113] width 126 height 21
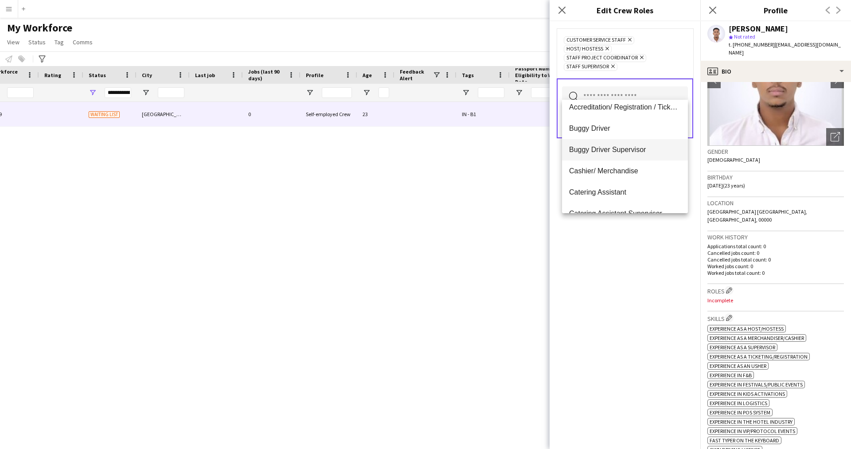
scroll to position [0, 0]
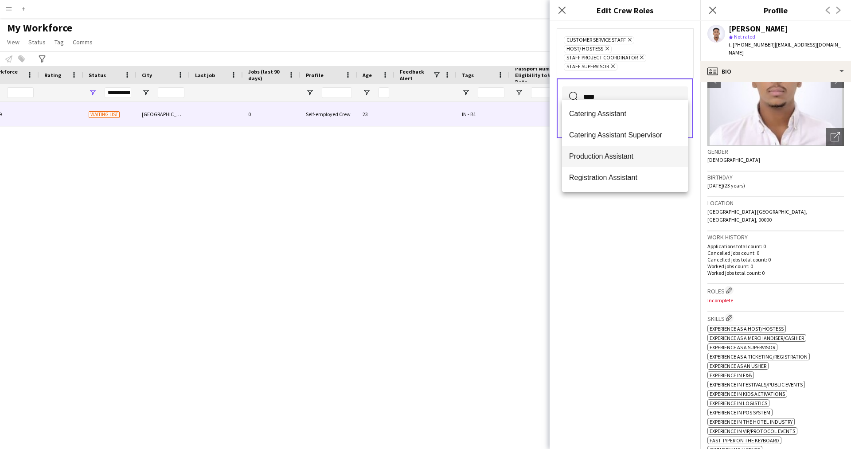
type input "****"
click at [641, 164] on mat-option "Production Assistant" at bounding box center [625, 156] width 126 height 21
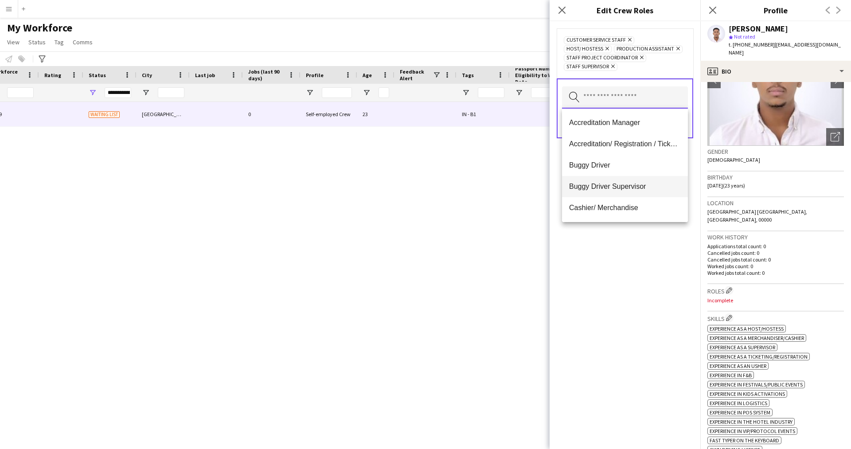
type input "*"
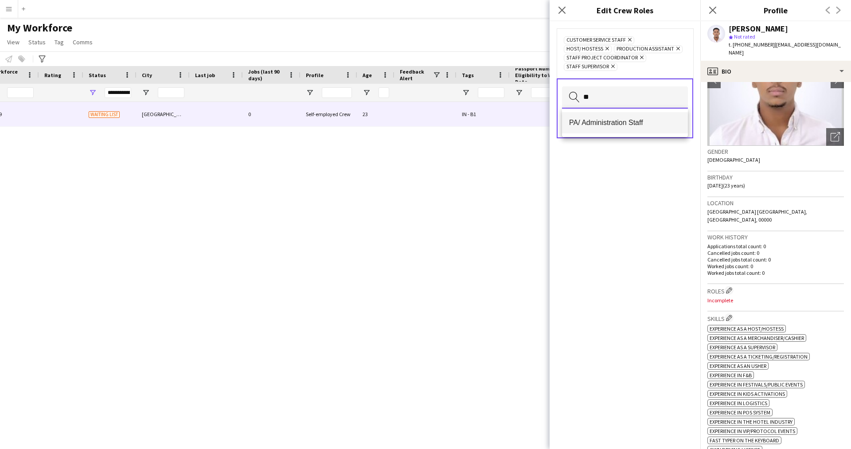
type input "**"
click at [638, 127] on span "PA/ Administration Staff" at bounding box center [625, 122] width 112 height 8
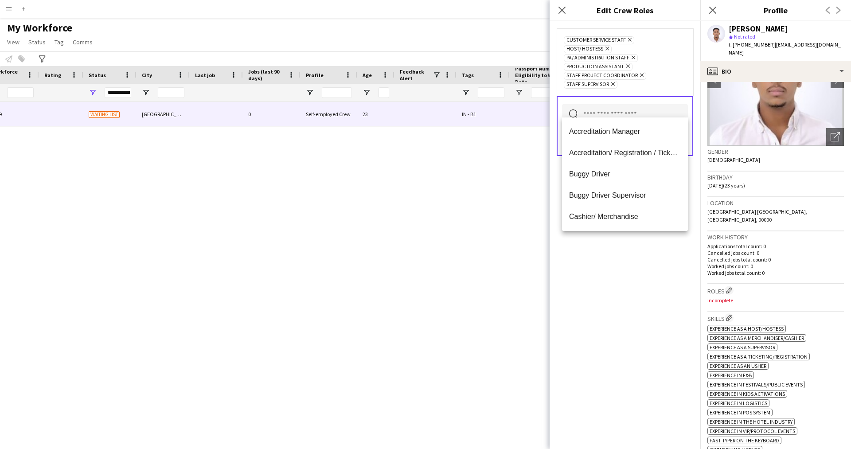
click at [635, 329] on div "Customer Service Staff Remove Host/ Hostess Remove PA/ Administration Staff Rem…" at bounding box center [625, 235] width 151 height 428
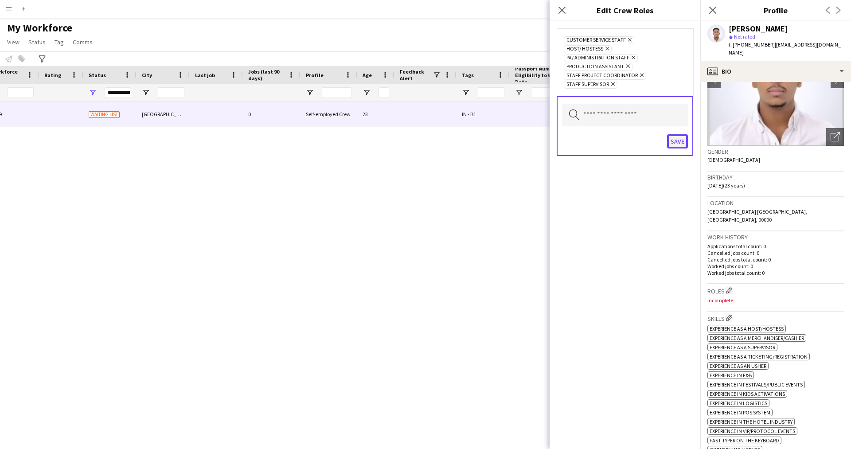
click at [669, 136] on button "Save" at bounding box center [677, 141] width 21 height 14
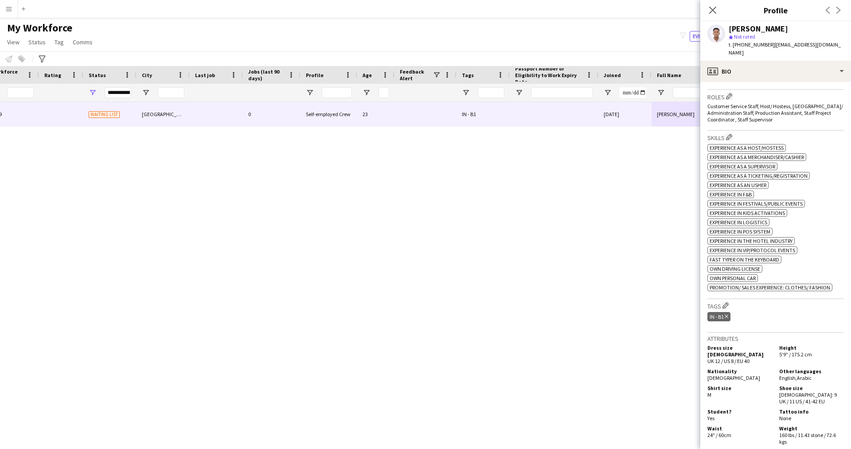
scroll to position [271, 0]
click at [724, 302] on app-icon "Edit crew company tags" at bounding box center [726, 305] width 6 height 6
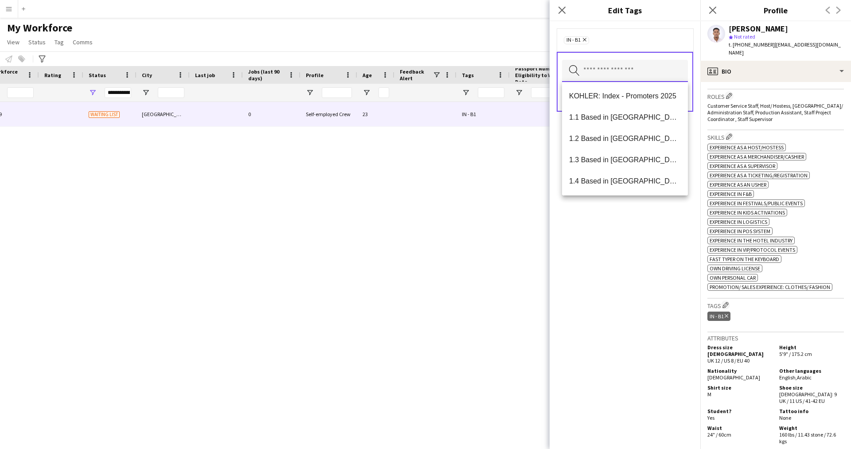
click at [593, 69] on input "text" at bounding box center [625, 71] width 126 height 22
click at [606, 113] on mat-option "1.1 Based in [GEOGRAPHIC_DATA]" at bounding box center [625, 117] width 126 height 21
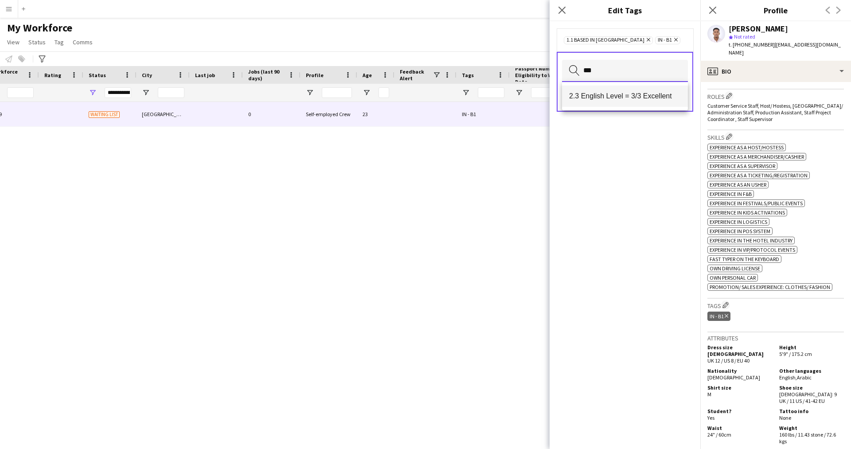
type input "***"
click at [619, 88] on mat-option "2.3 English Level = 3/3 Excellent" at bounding box center [625, 96] width 126 height 21
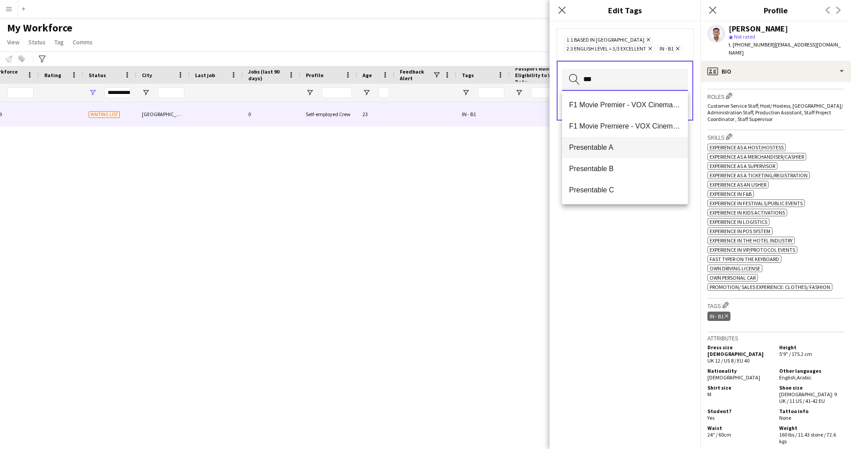
type input "***"
click at [626, 153] on mat-option "Presentable A" at bounding box center [625, 147] width 126 height 21
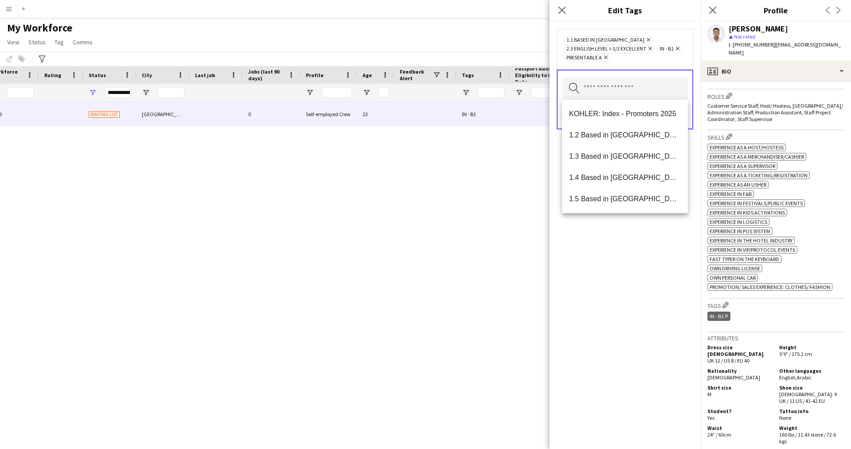
click at [623, 363] on div "1.1 Based in [GEOGRAPHIC_DATA] Remove 2.3 English Level = 3/3 Excellent Remove …" at bounding box center [625, 235] width 151 height 428
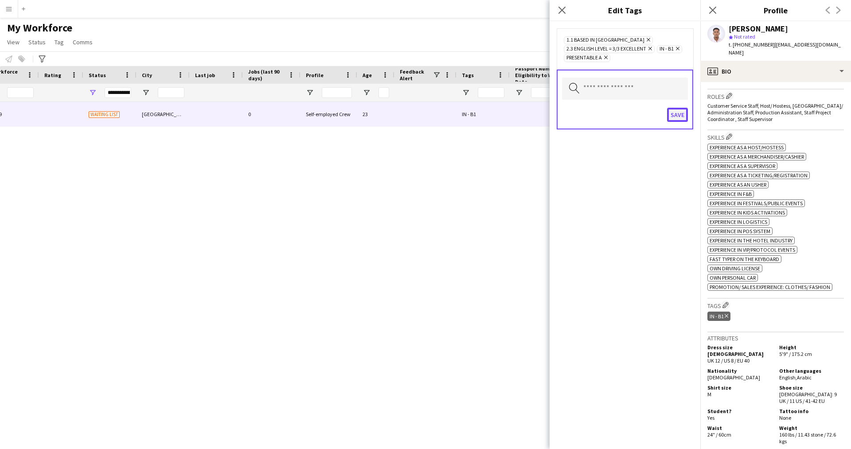
click at [671, 109] on button "Save" at bounding box center [677, 115] width 21 height 14
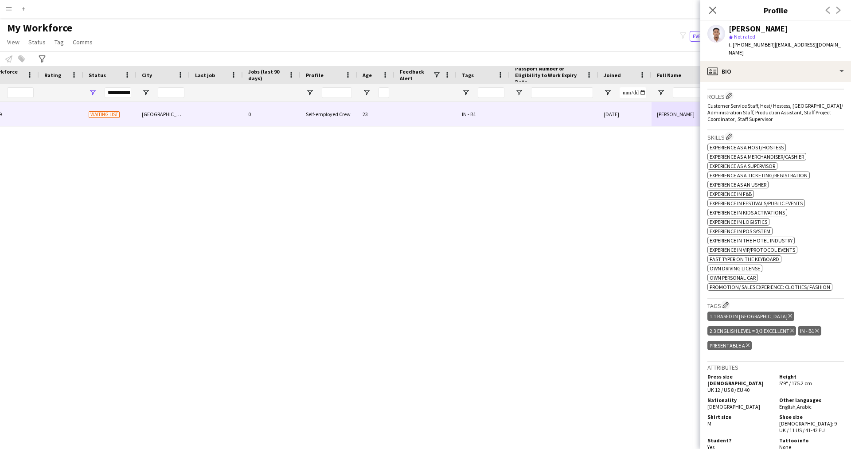
scroll to position [0, 0]
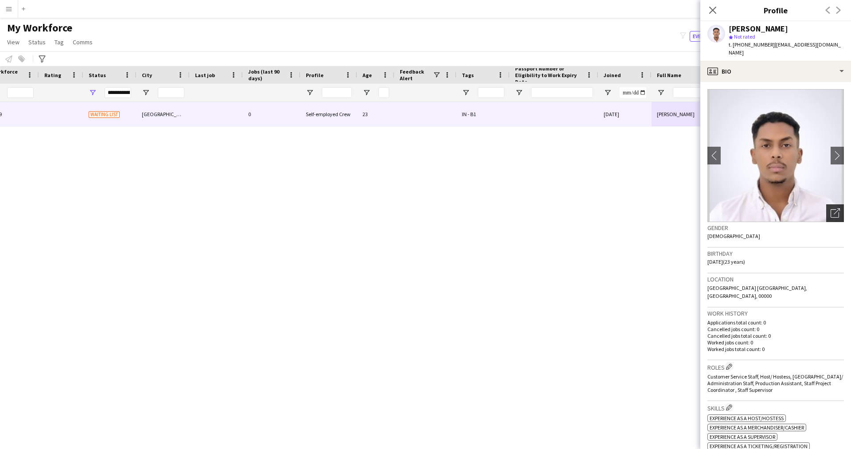
click at [831, 208] on icon "Open photos pop-in" at bounding box center [835, 212] width 9 height 9
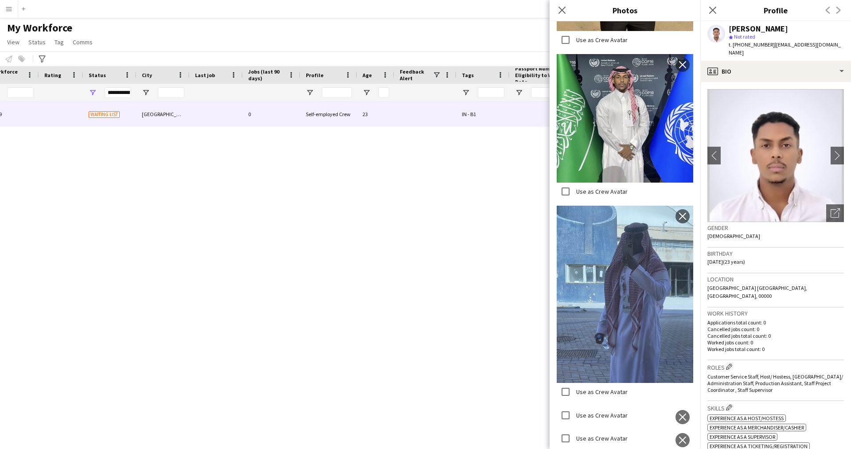
scroll to position [1069, 0]
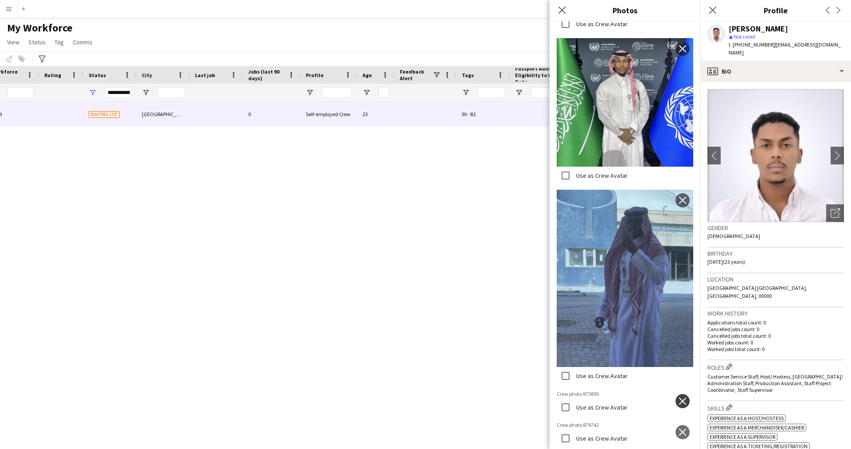
click at [678, 398] on app-icon "close" at bounding box center [682, 401] width 9 height 7
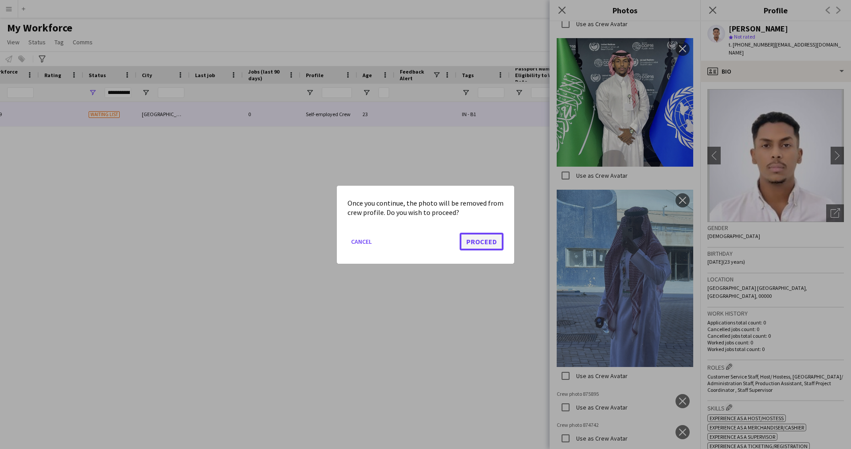
click at [491, 241] on button "Proceed" at bounding box center [482, 241] width 44 height 18
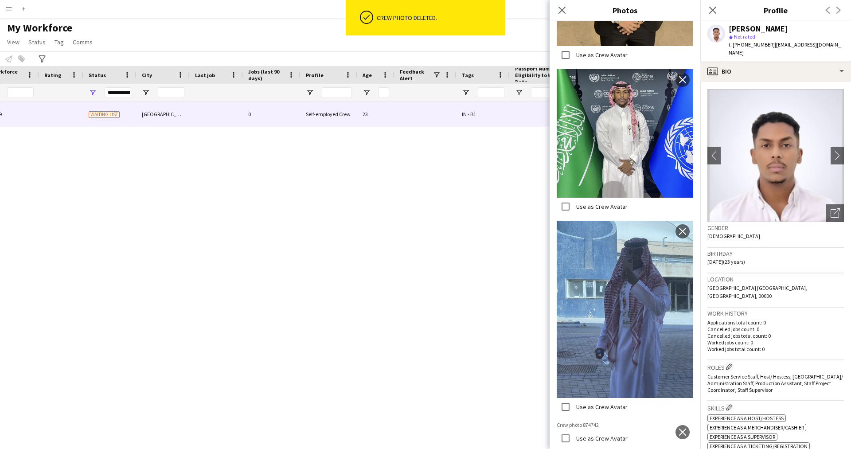
scroll to position [961, 0]
click at [678, 429] on app-icon "close" at bounding box center [682, 432] width 9 height 7
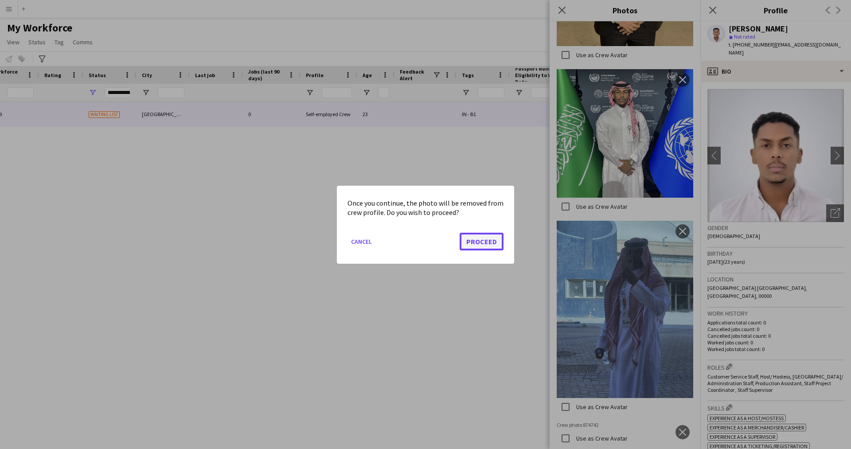
click at [491, 244] on button "Proceed" at bounding box center [482, 241] width 44 height 18
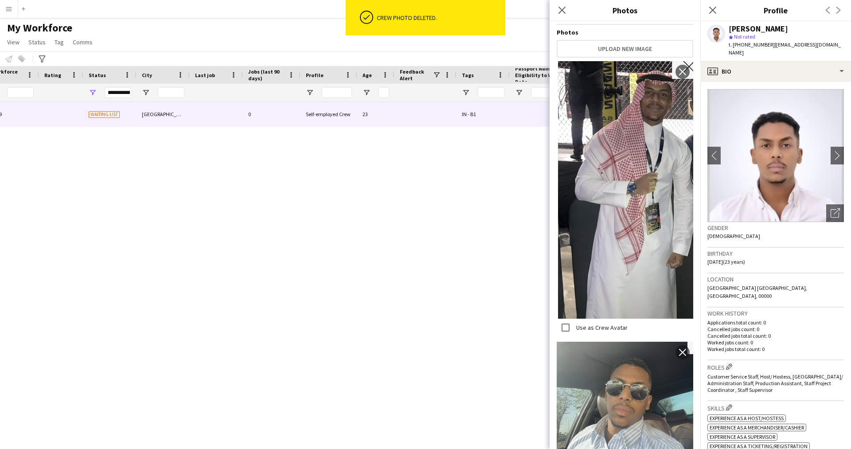
scroll to position [123, 0]
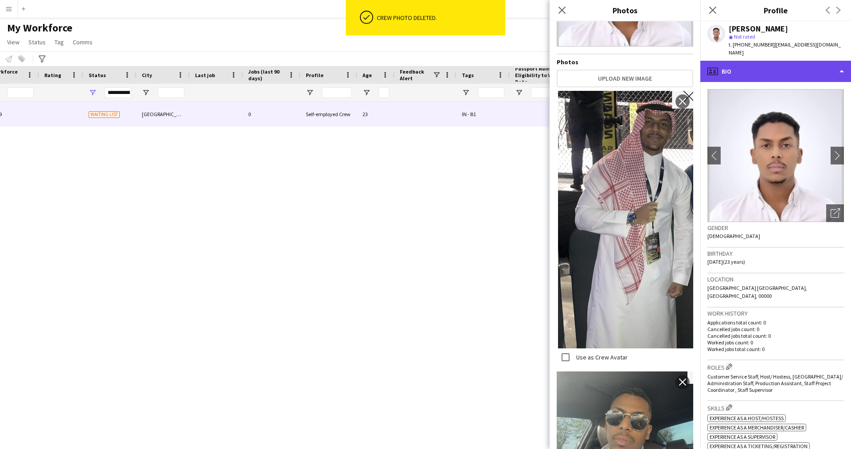
click at [793, 63] on div "profile Bio" at bounding box center [776, 71] width 151 height 21
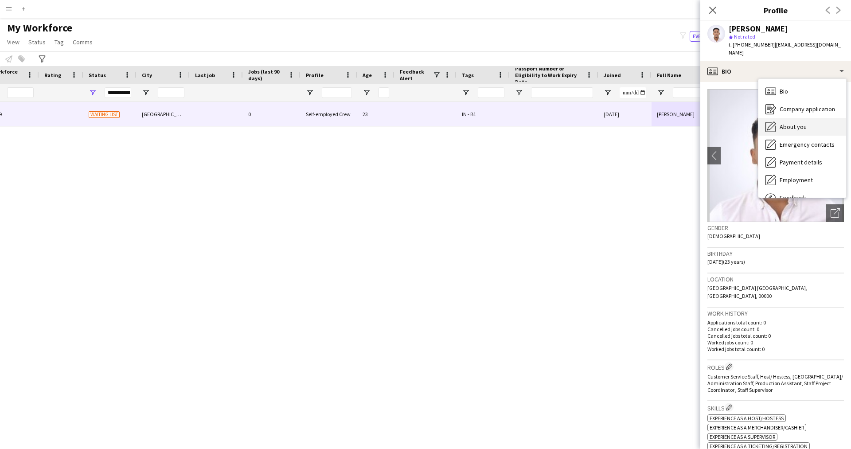
click at [800, 123] on span "About you" at bounding box center [793, 127] width 27 height 8
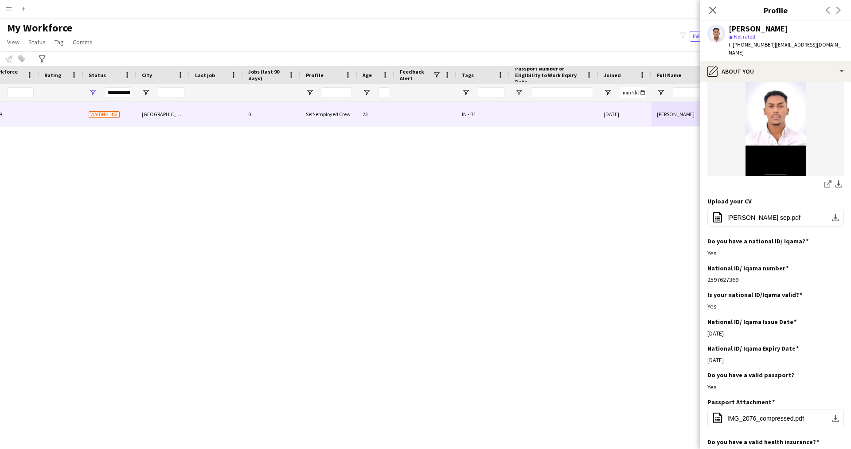
scroll to position [0, 0]
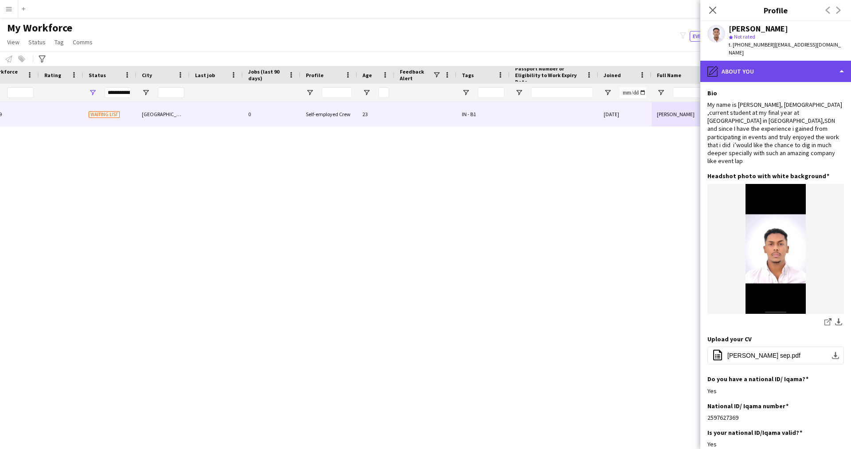
click at [755, 61] on div "pencil4 About you" at bounding box center [776, 71] width 151 height 21
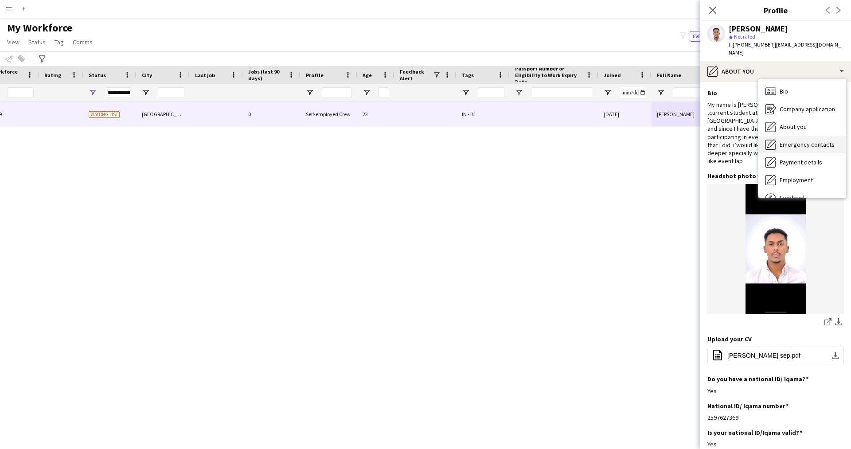
click at [804, 141] on span "Emergency contacts" at bounding box center [807, 145] width 55 height 8
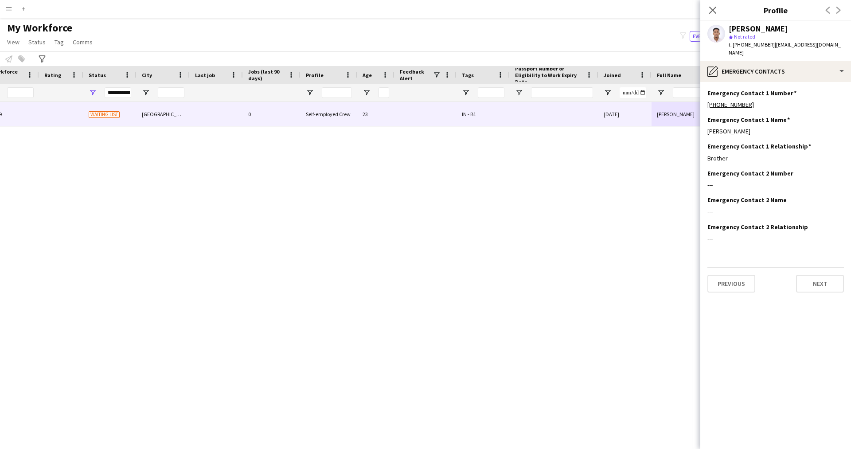
click at [800, 267] on div "Previous Next" at bounding box center [776, 279] width 137 height 25
click at [762, 63] on div "pencil4 Emergency contacts" at bounding box center [776, 71] width 151 height 21
click at [807, 161] on div "Payment details Payment details" at bounding box center [803, 162] width 88 height 18
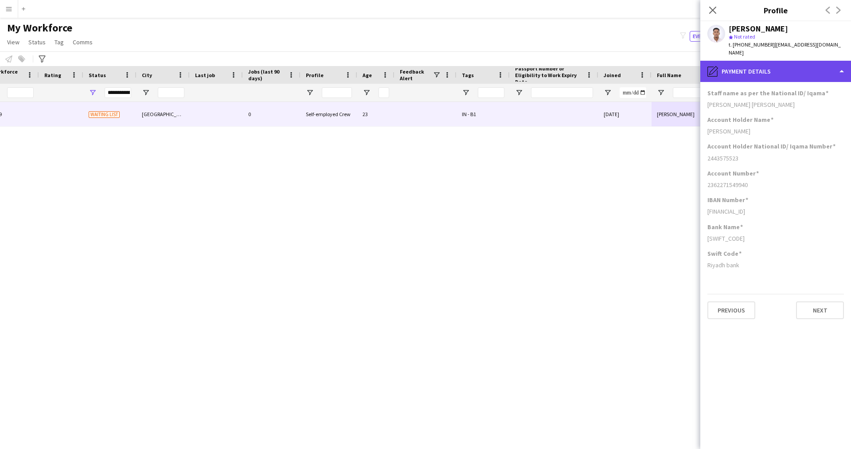
click at [759, 65] on div "pencil4 Payment details" at bounding box center [776, 71] width 151 height 21
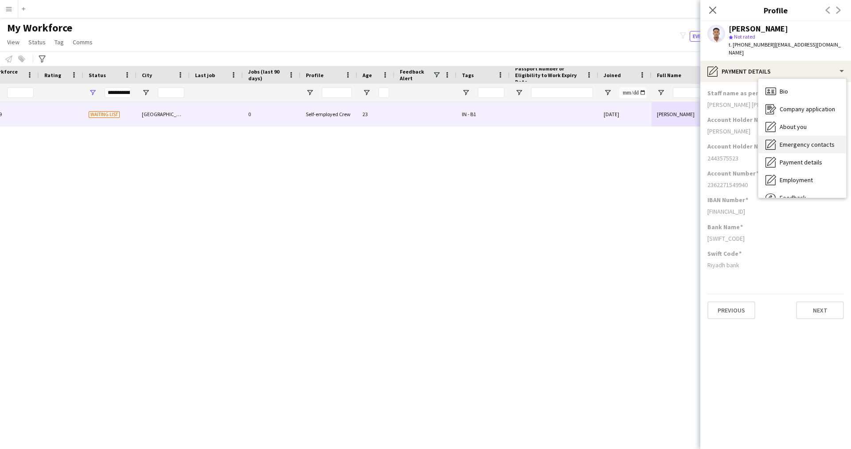
click at [784, 141] on span "Emergency contacts" at bounding box center [807, 145] width 55 height 8
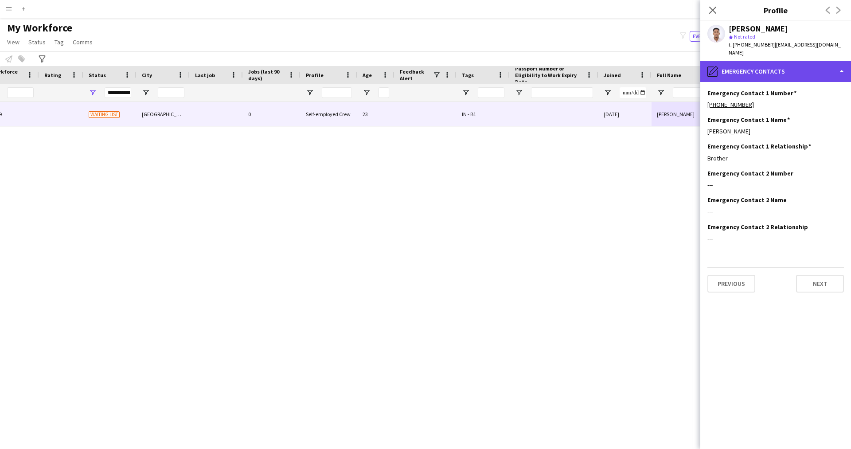
click at [741, 73] on div "pencil4 Emergency contacts" at bounding box center [776, 71] width 151 height 21
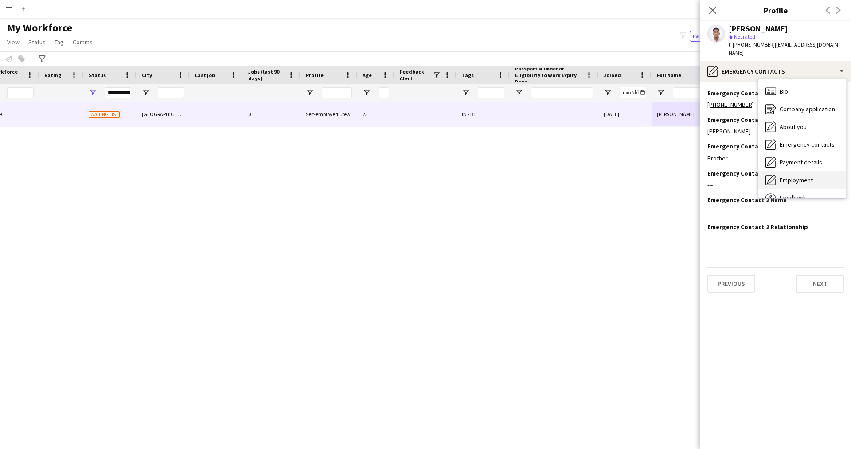
click at [787, 177] on div "Employment Employment" at bounding box center [803, 180] width 88 height 18
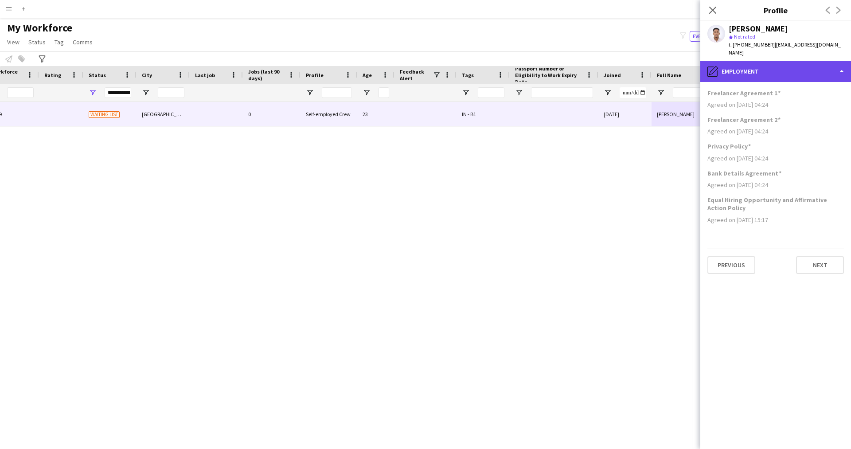
click at [754, 61] on div "pencil4 Employment" at bounding box center [776, 71] width 151 height 21
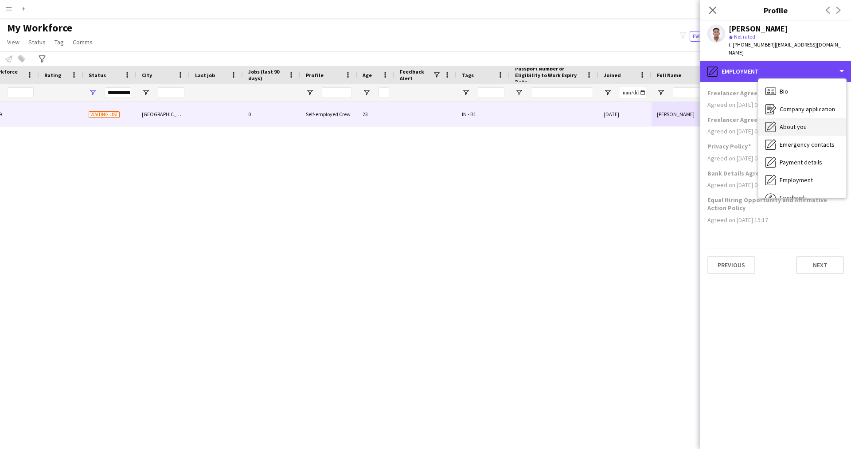
scroll to position [30, 0]
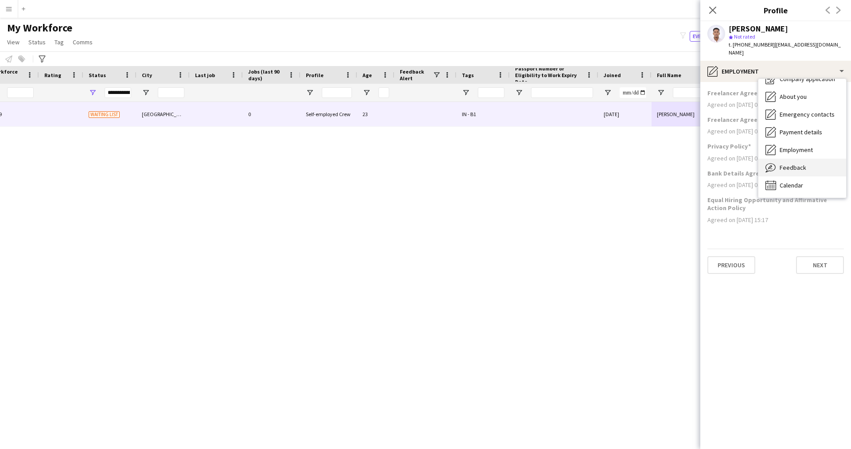
click at [791, 164] on span "Feedback" at bounding box center [793, 168] width 27 height 8
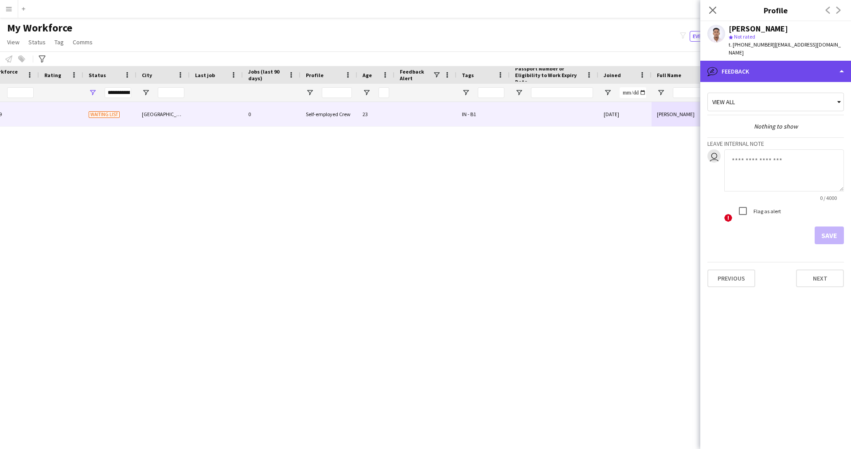
click at [815, 61] on div "bubble-pencil Feedback" at bounding box center [776, 71] width 151 height 21
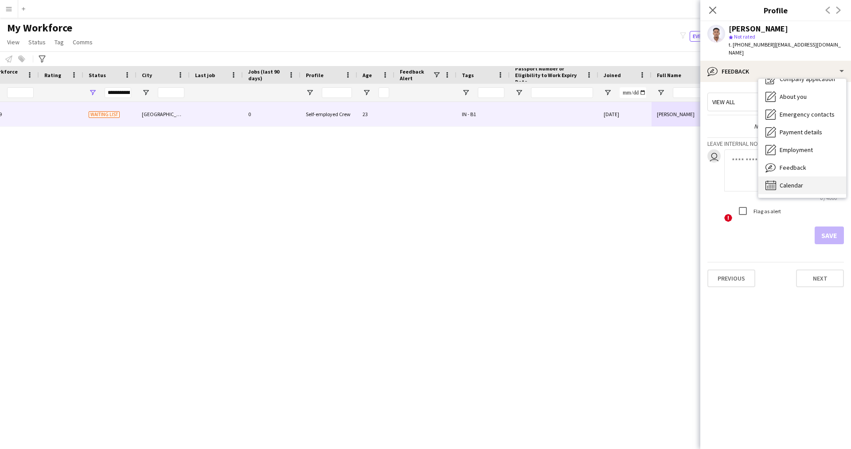
click at [813, 176] on div "Calendar Calendar" at bounding box center [803, 185] width 88 height 18
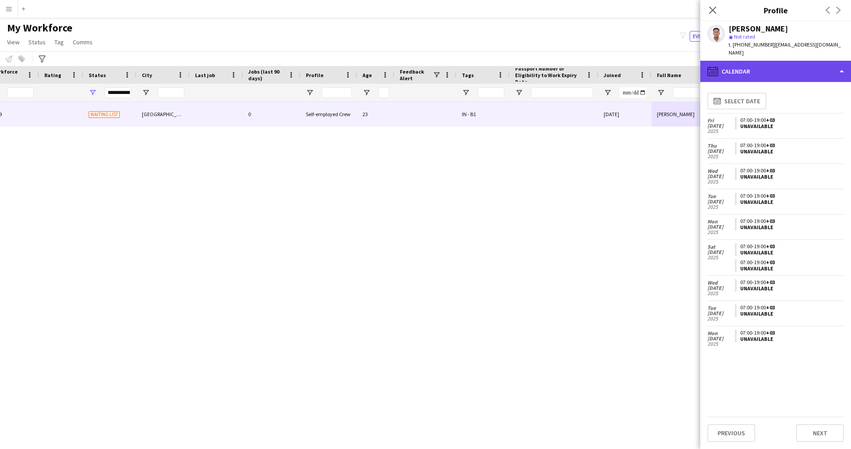
click at [759, 63] on div "calendar-full Calendar" at bounding box center [776, 71] width 151 height 21
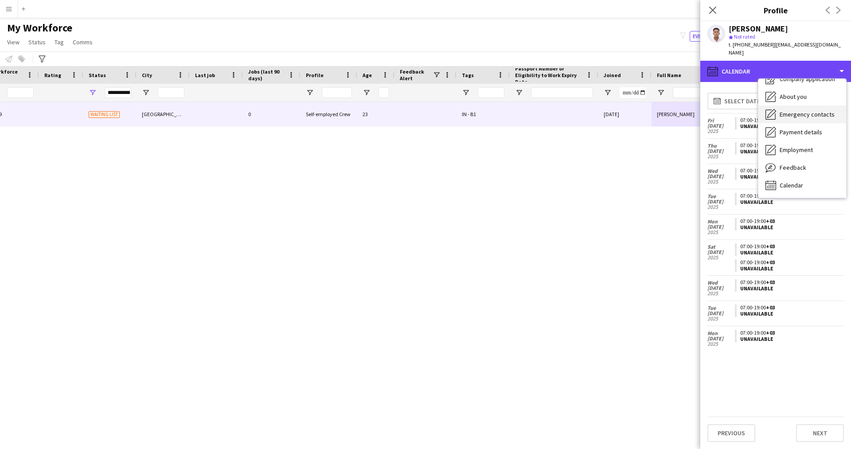
scroll to position [0, 0]
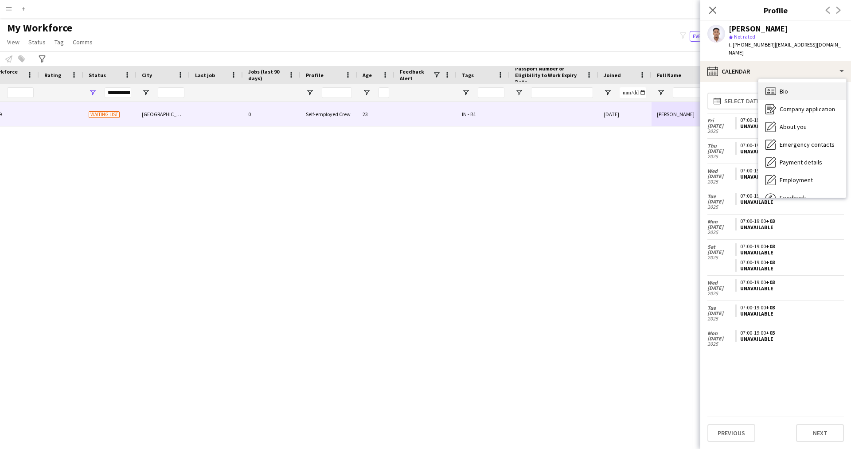
click at [788, 87] on span "Bio" at bounding box center [784, 91] width 8 height 8
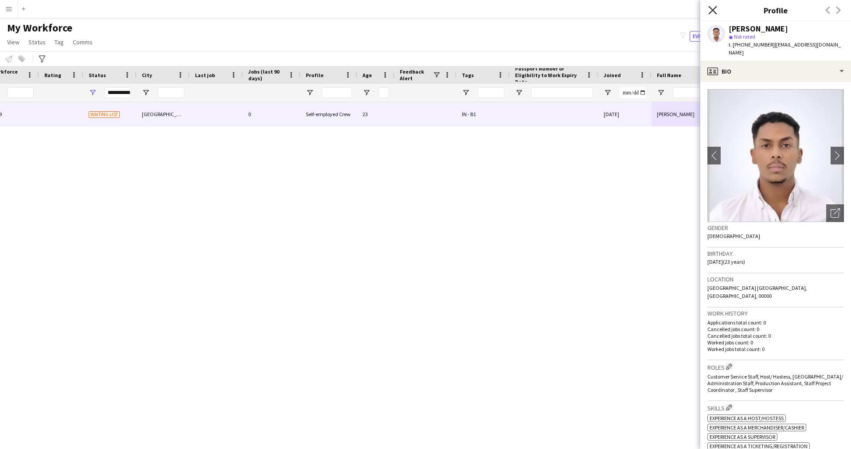
click at [715, 11] on icon "Close pop-in" at bounding box center [713, 10] width 8 height 8
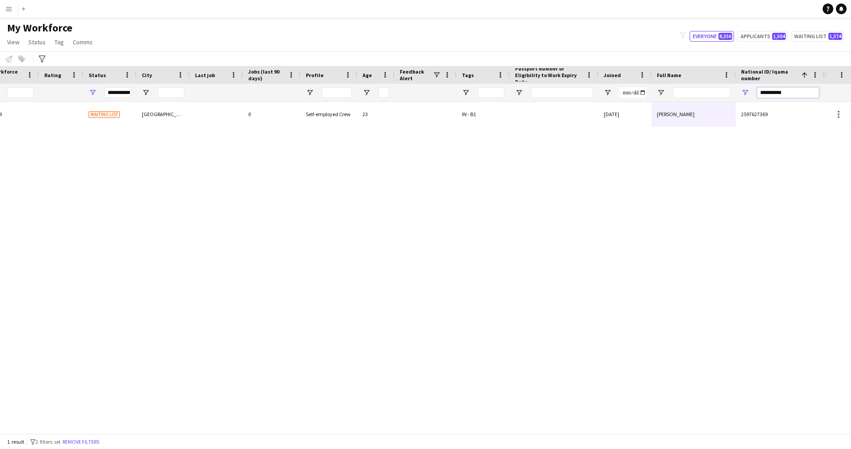
drag, startPoint x: 800, startPoint y: 91, endPoint x: 701, endPoint y: 87, distance: 99.4
click at [701, 87] on div "**********" at bounding box center [328, 93] width 994 height 18
paste input "National ID/ Iqama number Filter Input"
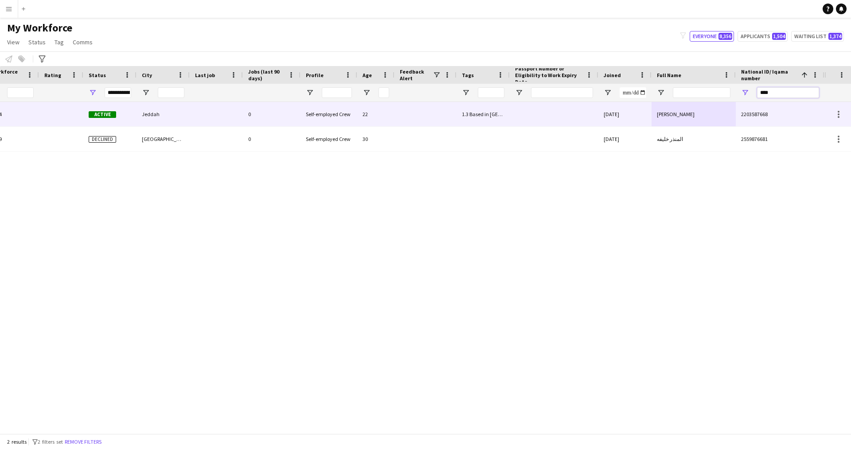
type input "****"
click at [605, 114] on div "[DATE]" at bounding box center [625, 114] width 53 height 24
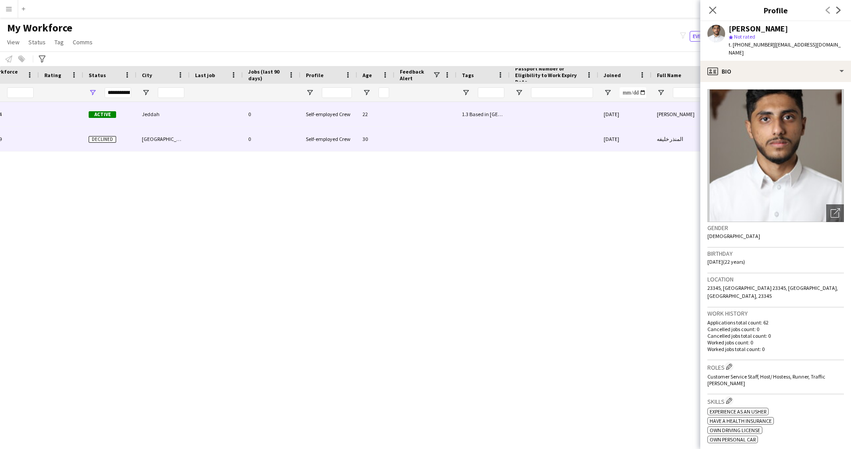
click at [177, 133] on div "[GEOGRAPHIC_DATA]" at bounding box center [163, 139] width 53 height 24
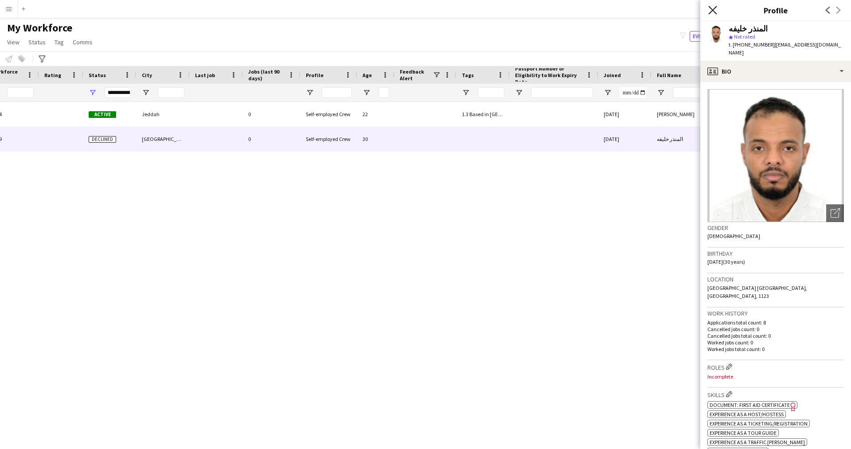
click at [717, 10] on icon "Close pop-in" at bounding box center [713, 10] width 8 height 8
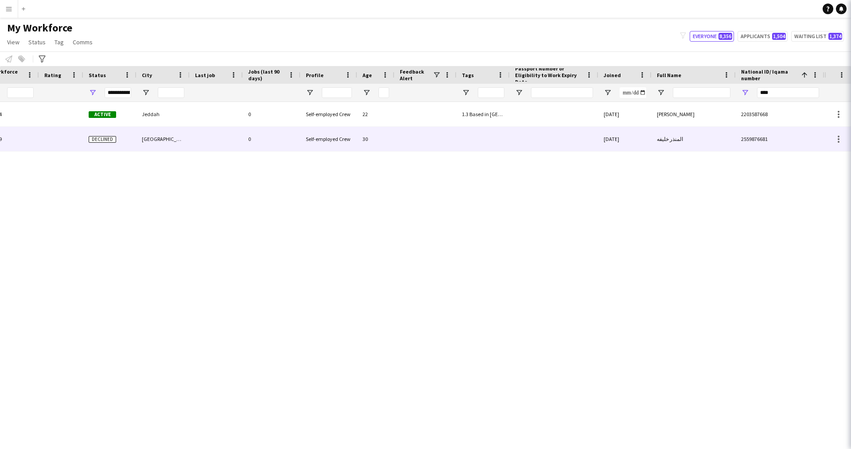
click at [851, 13] on icon "Close pop-in" at bounding box center [863, 10] width 8 height 8
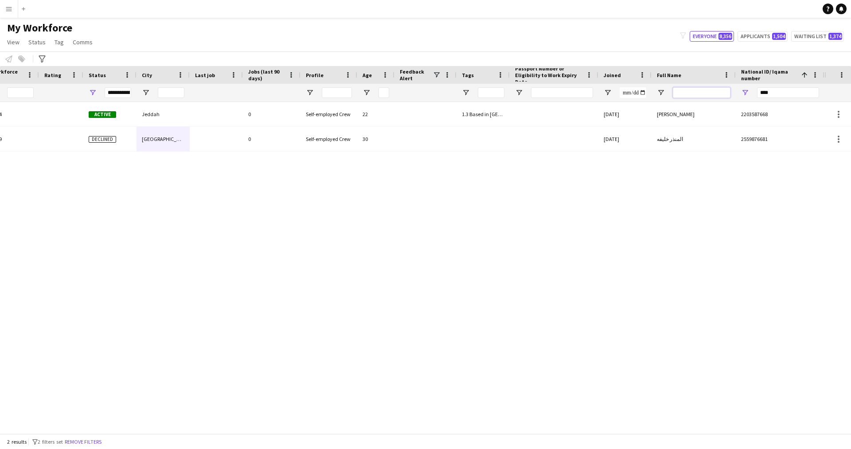
click at [725, 90] on input "Full Name Filter Input" at bounding box center [702, 92] width 58 height 11
paste input "**********"
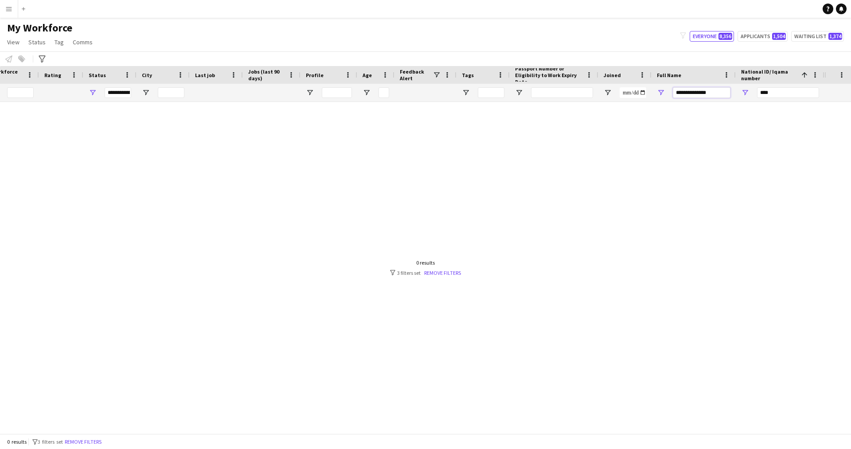
type input "**********"
drag, startPoint x: 783, startPoint y: 94, endPoint x: 690, endPoint y: 103, distance: 94.1
click at [690, 103] on div "Workforce Details Profile Data Workforce Details Profile Data First Name Last N…" at bounding box center [425, 250] width 851 height 368
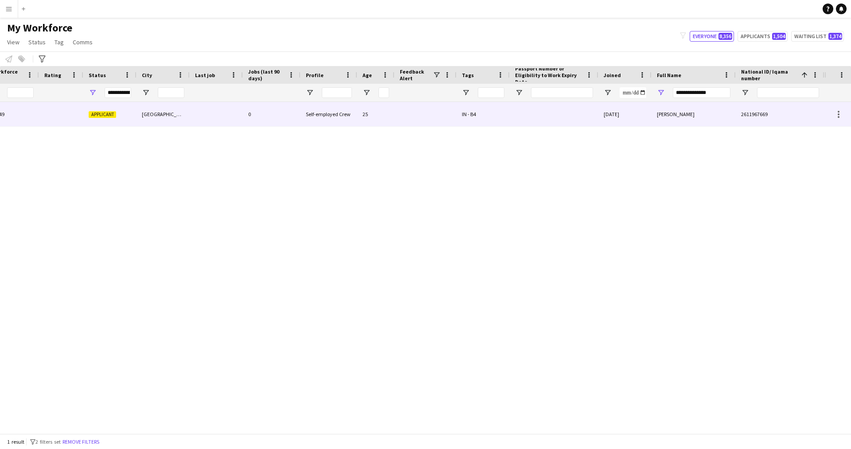
click at [643, 111] on div "[DATE]" at bounding box center [625, 114] width 53 height 24
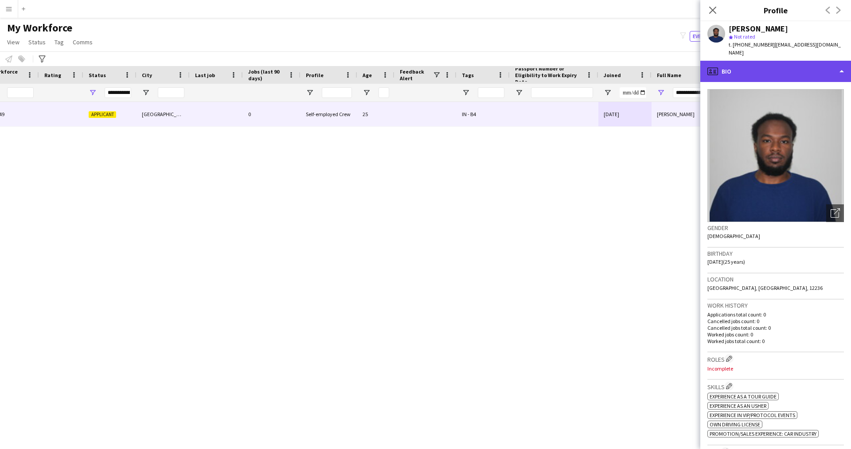
click at [772, 68] on div "profile Bio" at bounding box center [776, 71] width 151 height 21
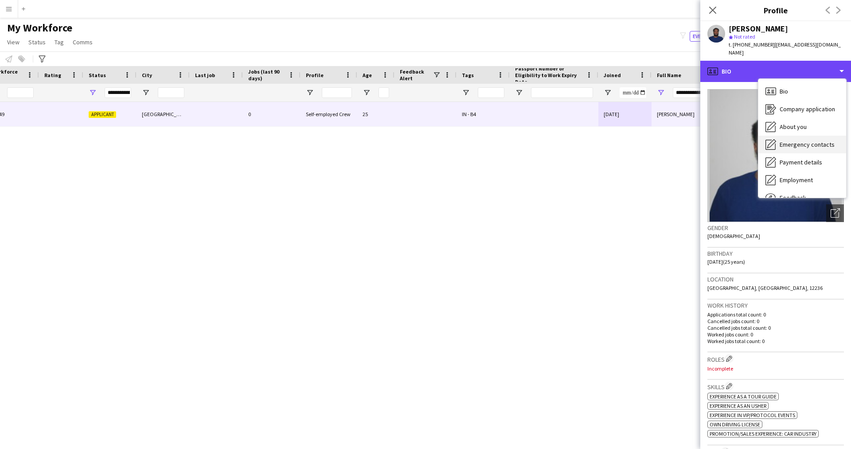
scroll to position [30, 0]
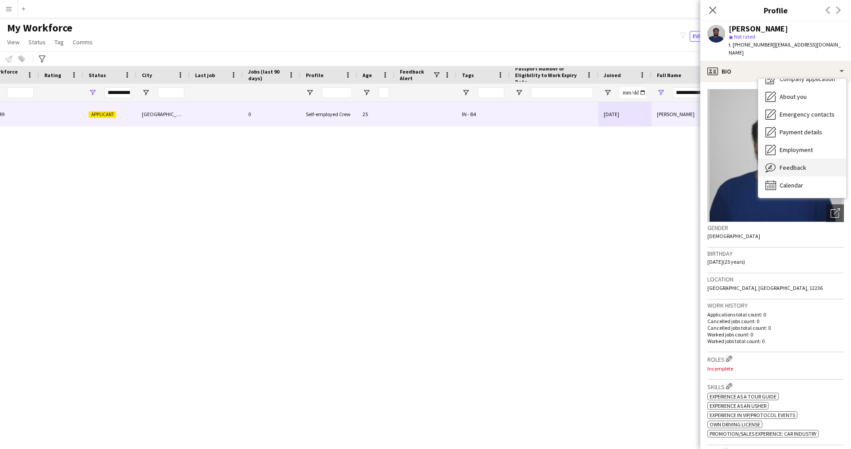
click at [791, 164] on span "Feedback" at bounding box center [793, 168] width 27 height 8
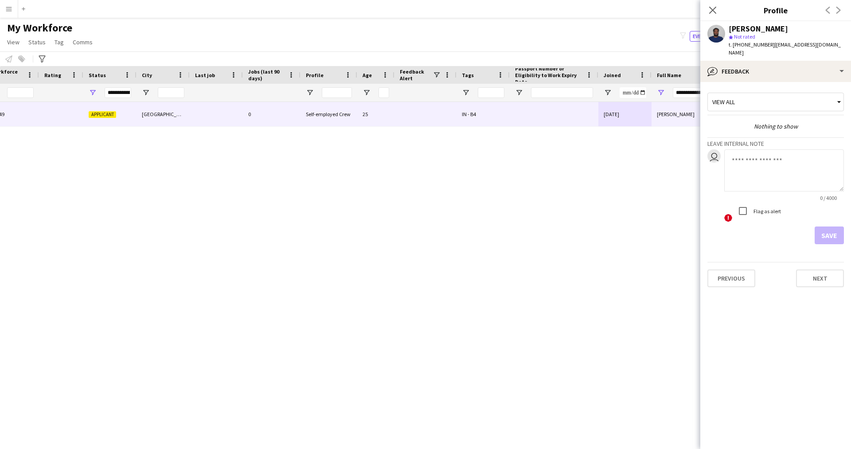
click at [762, 166] on textarea at bounding box center [785, 170] width 120 height 42
type textarea "*******"
click at [834, 228] on button "Save" at bounding box center [829, 236] width 29 height 18
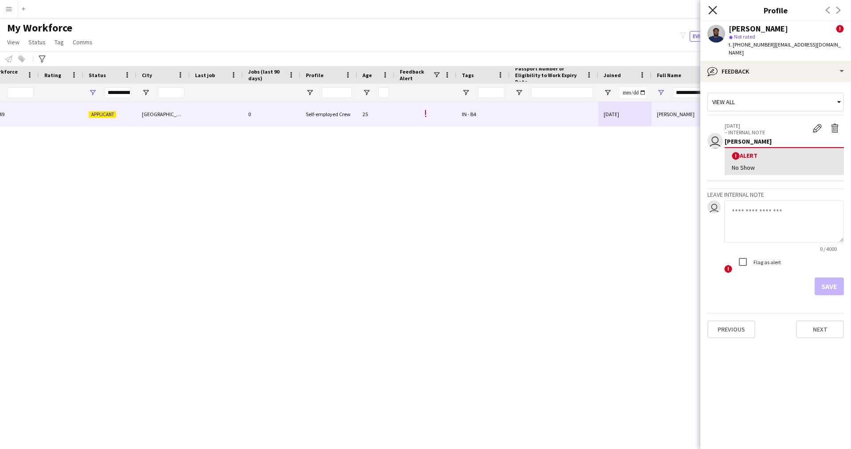
click at [713, 10] on icon at bounding box center [713, 10] width 8 height 8
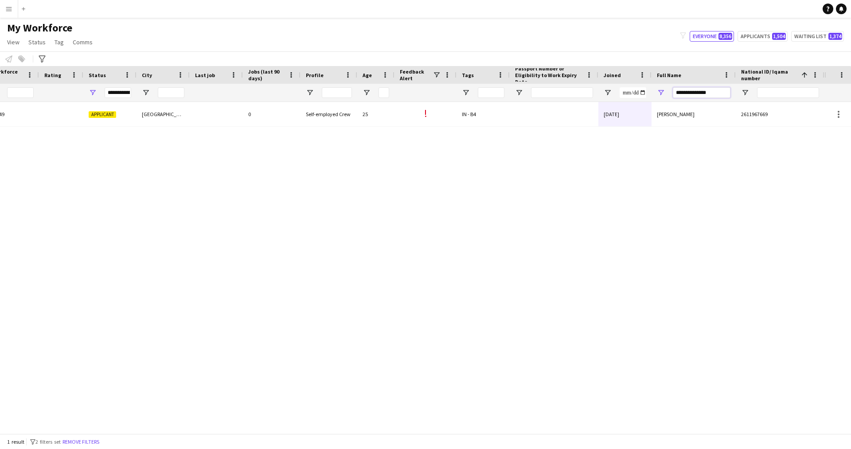
drag, startPoint x: 726, startPoint y: 92, endPoint x: 608, endPoint y: 102, distance: 118.8
click at [608, 102] on div "Workforce Details Profile Data Workforce Details Profile Data First Name Last N…" at bounding box center [425, 250] width 851 height 368
click at [772, 92] on input "National ID/ Iqama number Filter Input" at bounding box center [788, 92] width 62 height 11
click at [788, 90] on input "National ID/ Iqama number Filter Input" at bounding box center [788, 92] width 62 height 11
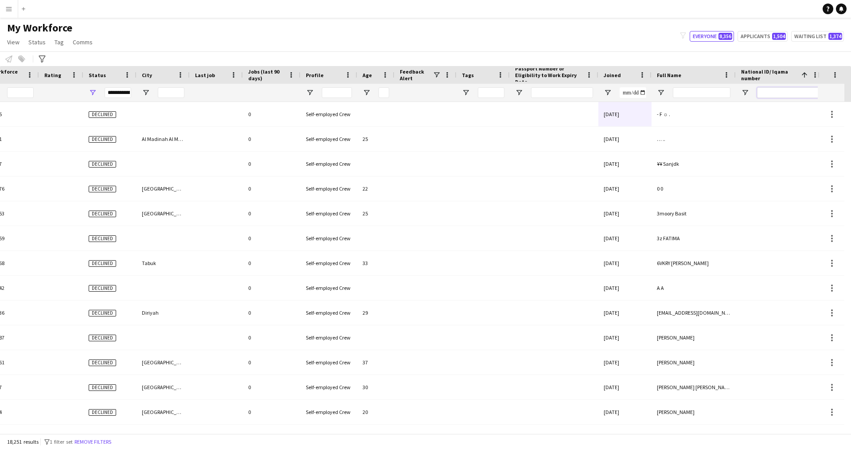
paste input "**********"
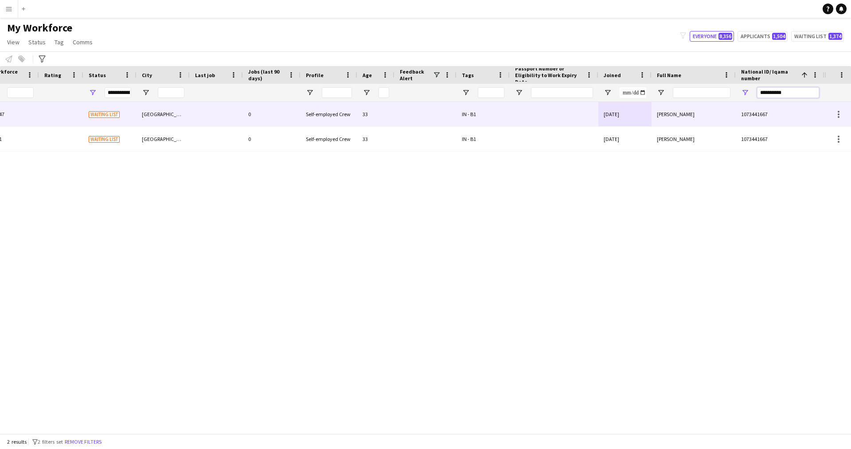
type input "**********"
click at [631, 121] on div "[DATE]" at bounding box center [625, 114] width 53 height 24
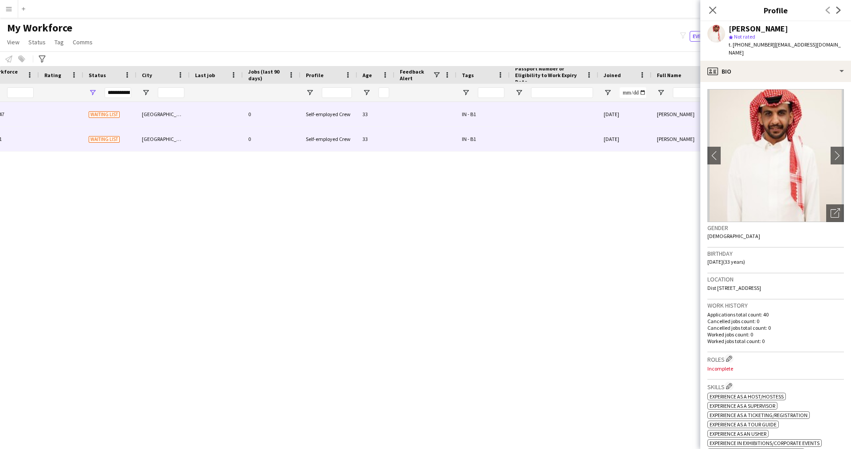
click at [554, 137] on div at bounding box center [554, 139] width 89 height 24
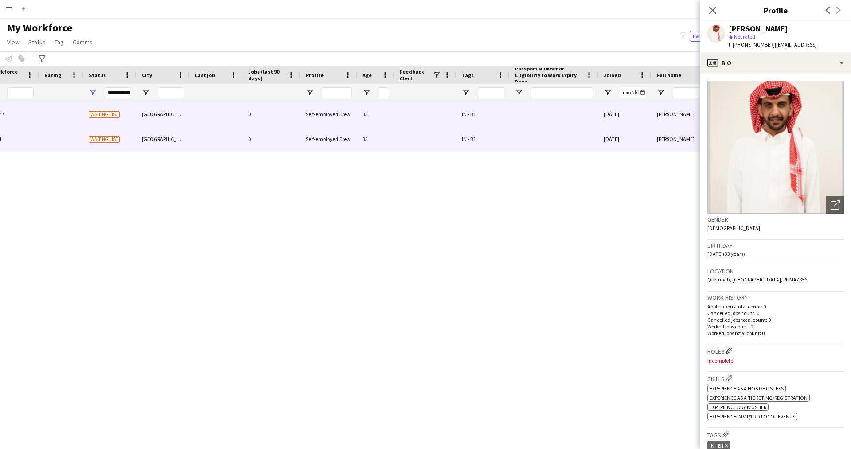
click at [557, 122] on div at bounding box center [554, 114] width 89 height 24
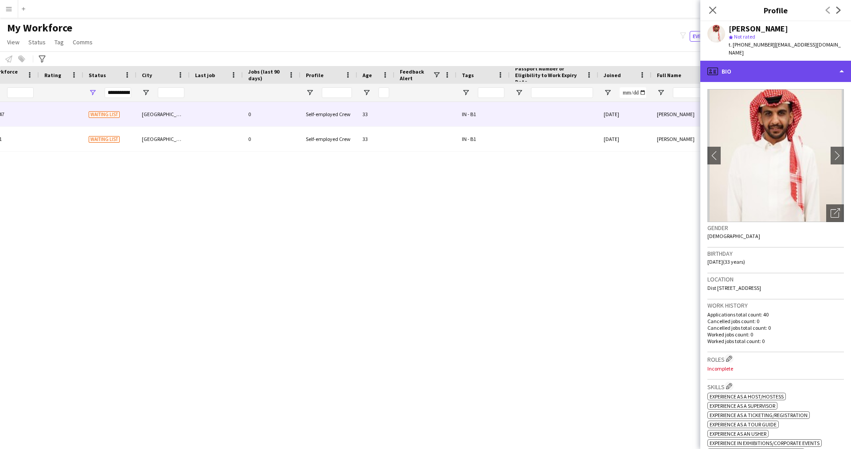
click at [775, 62] on div "profile Bio" at bounding box center [776, 71] width 151 height 21
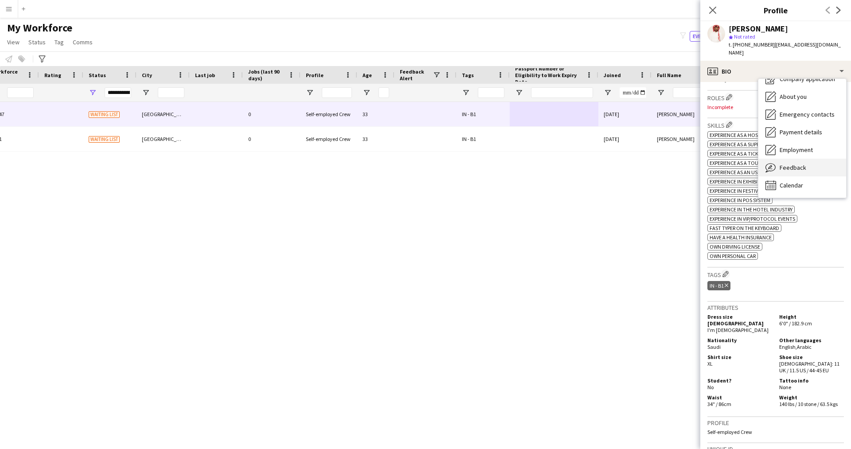
click at [798, 164] on span "Feedback" at bounding box center [793, 168] width 27 height 8
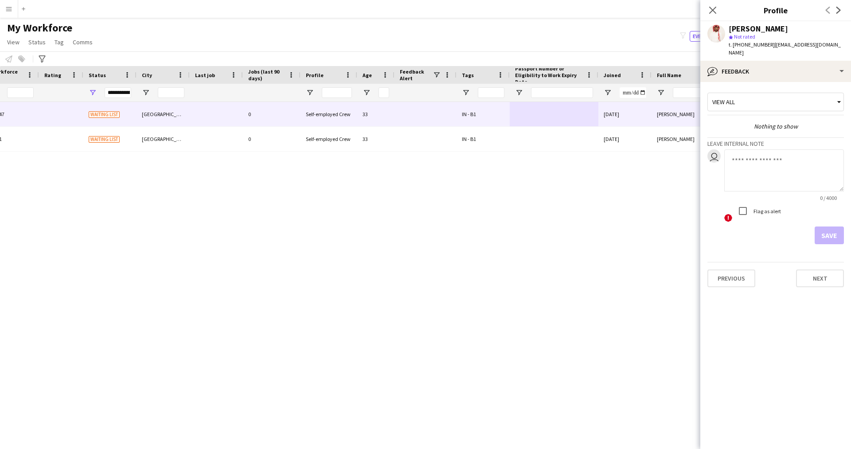
click at [773, 160] on textarea at bounding box center [785, 170] width 120 height 42
type textarea "*******"
click at [830, 227] on button "Save" at bounding box center [829, 236] width 29 height 18
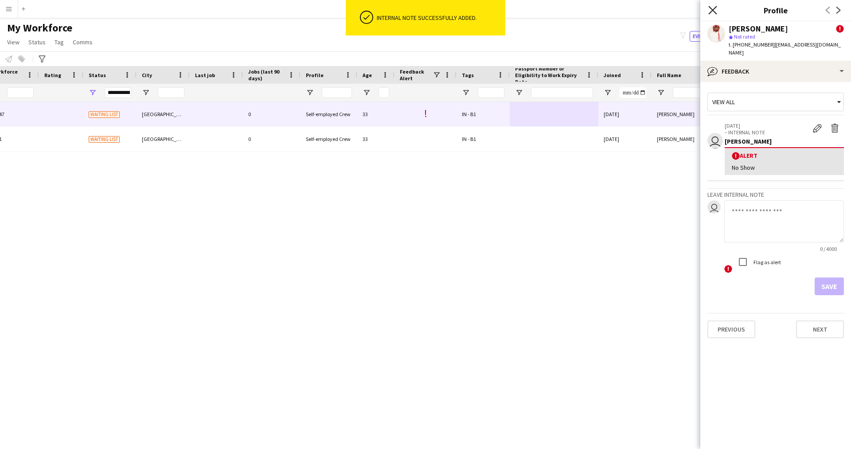
click at [714, 11] on icon "Close pop-in" at bounding box center [713, 10] width 8 height 8
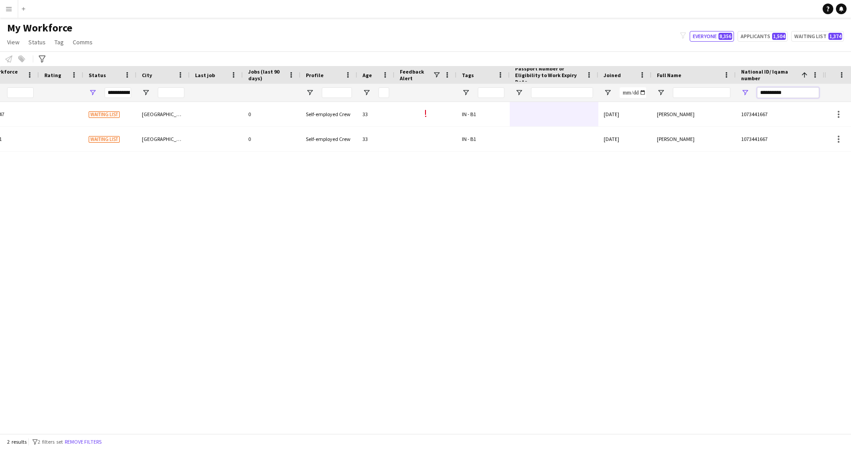
drag, startPoint x: 795, startPoint y: 94, endPoint x: 692, endPoint y: 118, distance: 106.0
click at [692, 118] on div "Workforce Details Profile Data Workforce Details Profile Data First Name Last N…" at bounding box center [425, 250] width 851 height 368
paste input "National ID/ Iqama number Filter Input"
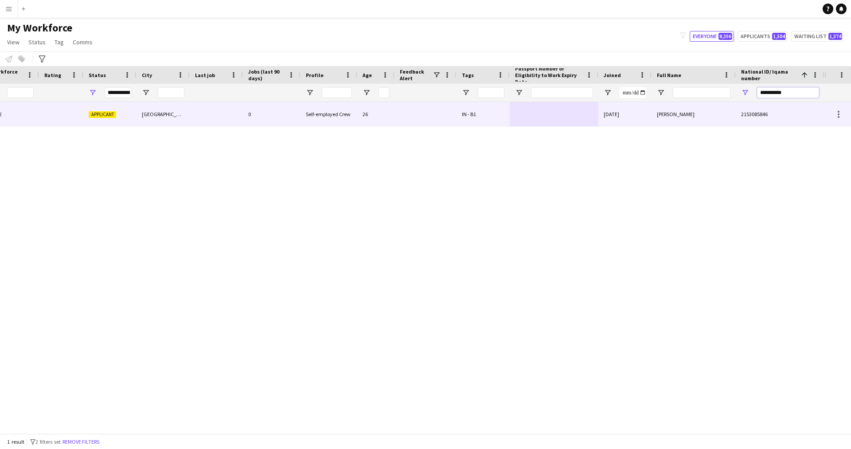
type input "**********"
click at [562, 118] on div at bounding box center [554, 114] width 89 height 24
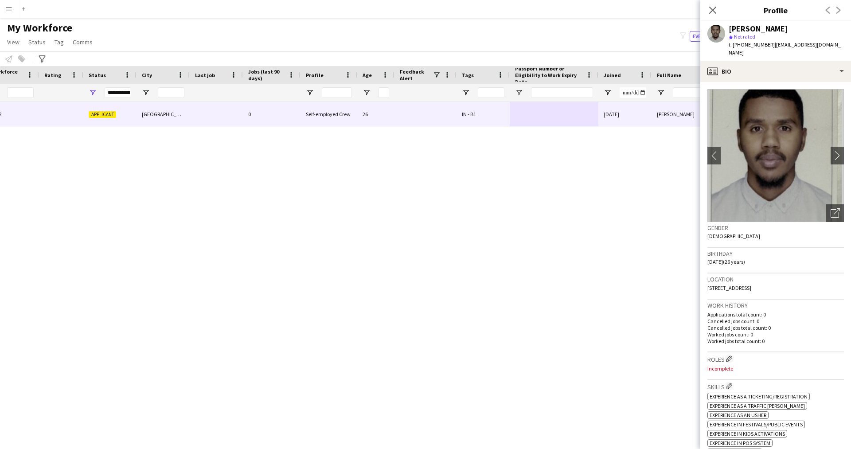
click at [627, 372] on div "[PERSON_NAME] 6612 Applicant [GEOGRAPHIC_DATA] 0 Self-employed Crew 26 IN - B1 …" at bounding box center [412, 264] width 825 height 325
click at [778, 234] on div "Gender [DEMOGRAPHIC_DATA]" at bounding box center [776, 235] width 137 height 26
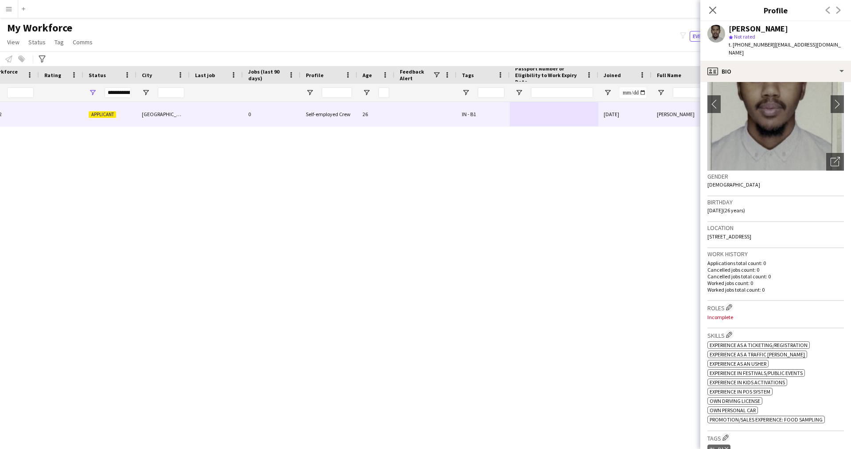
scroll to position [0, 0]
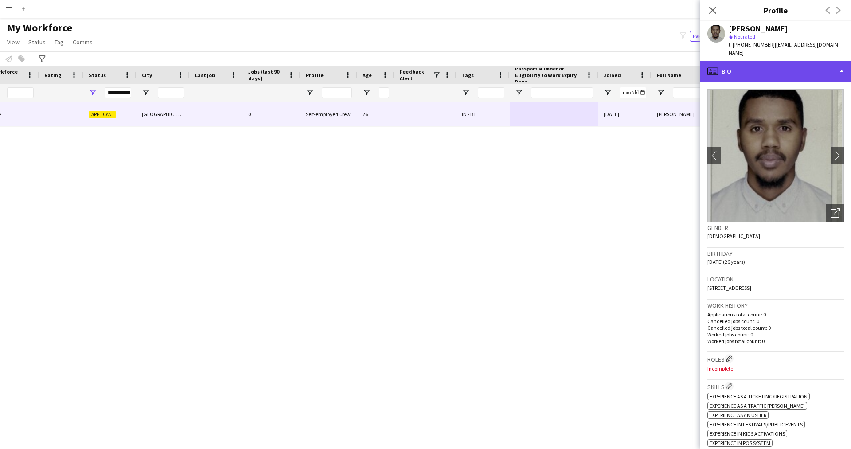
click at [752, 71] on div "profile Bio" at bounding box center [776, 71] width 151 height 21
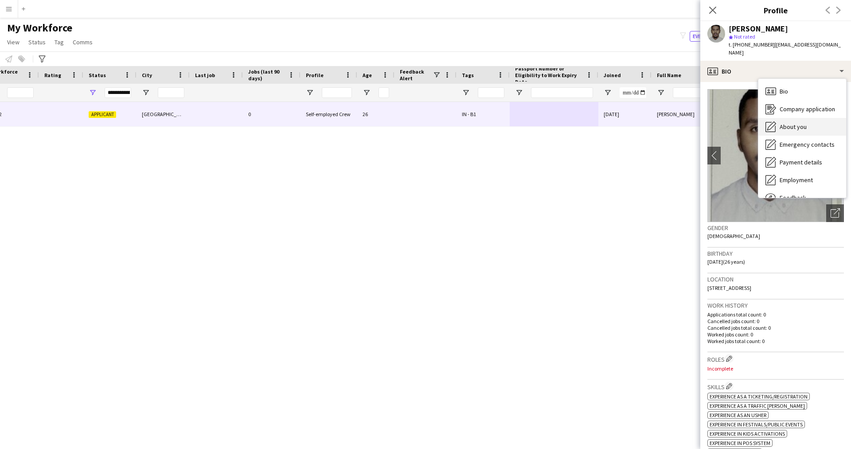
click at [796, 123] on span "About you" at bounding box center [793, 127] width 27 height 8
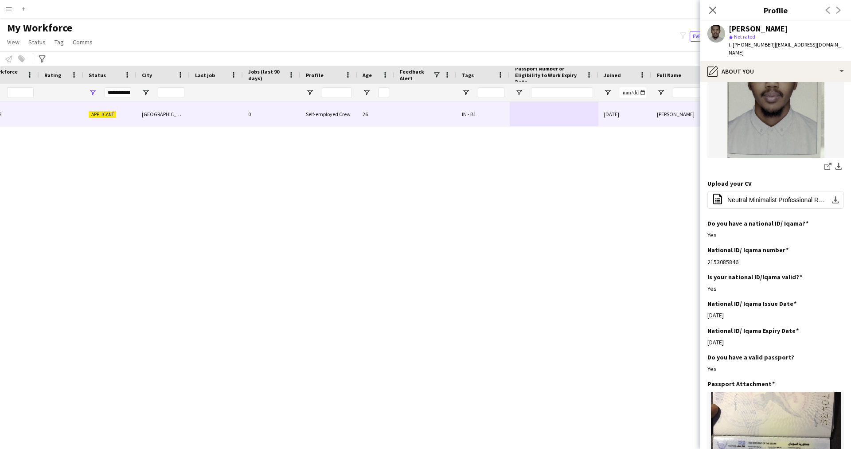
scroll to position [141, 0]
click at [753, 199] on button "office-file-sheet Neutral Minimalist Professional Resume.pdf download-bottom" at bounding box center [776, 199] width 137 height 18
click at [622, 258] on div "[PERSON_NAME] 6612 Applicant [GEOGRAPHIC_DATA] 0 Self-employed Crew 26 IN - B1 …" at bounding box center [412, 264] width 825 height 325
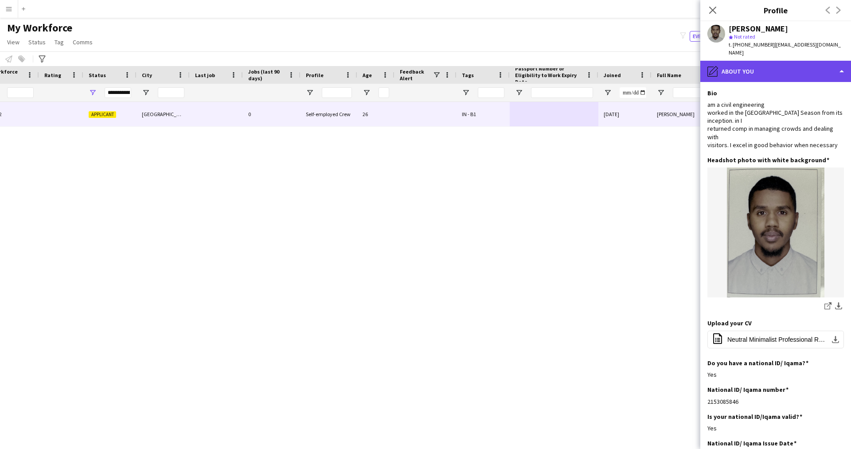
click at [739, 64] on div "pencil4 About you" at bounding box center [776, 71] width 151 height 21
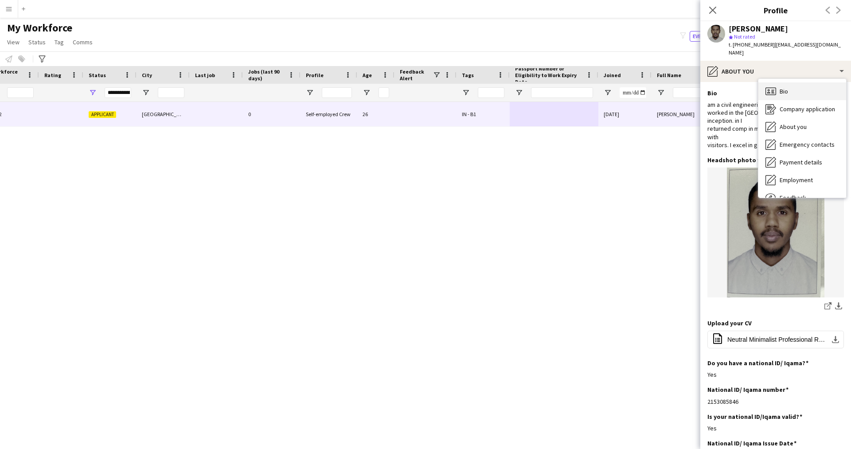
click at [787, 87] on span "Bio" at bounding box center [784, 91] width 8 height 8
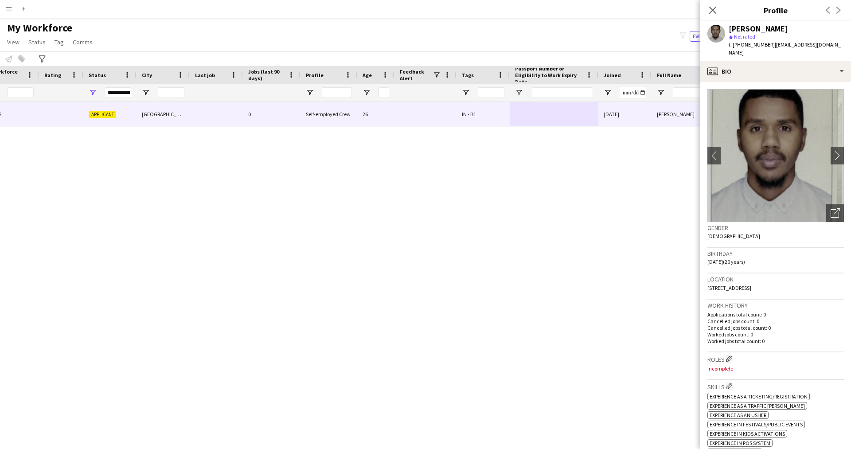
scroll to position [72, 0]
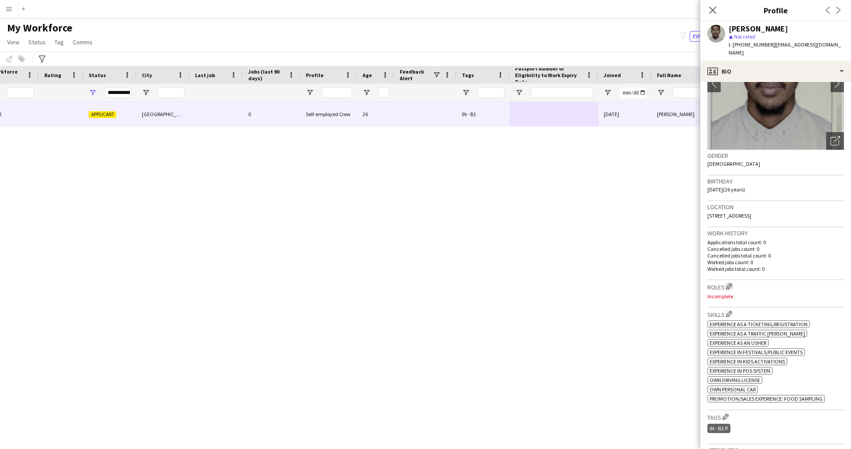
click at [731, 283] on app-icon "Edit crew company roles" at bounding box center [729, 286] width 6 height 6
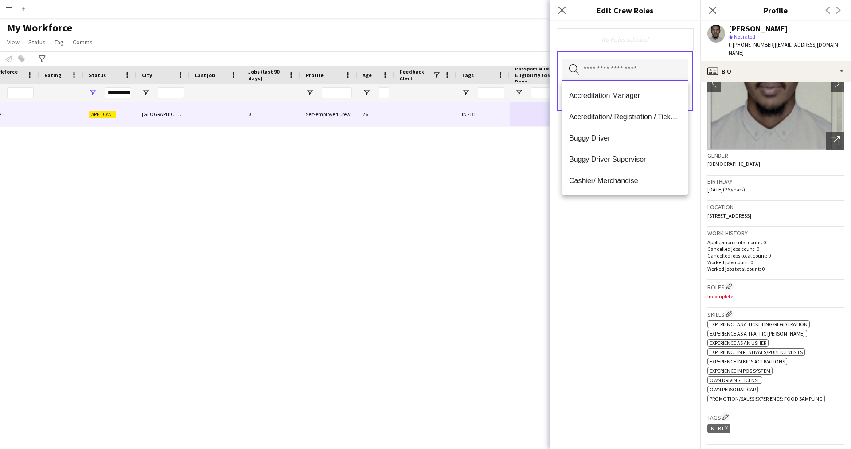
click at [600, 74] on input "text" at bounding box center [625, 70] width 126 height 22
type input "*"
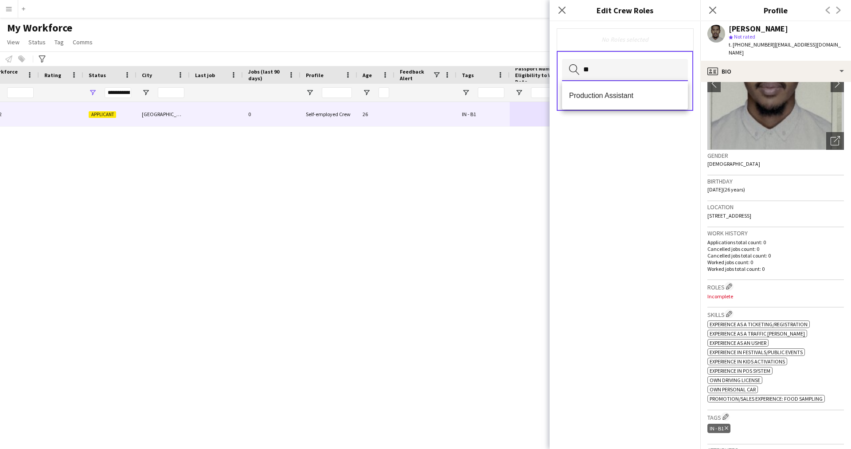
type input "*"
type input "**"
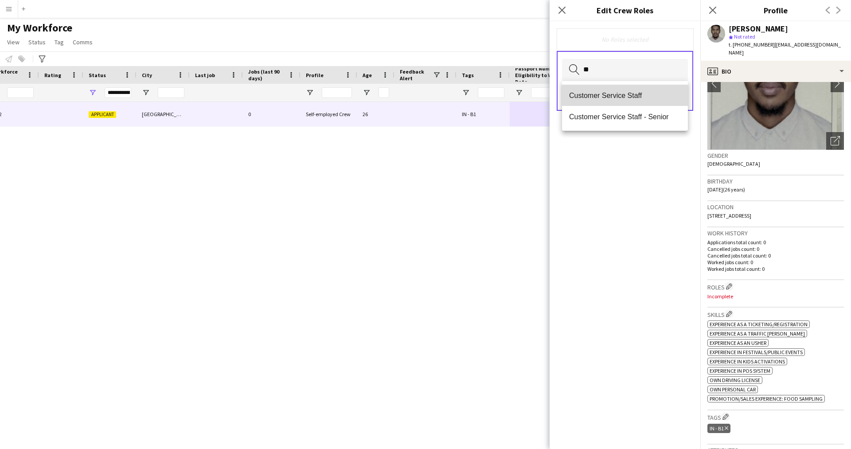
click at [624, 100] on mat-option "Customer Service Staff" at bounding box center [625, 95] width 126 height 21
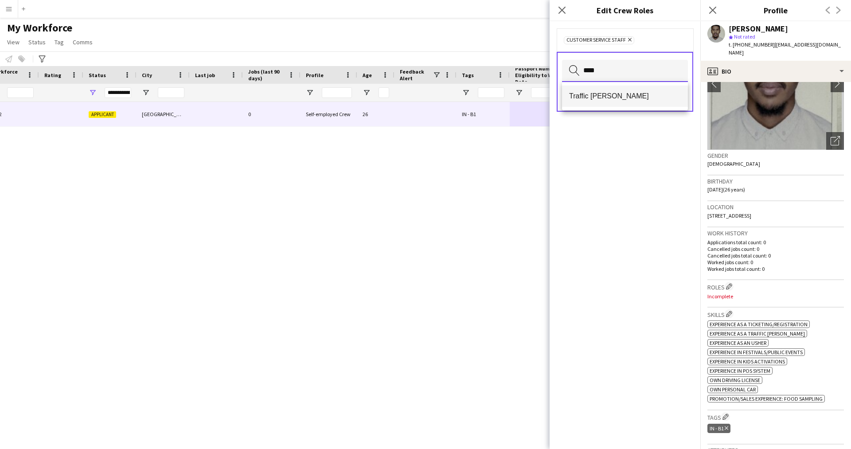
type input "****"
click at [634, 104] on mat-option "Traffic [PERSON_NAME]" at bounding box center [625, 96] width 126 height 21
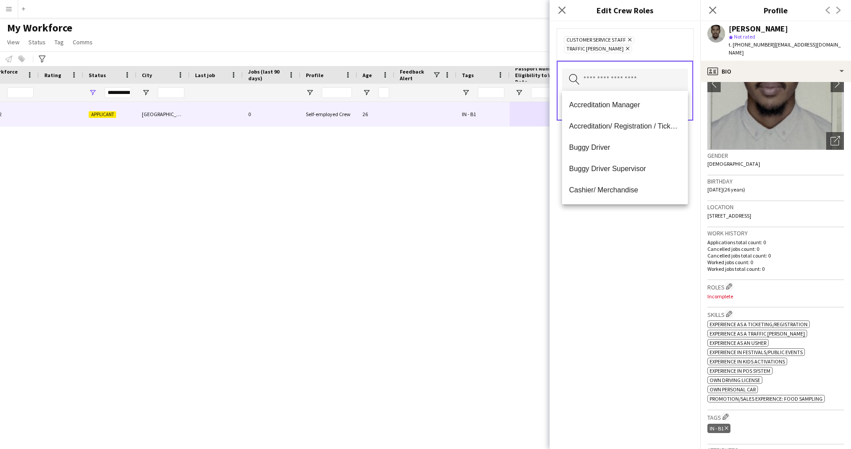
click at [629, 324] on div "Customer Service Staff Remove Traffic [PERSON_NAME] Remove Search by role type …" at bounding box center [625, 235] width 151 height 428
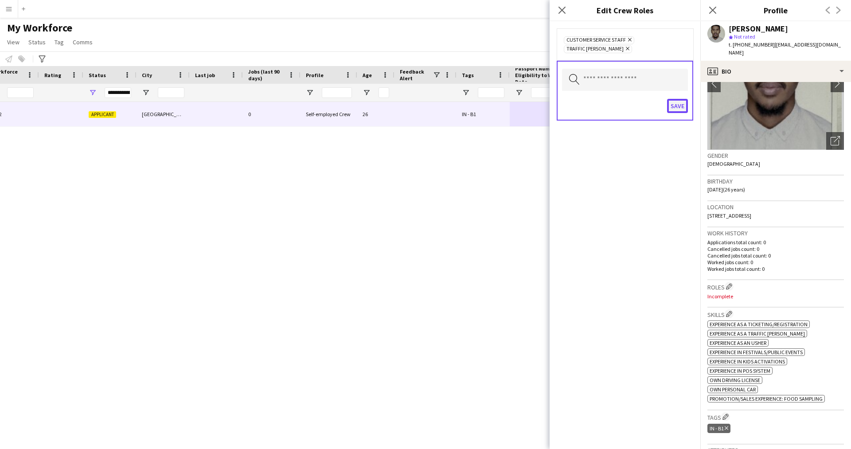
click at [679, 99] on button "Save" at bounding box center [677, 106] width 21 height 14
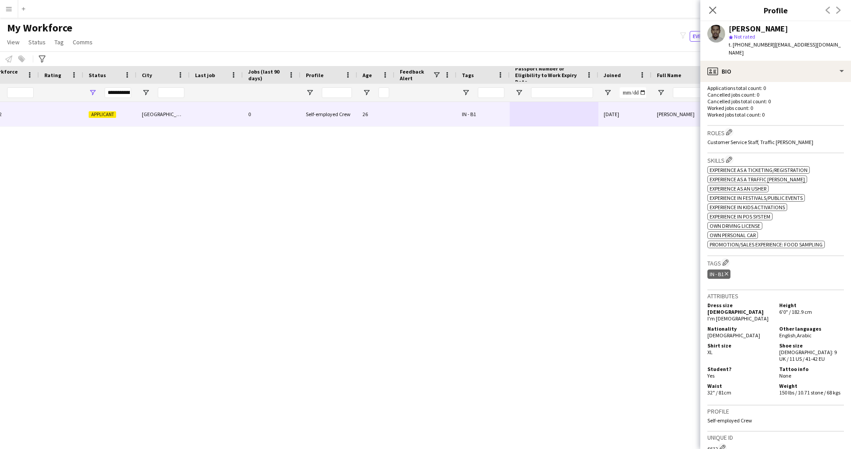
scroll to position [228, 0]
click at [725, 256] on button "Edit crew company tags" at bounding box center [725, 260] width 9 height 9
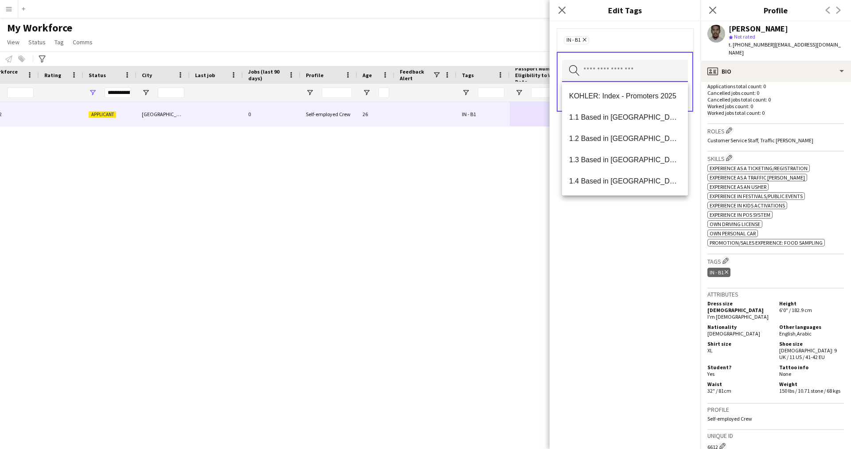
click at [606, 74] on input "text" at bounding box center [625, 71] width 126 height 22
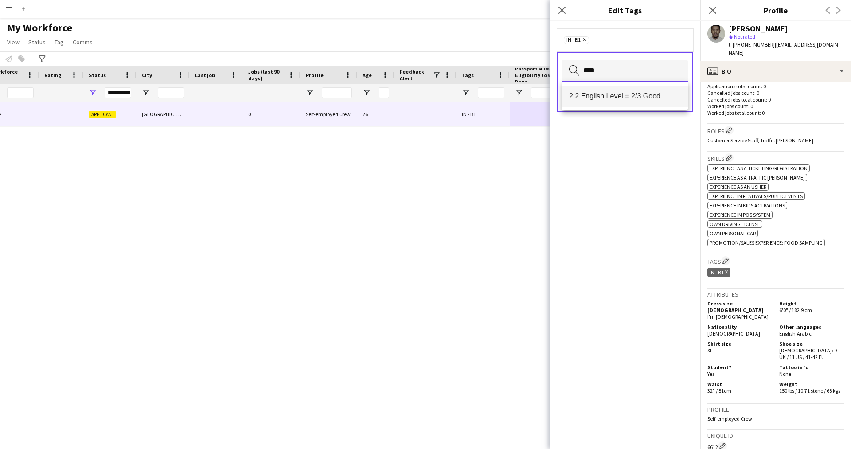
type input "****"
click at [615, 93] on span "2.2 English Level = 2/3 Good" at bounding box center [625, 96] width 112 height 8
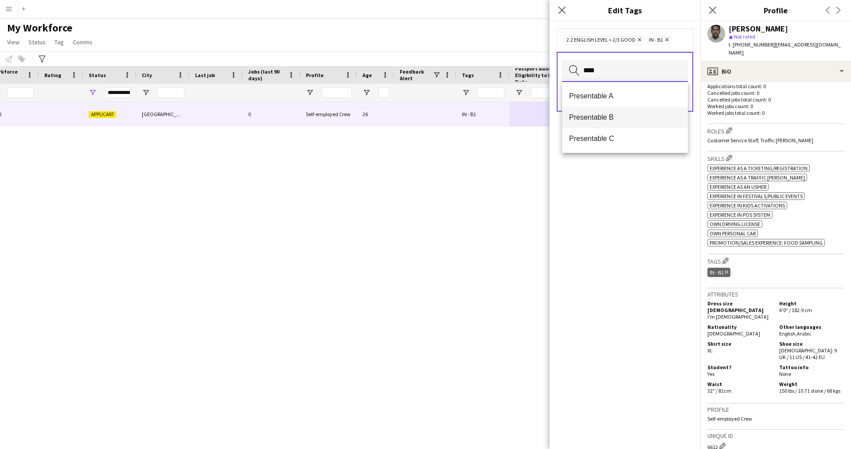
type input "****"
click at [615, 123] on mat-option "Presentable B" at bounding box center [625, 117] width 126 height 21
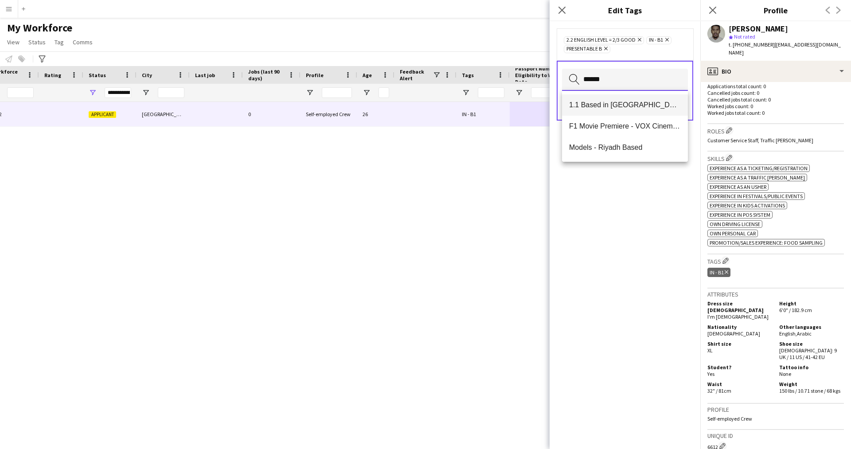
type input "******"
click at [633, 111] on mat-option "1.1 Based in [GEOGRAPHIC_DATA]" at bounding box center [625, 104] width 126 height 21
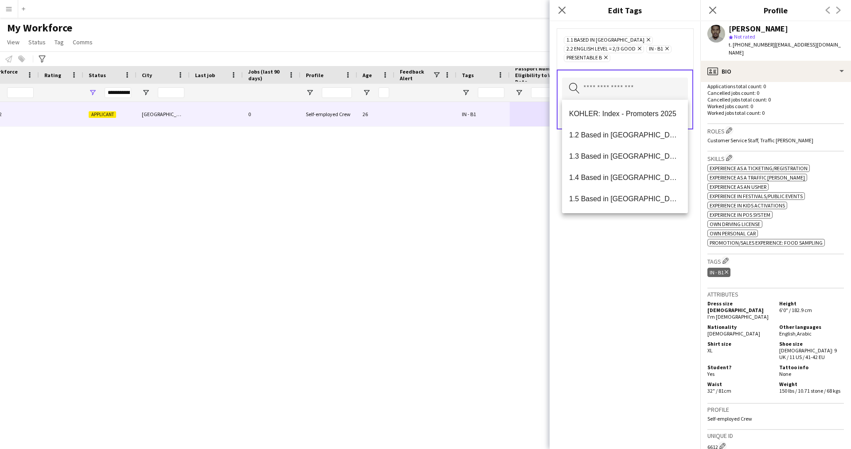
click at [587, 345] on div "1.1 Based in [GEOGRAPHIC_DATA] Remove 2.2 English Level = 2/3 Good Remove IN - …" at bounding box center [625, 235] width 151 height 428
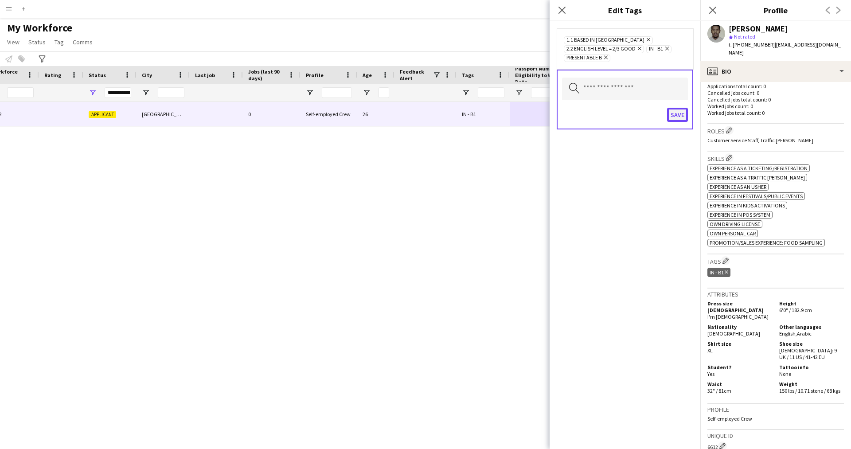
click at [676, 114] on button "Save" at bounding box center [677, 115] width 21 height 14
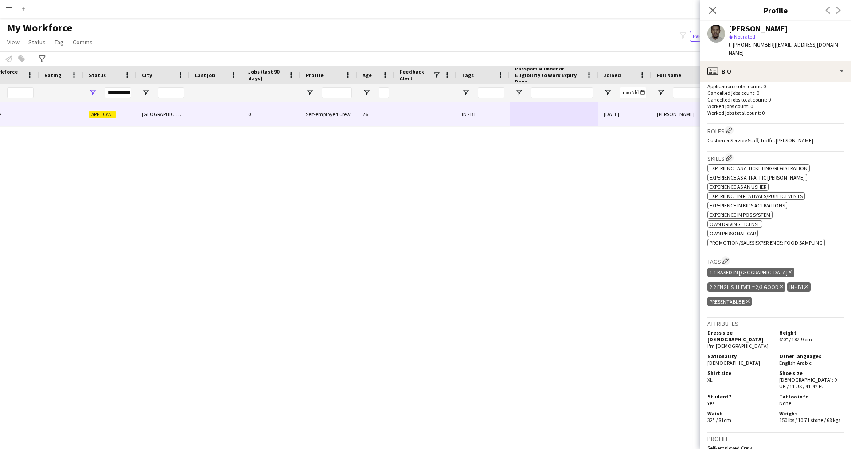
click at [820, 166] on div "ok-circled2 background Layer 1 cross-circle-red background Layer 1 Experience a…" at bounding box center [776, 205] width 137 height 84
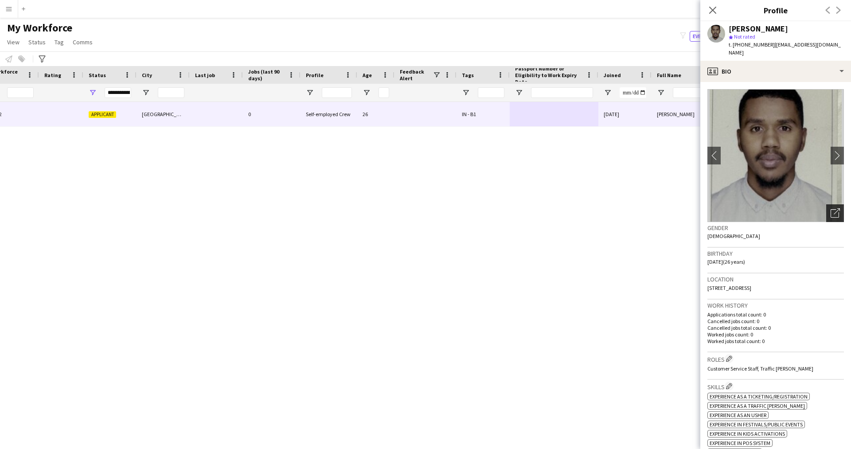
click at [834, 208] on icon at bounding box center [837, 211] width 6 height 6
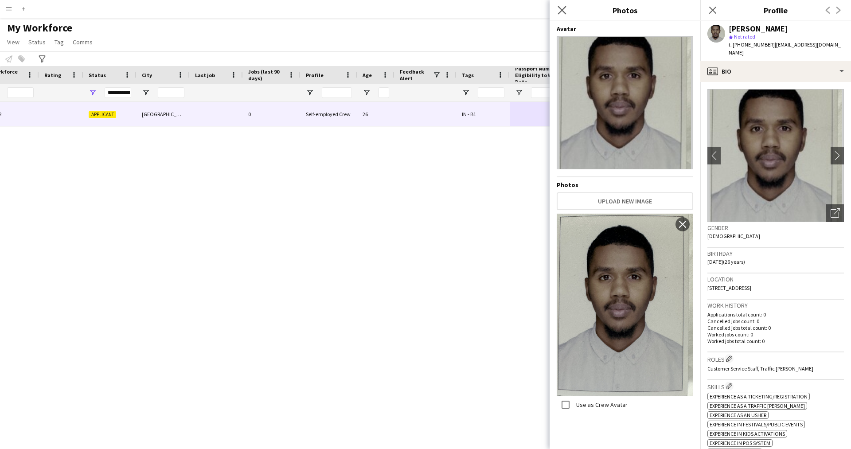
click at [560, 14] on app-icon "Close pop-in" at bounding box center [562, 10] width 13 height 13
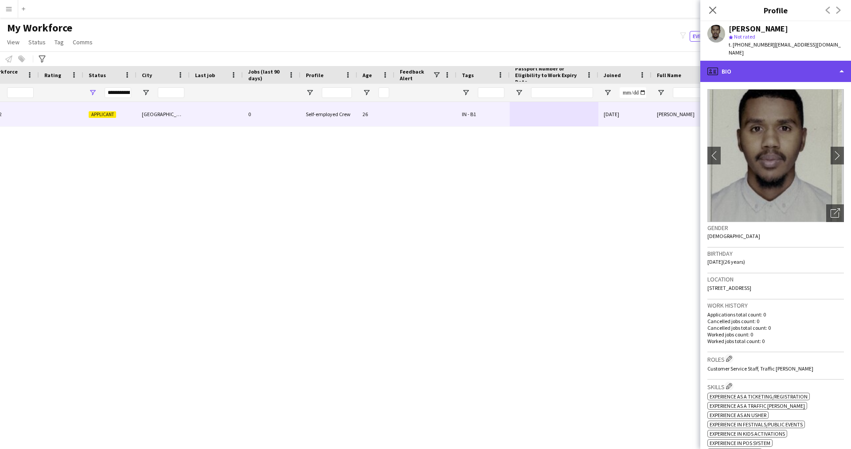
click at [761, 72] on div "profile Bio" at bounding box center [776, 71] width 151 height 21
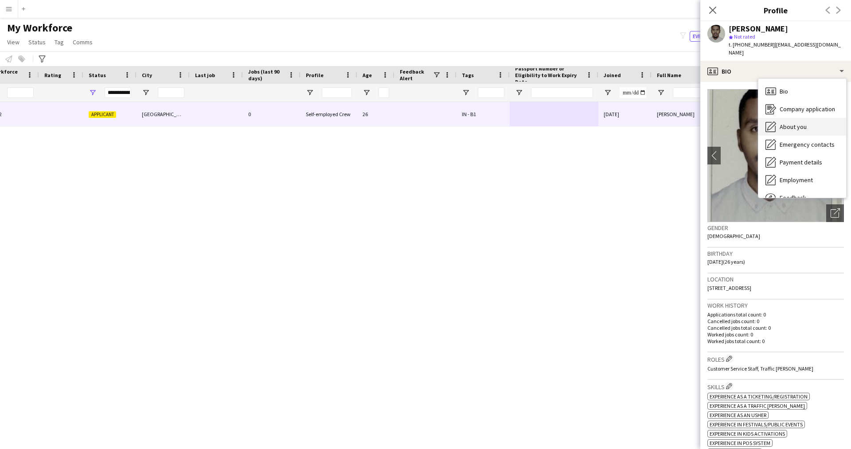
click at [797, 123] on span "About you" at bounding box center [793, 127] width 27 height 8
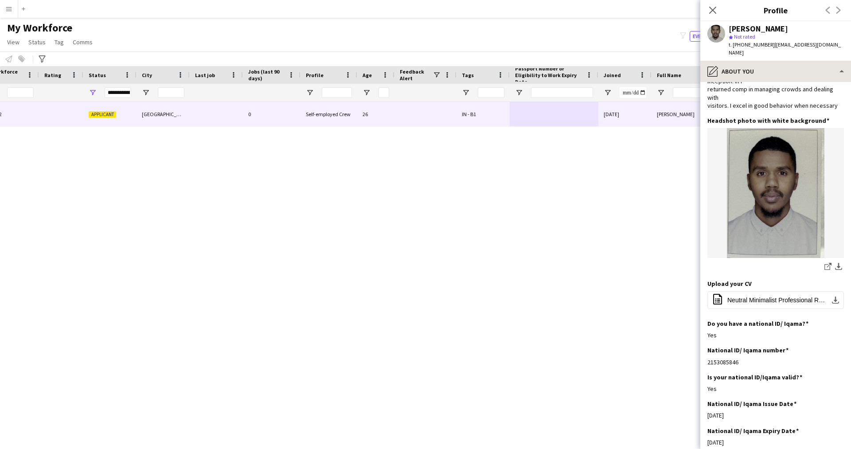
scroll to position [0, 0]
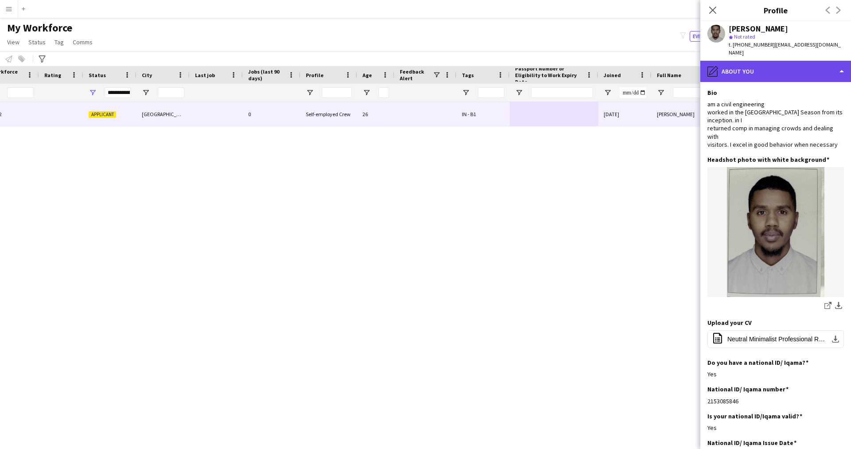
click at [777, 71] on div "pencil4 About you" at bounding box center [776, 71] width 151 height 21
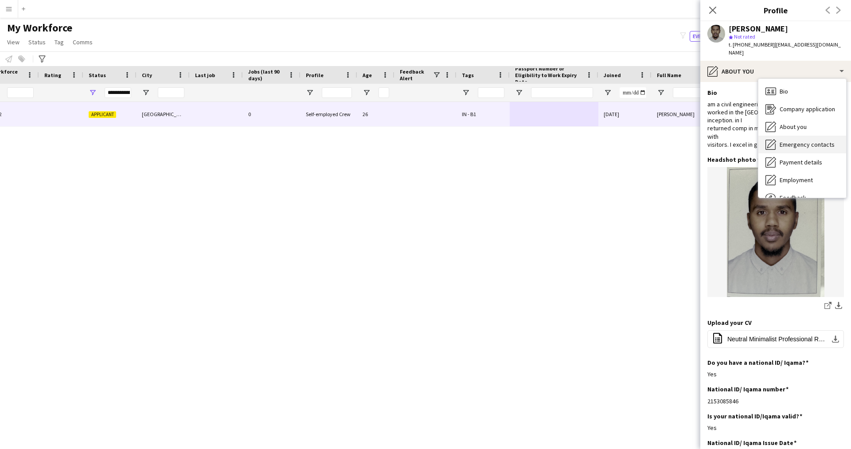
click at [806, 141] on span "Emergency contacts" at bounding box center [807, 145] width 55 height 8
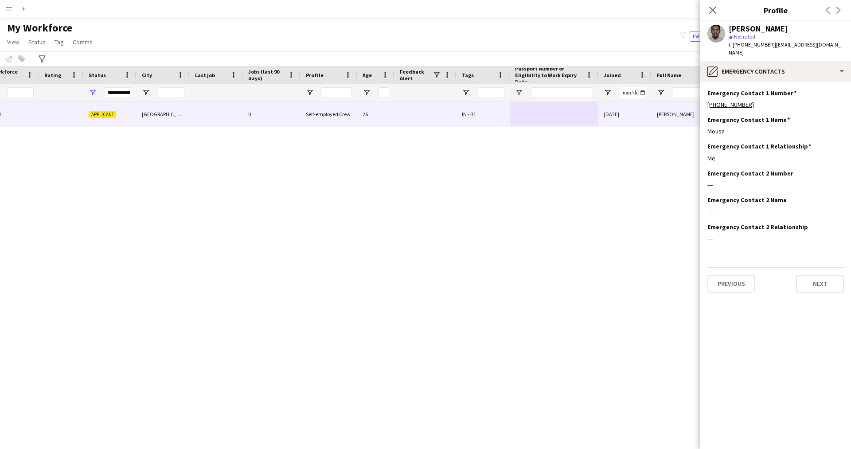
scroll to position [0, 0]
click at [784, 68] on div "pencil4 Emergency contacts" at bounding box center [776, 71] width 151 height 21
click at [801, 158] on span "Payment details" at bounding box center [801, 162] width 43 height 8
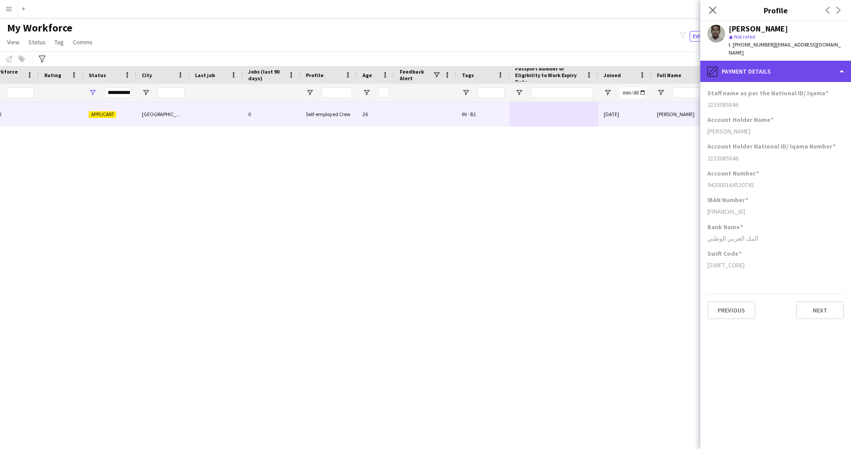
click at [773, 70] on div "pencil4 Payment details" at bounding box center [776, 71] width 151 height 21
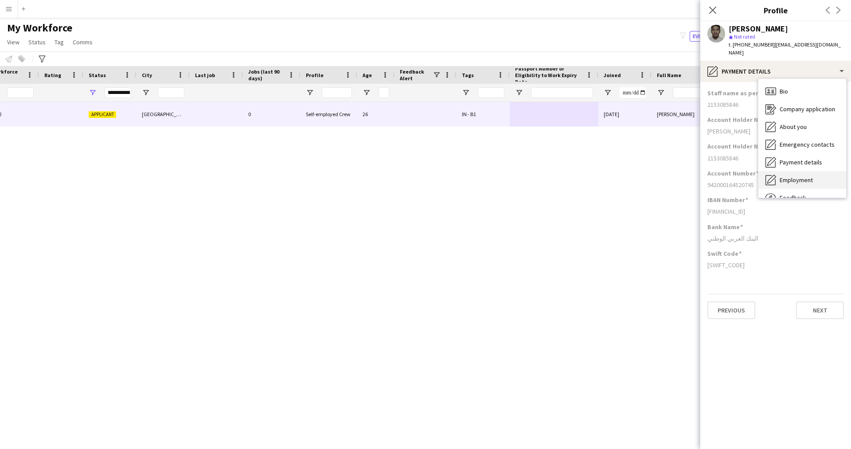
click at [802, 171] on div "Employment Employment" at bounding box center [803, 180] width 88 height 18
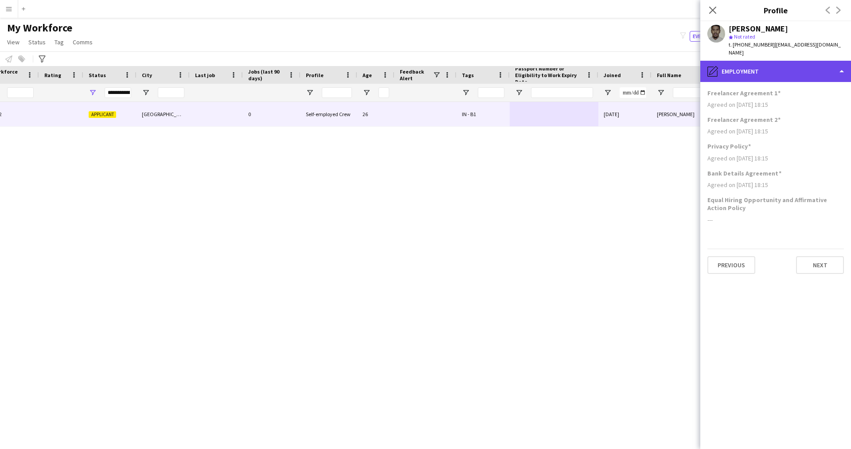
click at [810, 61] on div "pencil4 Employment" at bounding box center [776, 71] width 151 height 21
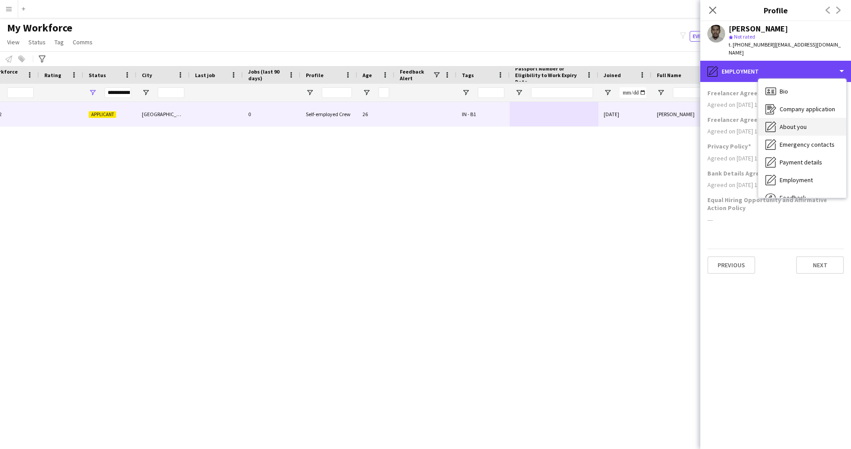
scroll to position [30, 0]
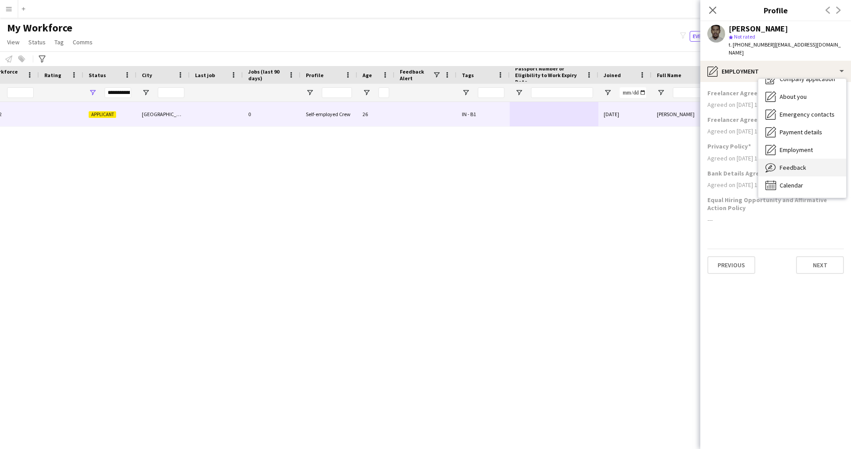
click at [813, 159] on div "Feedback Feedback" at bounding box center [803, 168] width 88 height 18
